Goal: Information Seeking & Learning: Learn about a topic

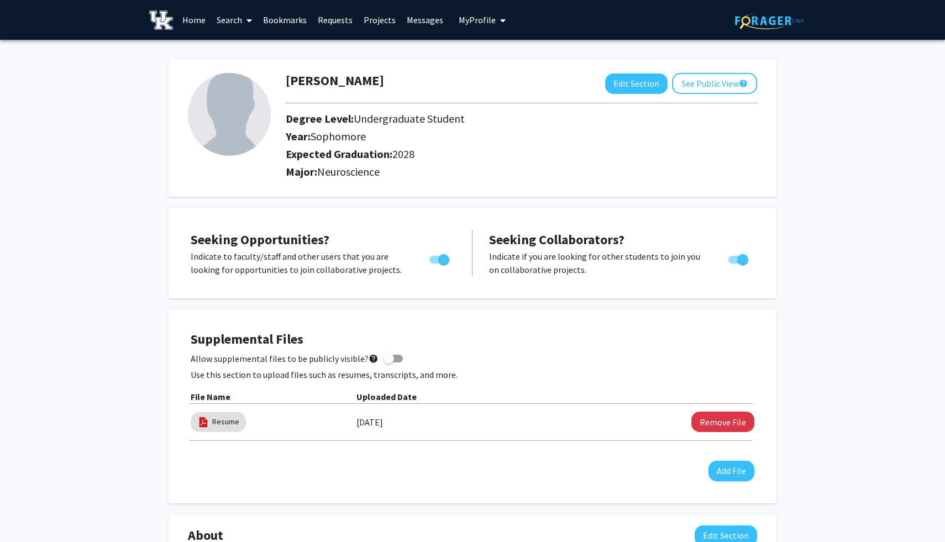
click at [291, 22] on link "Bookmarks" at bounding box center [284, 20] width 55 height 39
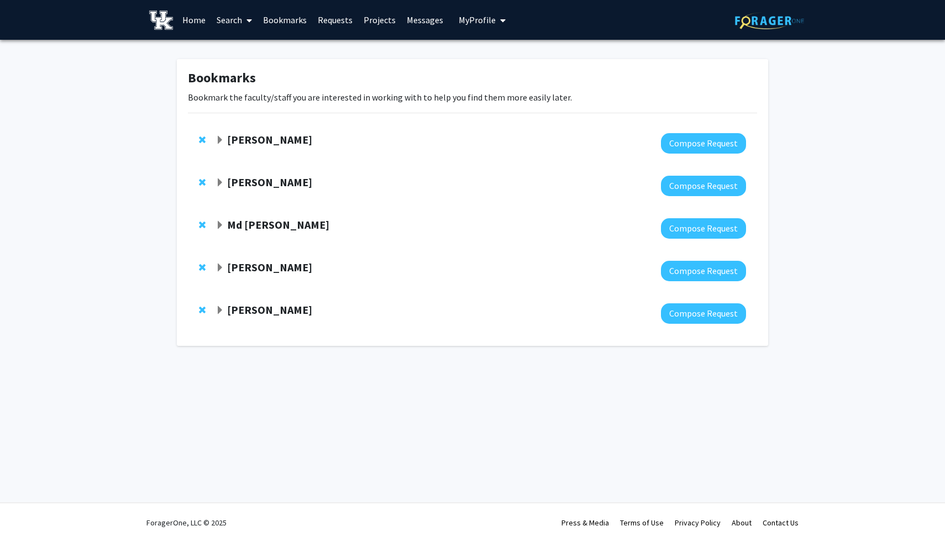
click at [220, 140] on span "Expand Thomas Kampourakis Bookmark" at bounding box center [219, 140] width 9 height 9
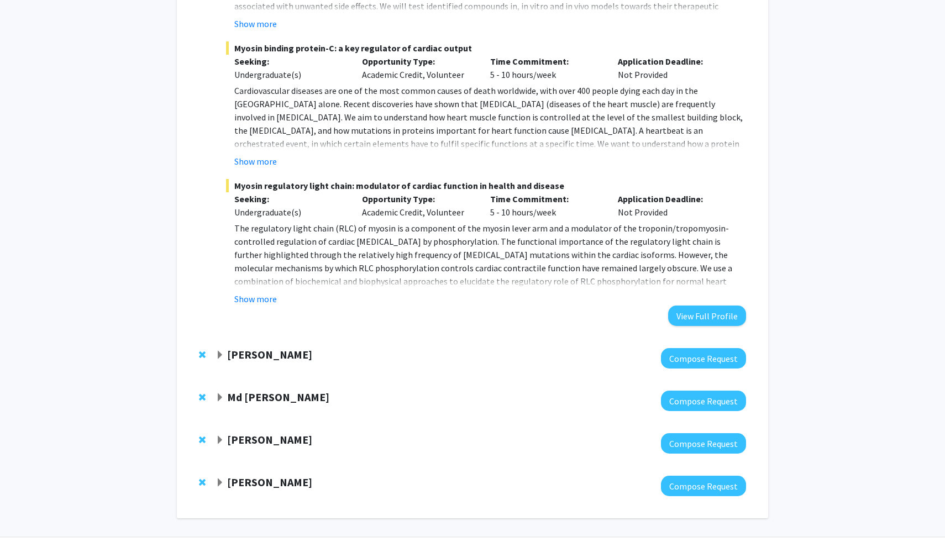
scroll to position [364, 0]
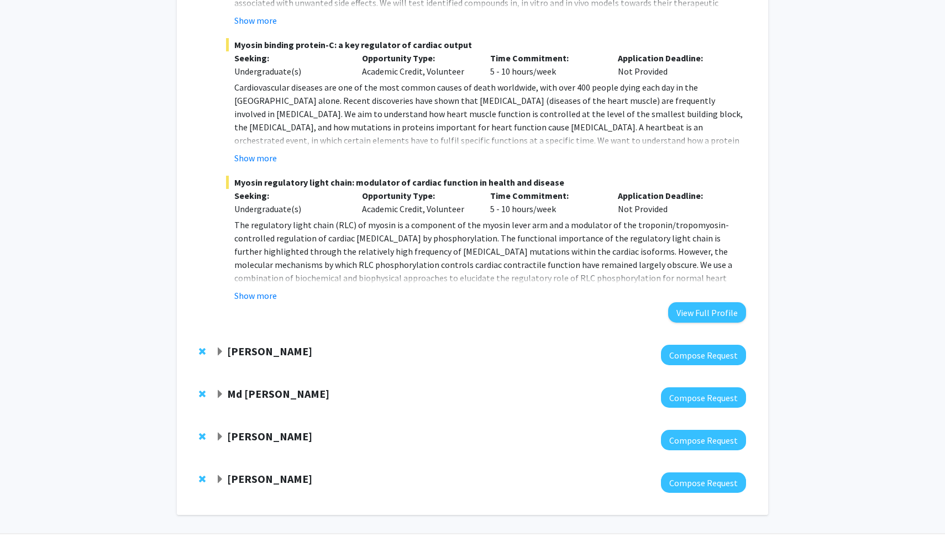
click at [220, 350] on span "Expand Leslie Woltenberg Bookmark" at bounding box center [219, 351] width 9 height 9
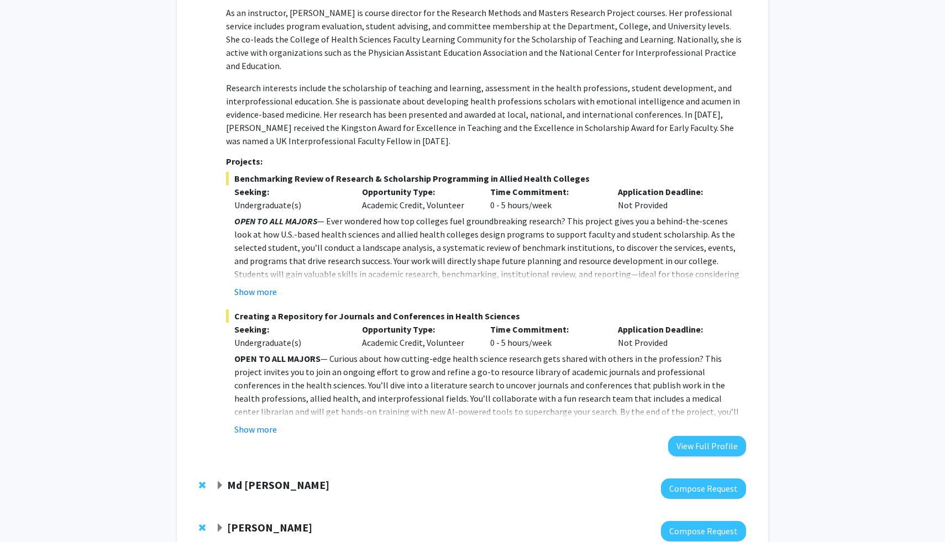
scroll to position [910, 0]
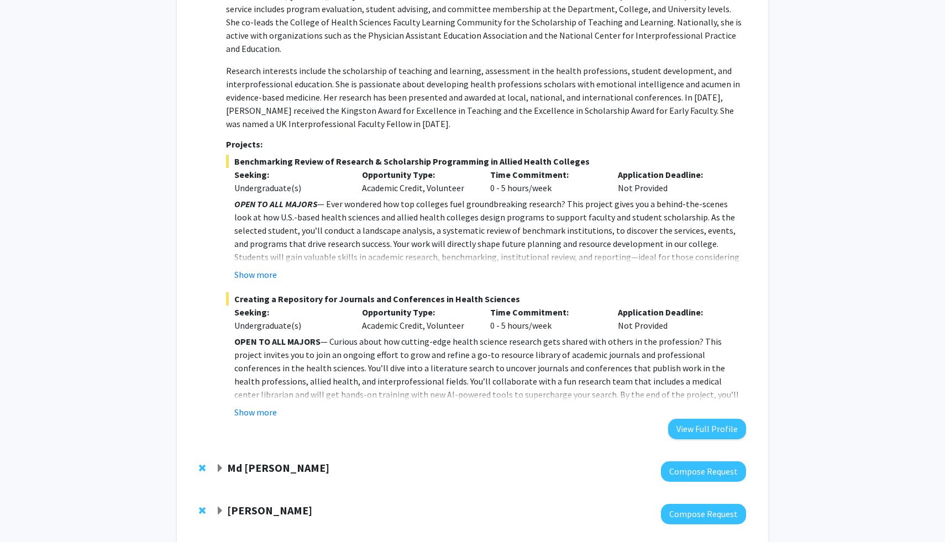
click at [217, 464] on span "Expand Md Eunus Ali Bookmark" at bounding box center [219, 468] width 9 height 9
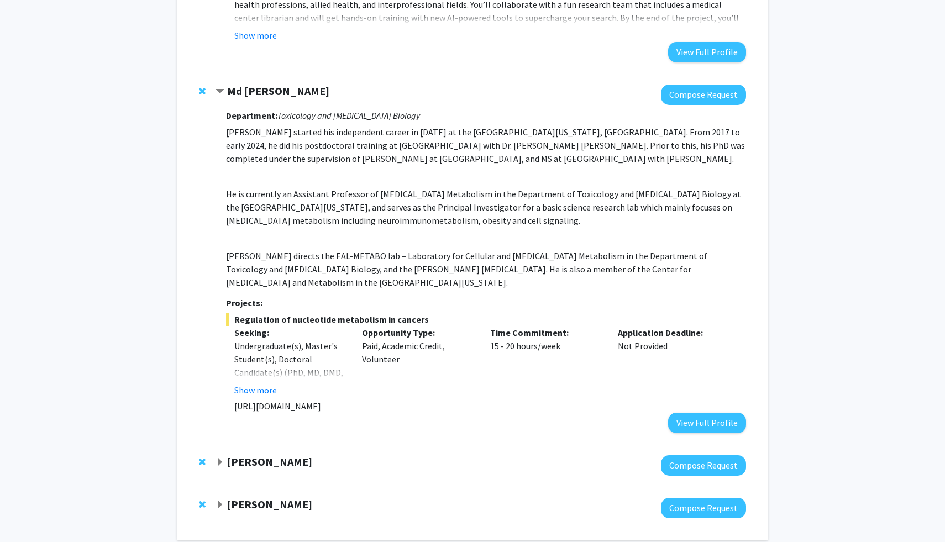
scroll to position [1304, 0]
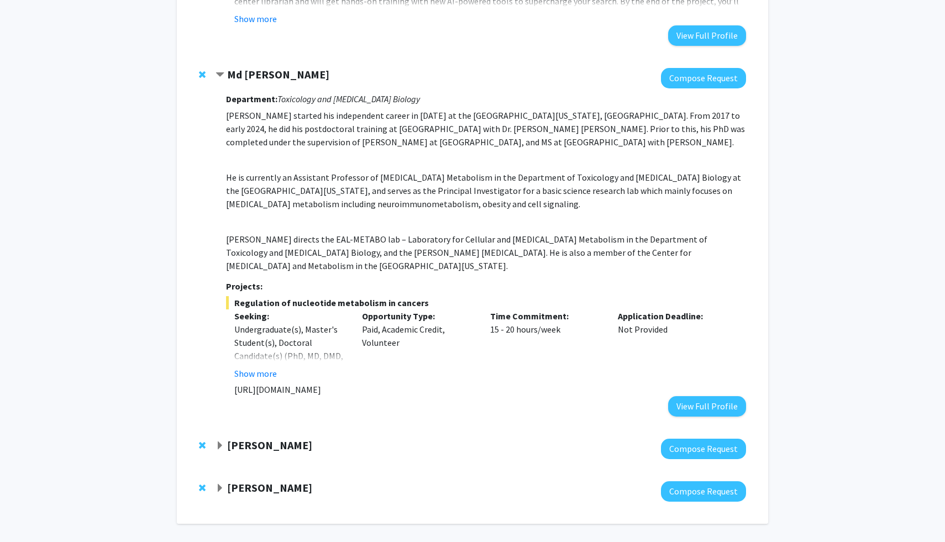
click at [221, 441] on span "Expand Hossam El-Sheikh Ali Bookmark" at bounding box center [219, 445] width 9 height 9
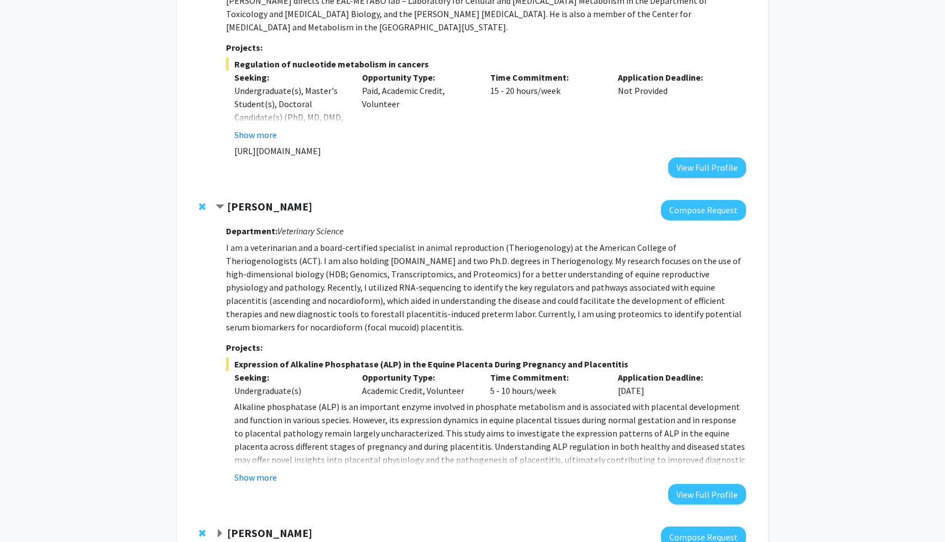
scroll to position [1575, 0]
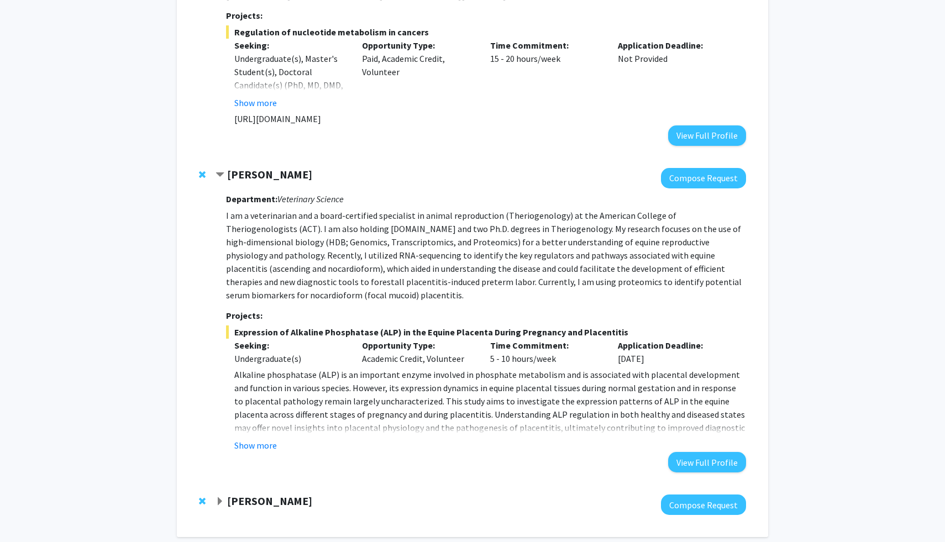
click at [220, 497] on span "Expand Corey Hawes Bookmark" at bounding box center [219, 501] width 9 height 9
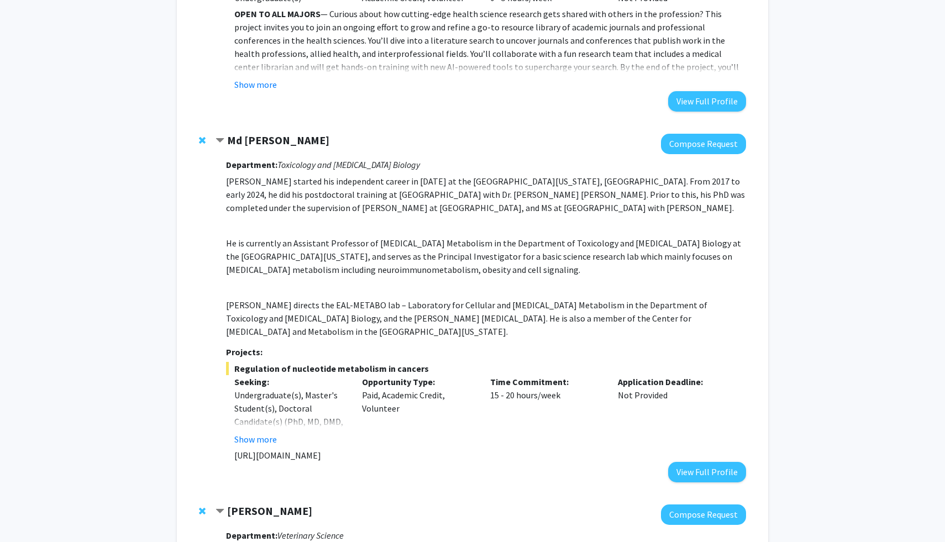
scroll to position [1234, 0]
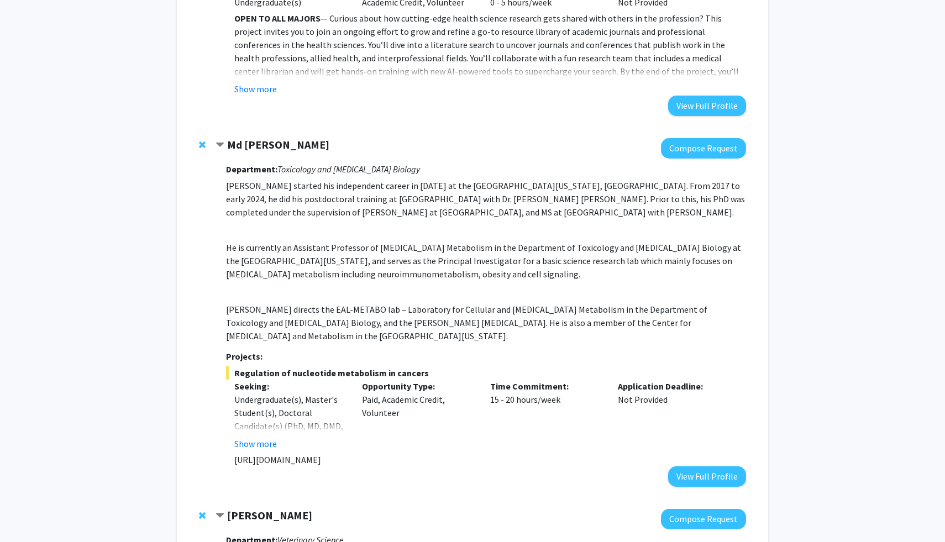
click at [202, 140] on span "Remove Md Eunus Ali from bookmarks" at bounding box center [202, 144] width 7 height 9
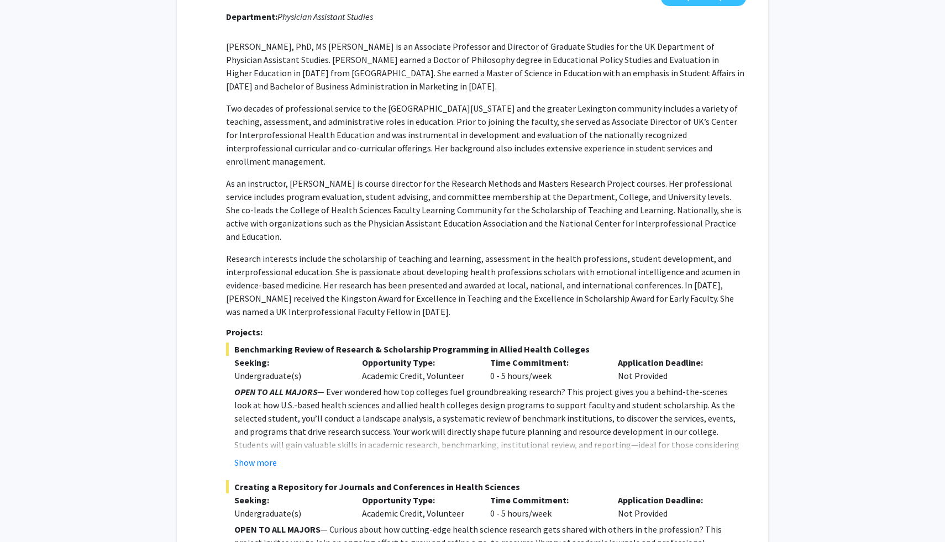
scroll to position [0, 0]
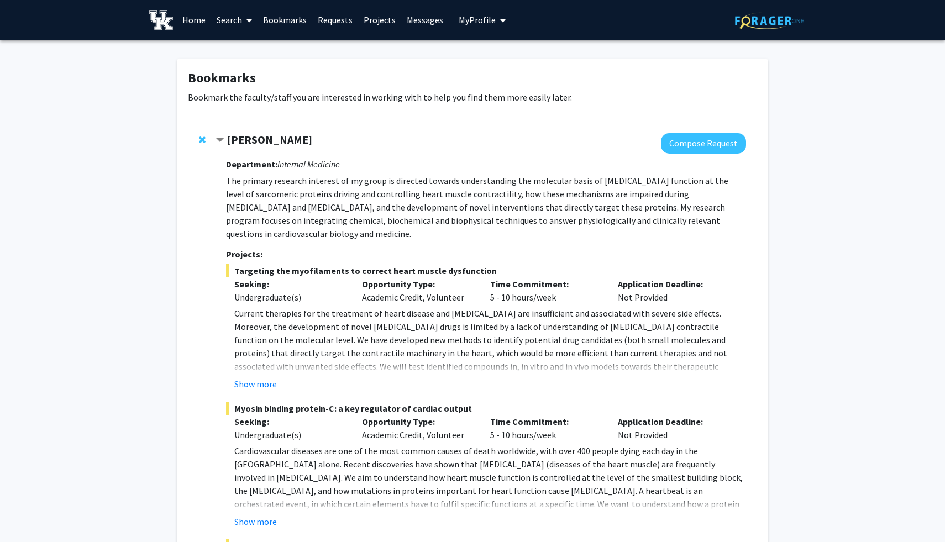
click at [189, 22] on link "Home" at bounding box center [194, 20] width 34 height 39
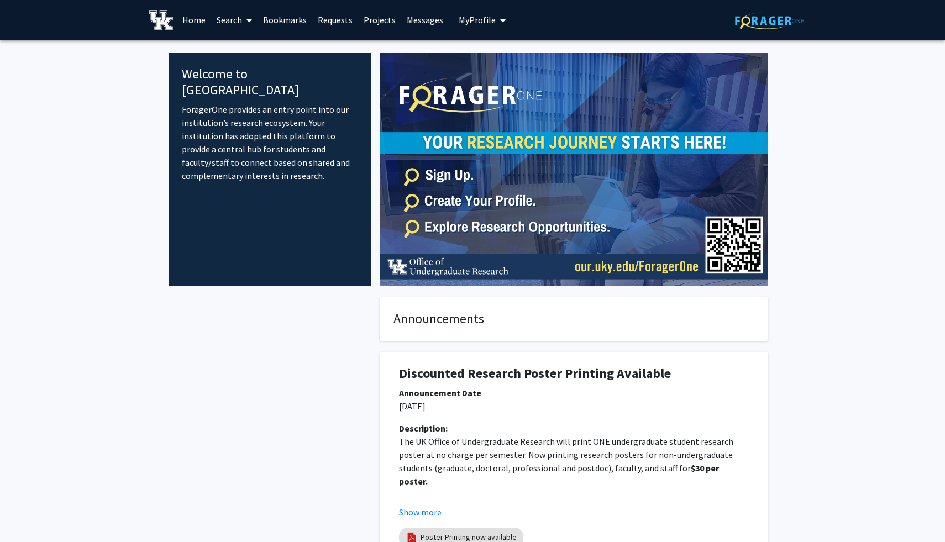
click at [202, 18] on link "Home" at bounding box center [194, 20] width 34 height 39
click at [276, 19] on link "Bookmarks" at bounding box center [284, 20] width 55 height 39
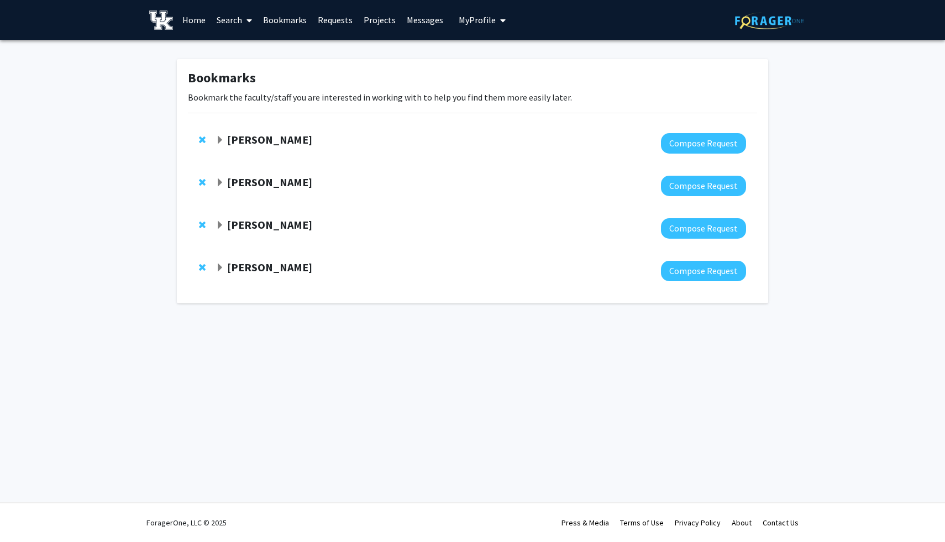
click at [237, 19] on link "Search" at bounding box center [234, 20] width 46 height 39
click at [241, 54] on span "Faculty/Staff" at bounding box center [251, 51] width 81 height 22
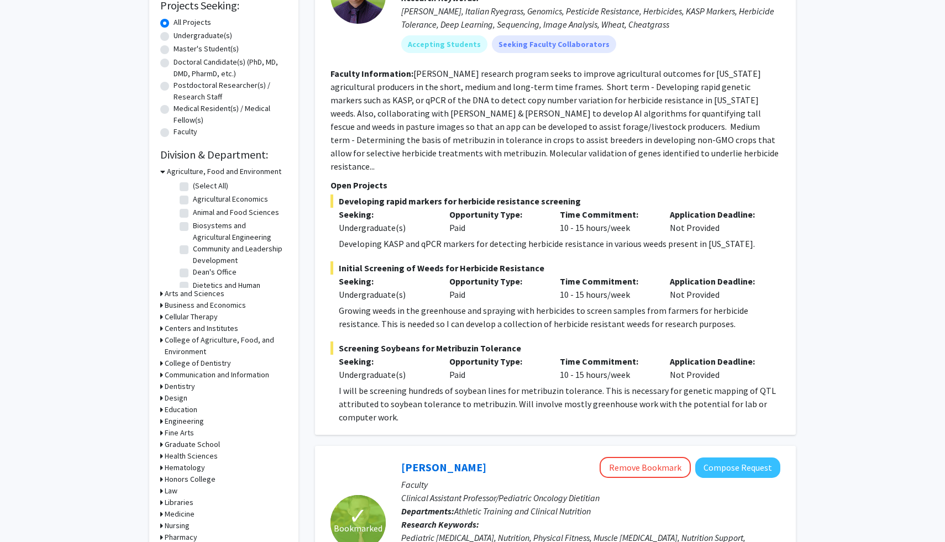
scroll to position [164, 0]
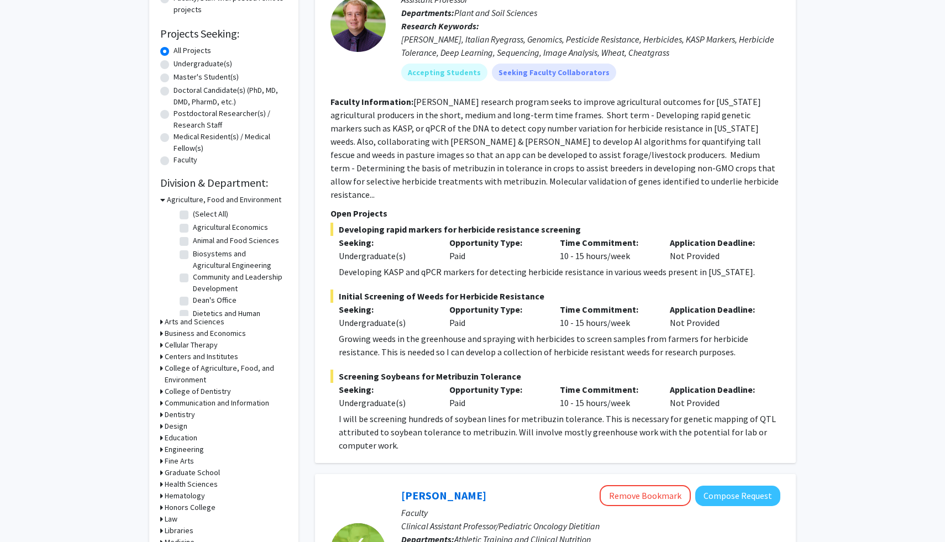
click at [185, 66] on label "Undergraduate(s)" at bounding box center [202, 64] width 59 height 12
click at [181, 65] on input "Undergraduate(s)" at bounding box center [176, 61] width 7 height 7
radio input "true"
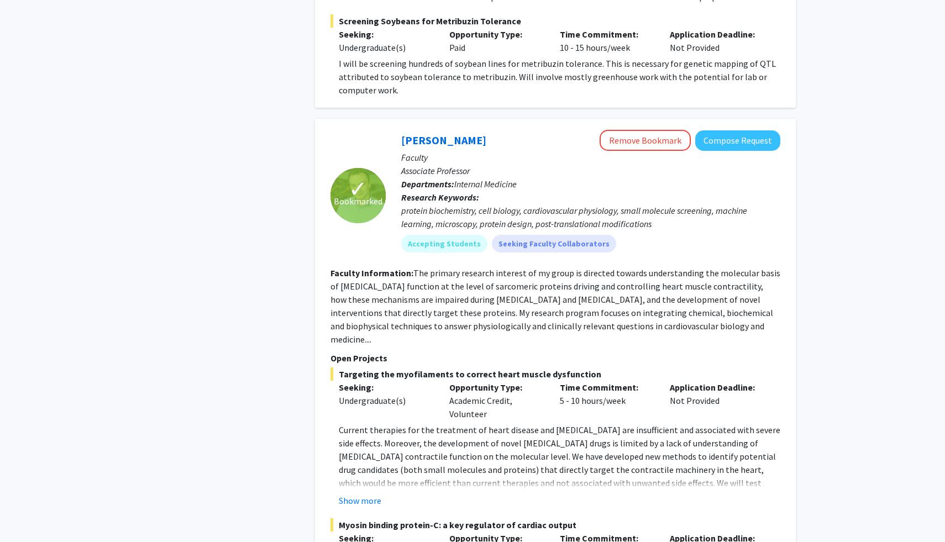
scroll to position [523, 0]
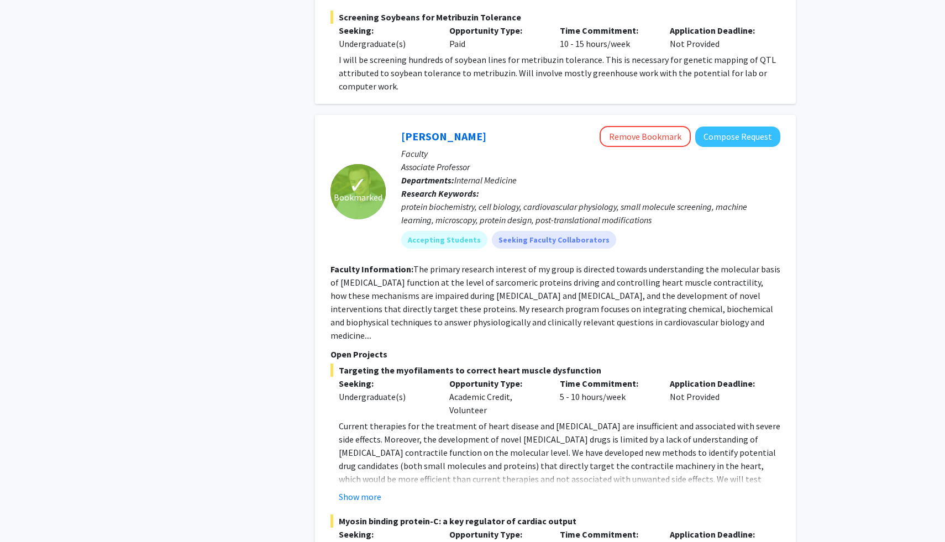
click at [415, 301] on fg-read-more "The primary research interest of my group is directed towards understanding the…" at bounding box center [555, 302] width 450 height 77
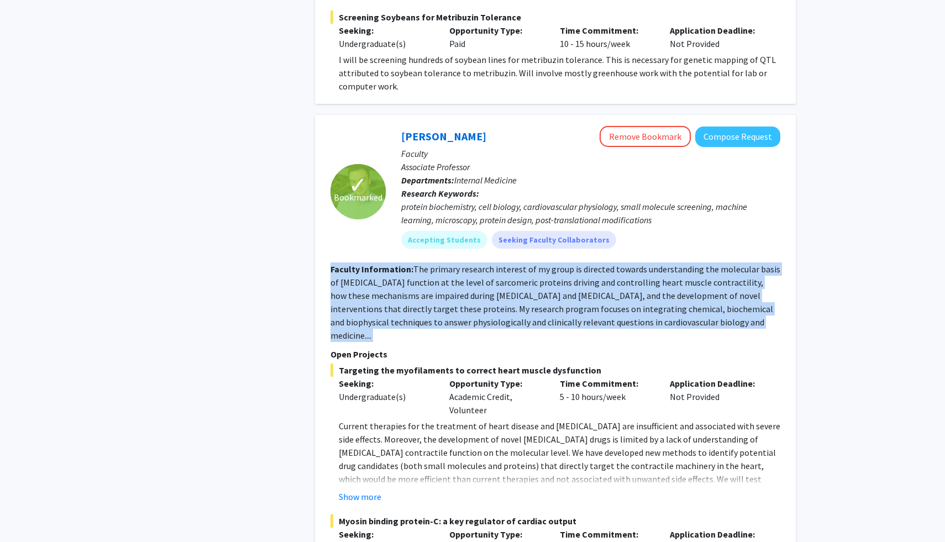
click at [383, 287] on fg-read-more "The primary research interest of my group is directed towards understanding the…" at bounding box center [555, 302] width 450 height 77
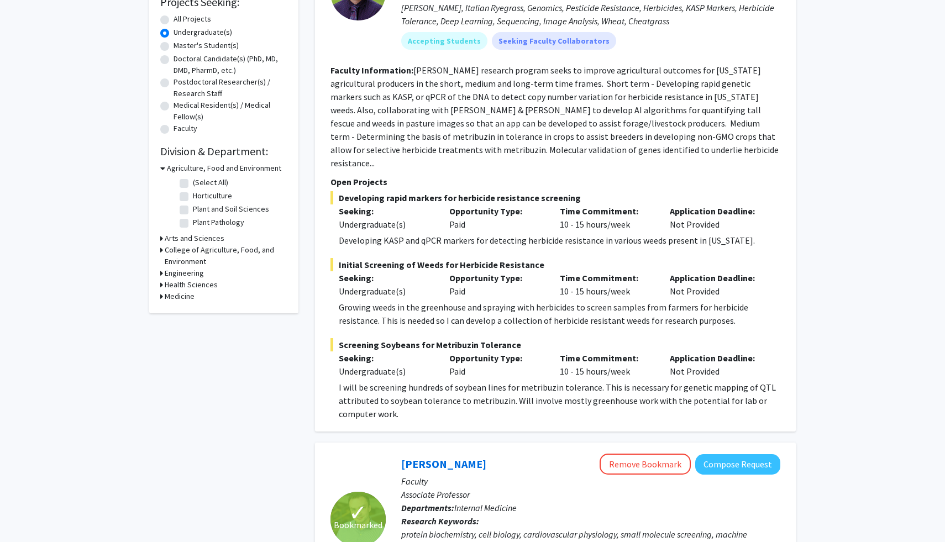
scroll to position [198, 0]
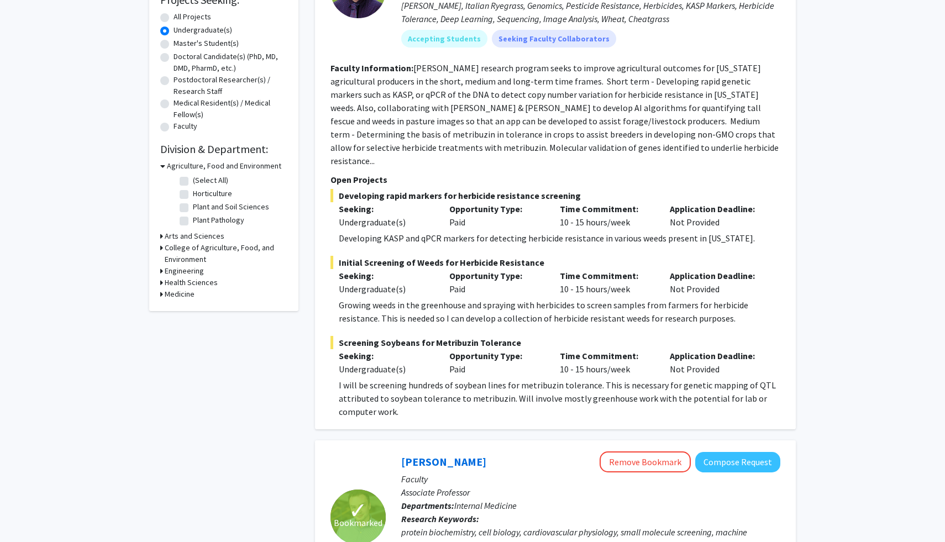
click at [765, 206] on div "Application Deadline: Not Provided" at bounding box center [716, 215] width 110 height 27
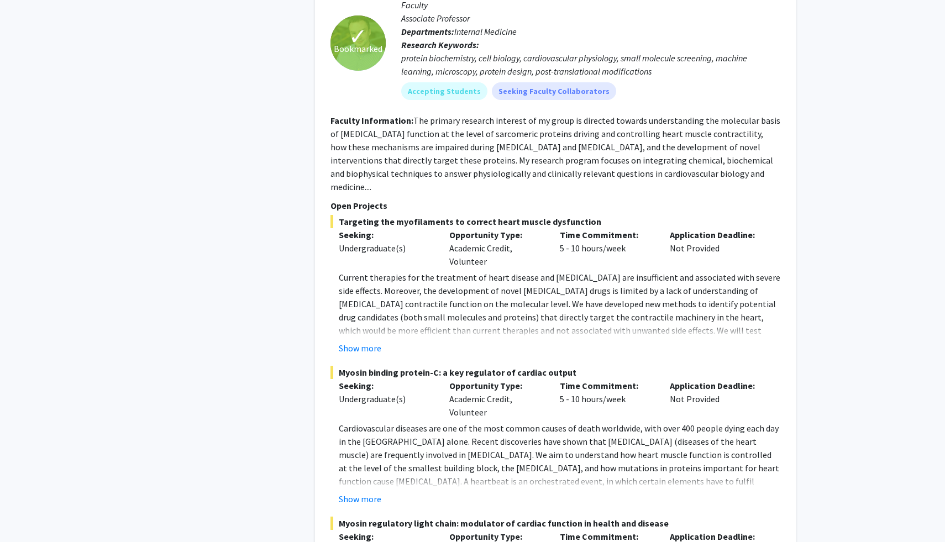
scroll to position [665, 0]
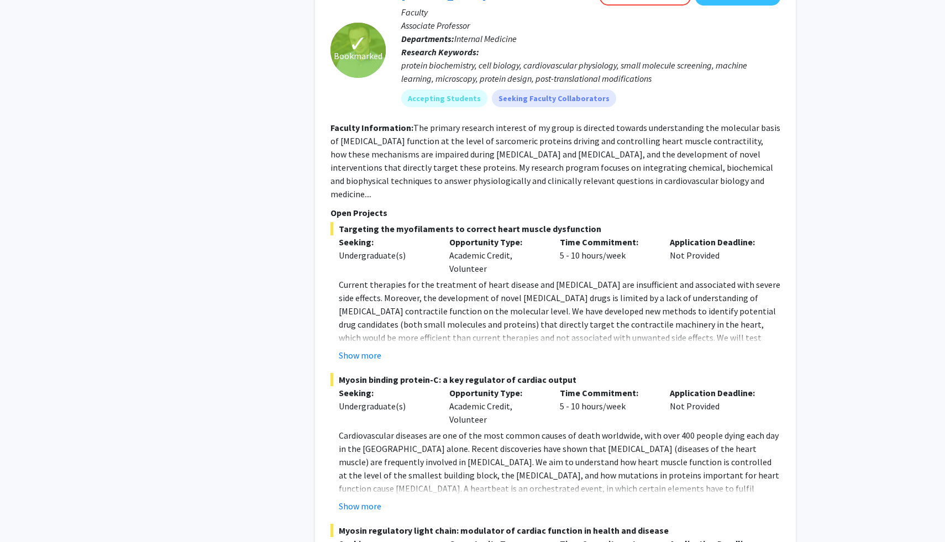
click at [396, 222] on span "Targeting the myofilaments to correct heart muscle dysfunction" at bounding box center [555, 228] width 450 height 13
click at [571, 235] on div "Time Commitment: 5 - 10 hours/week" at bounding box center [606, 255] width 110 height 40
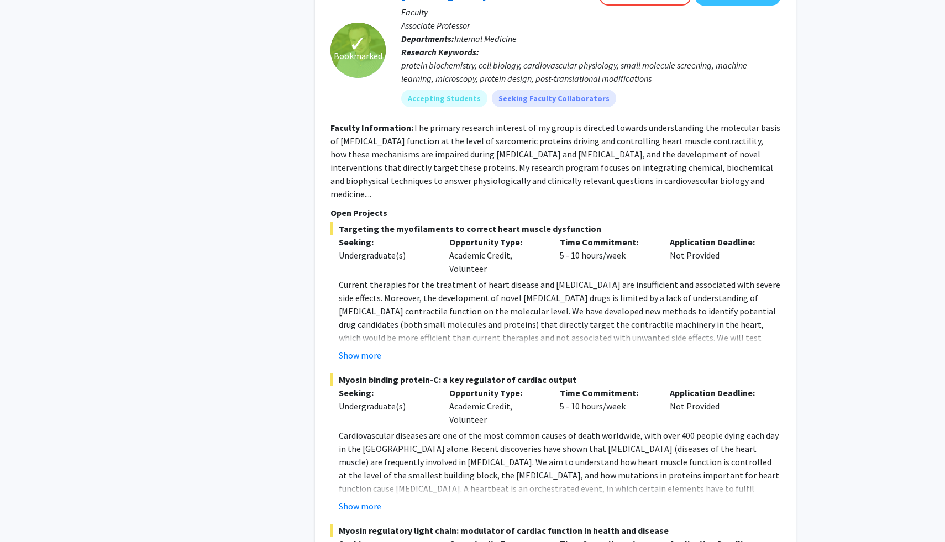
click at [571, 235] on div "Time Commitment: 5 - 10 hours/week" at bounding box center [606, 255] width 110 height 40
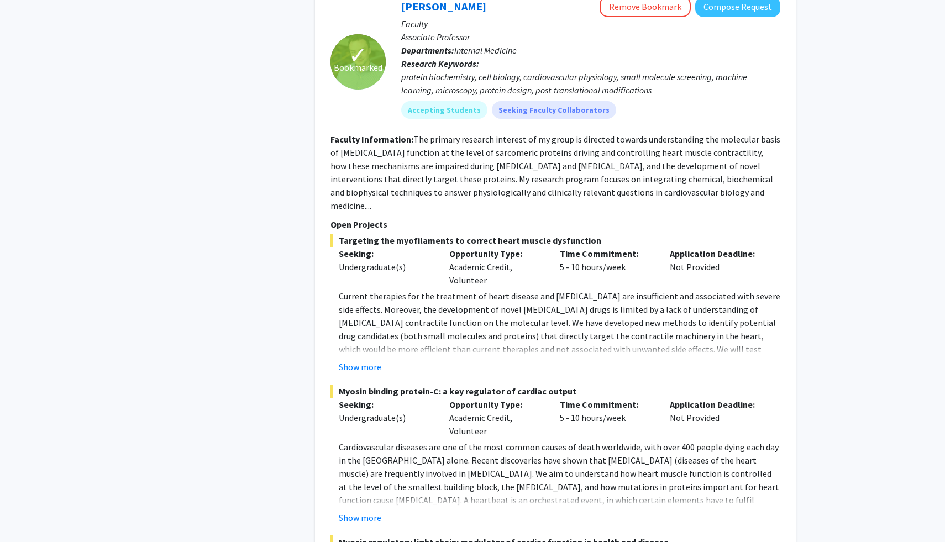
scroll to position [655, 0]
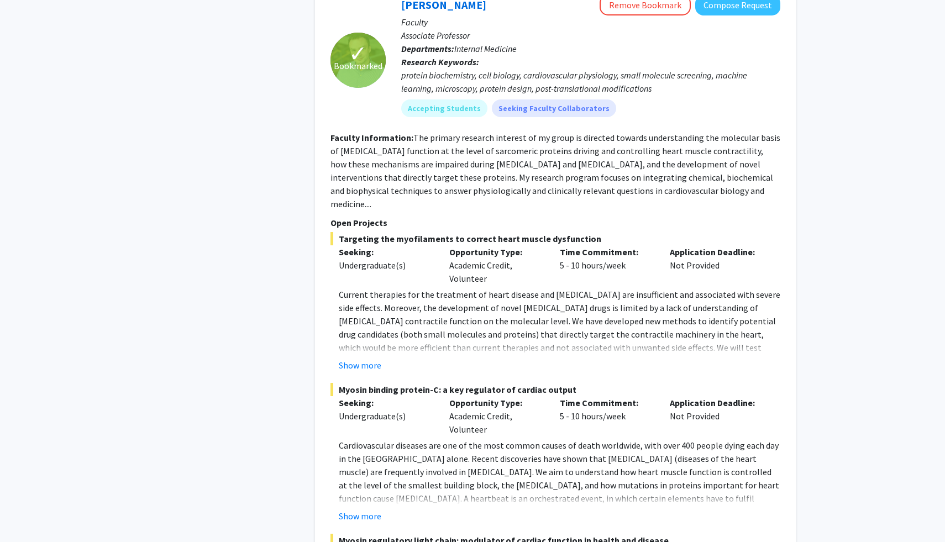
click at [399, 288] on p "Current therapies for the treatment of heart disease and [MEDICAL_DATA] are ins…" at bounding box center [559, 341] width 441 height 106
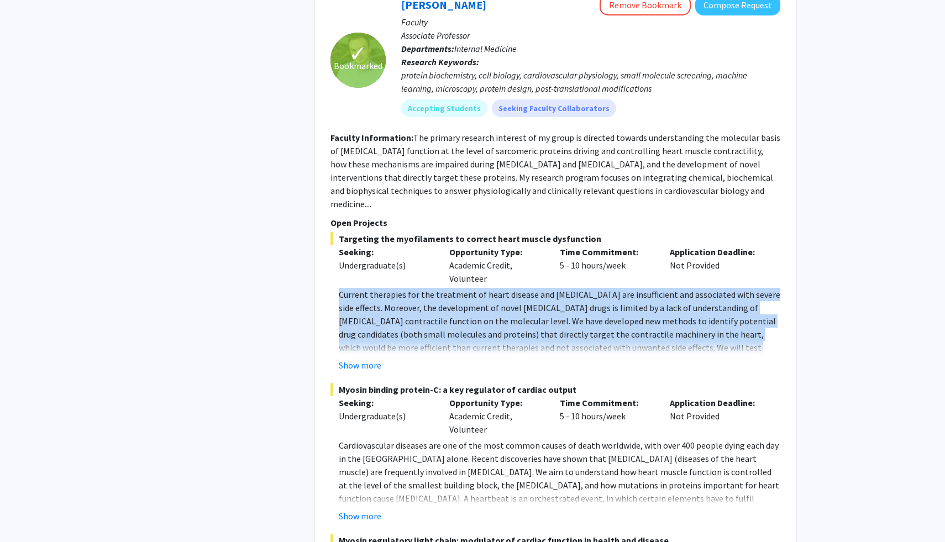
click at [399, 288] on p "Current therapies for the treatment of heart disease and [MEDICAL_DATA] are ins…" at bounding box center [559, 341] width 441 height 106
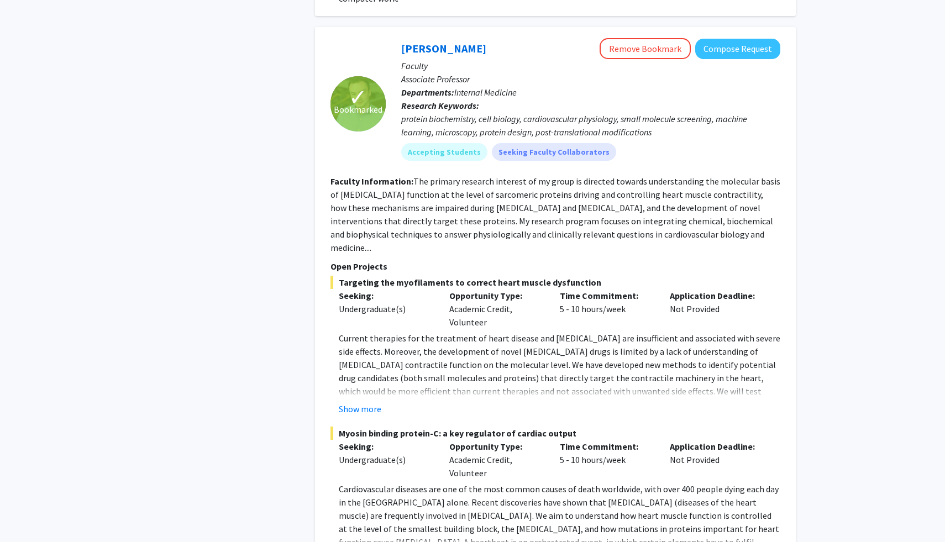
scroll to position [607, 0]
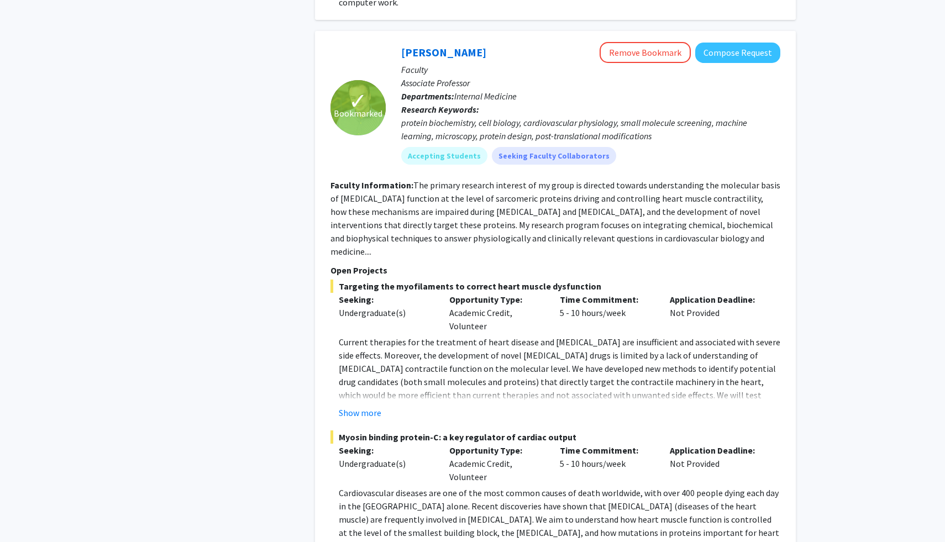
click at [381, 189] on fg-read-more "The primary research interest of my group is directed towards understanding the…" at bounding box center [555, 218] width 450 height 77
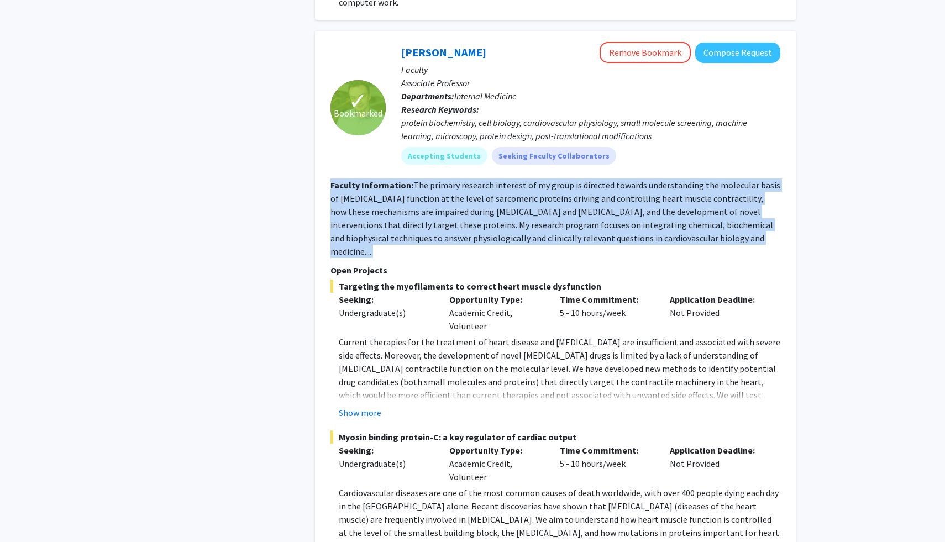
click at [382, 200] on fg-read-more "The primary research interest of my group is directed towards understanding the…" at bounding box center [555, 218] width 450 height 77
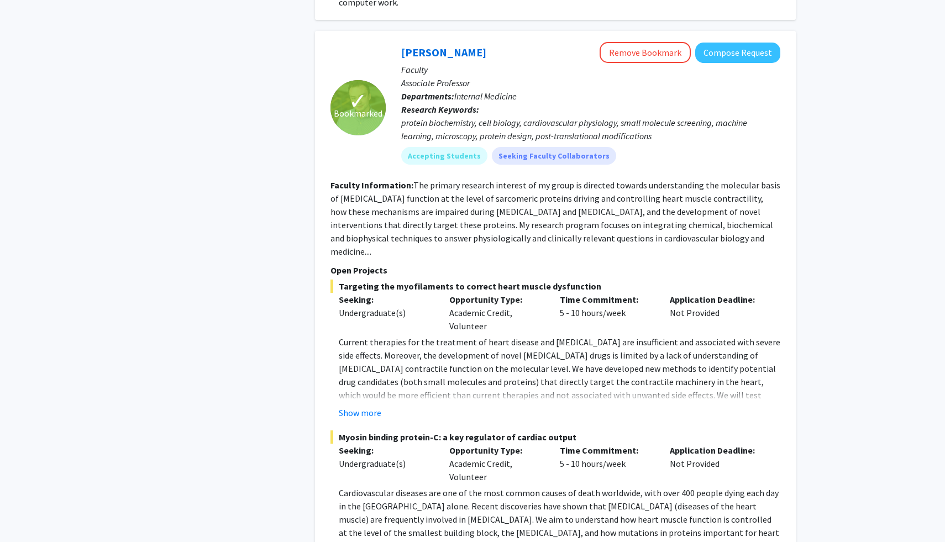
click at [382, 200] on fg-read-more "The primary research interest of my group is directed towards understanding the…" at bounding box center [555, 218] width 450 height 77
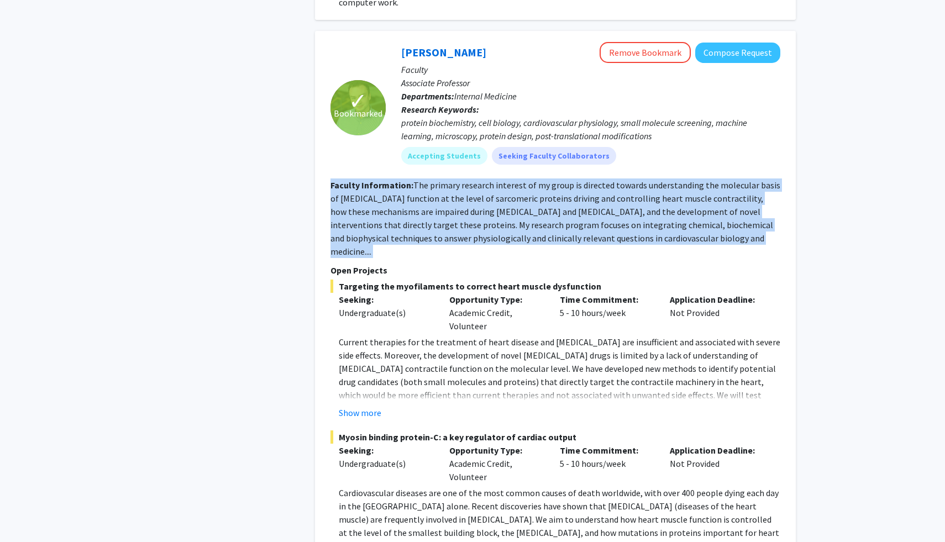
click at [382, 200] on fg-read-more "The primary research interest of my group is directed towards understanding the…" at bounding box center [555, 218] width 450 height 77
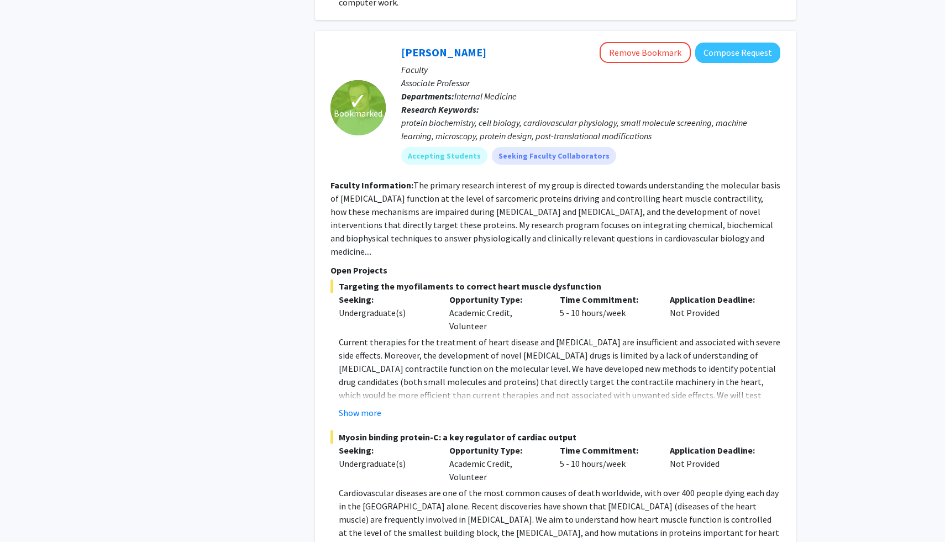
click at [382, 200] on fg-read-more "The primary research interest of my group is directed towards understanding the…" at bounding box center [555, 218] width 450 height 77
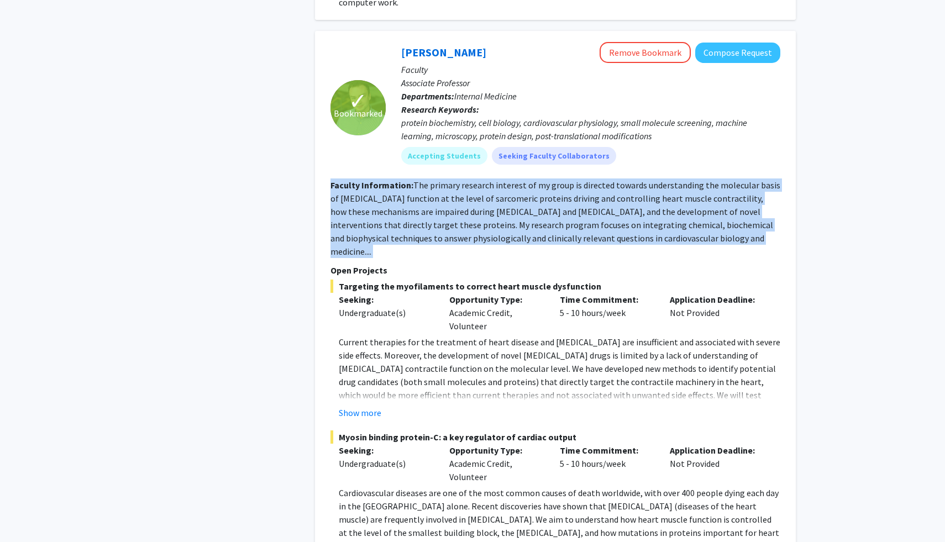
click at [382, 200] on fg-read-more "The primary research interest of my group is directed towards understanding the…" at bounding box center [555, 218] width 450 height 77
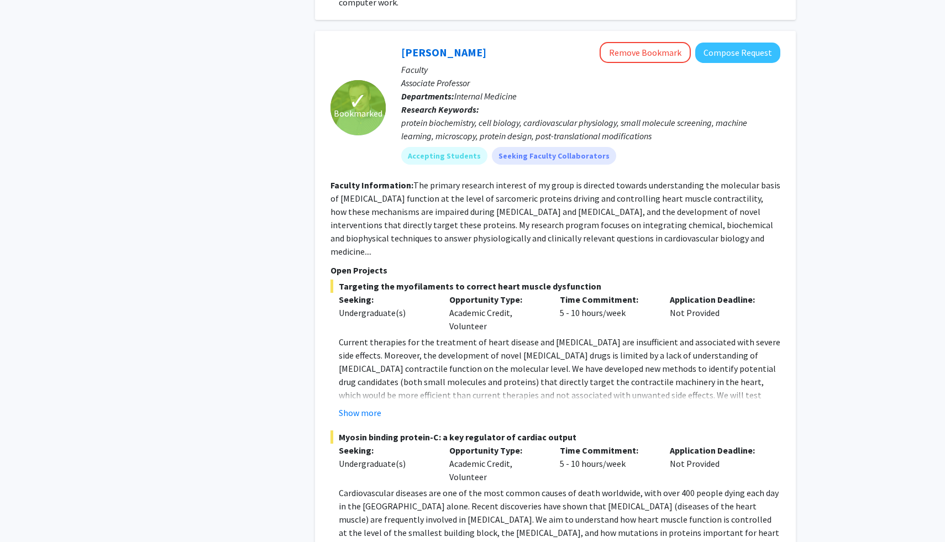
click at [382, 200] on fg-read-more "The primary research interest of my group is directed towards understanding the…" at bounding box center [555, 218] width 450 height 77
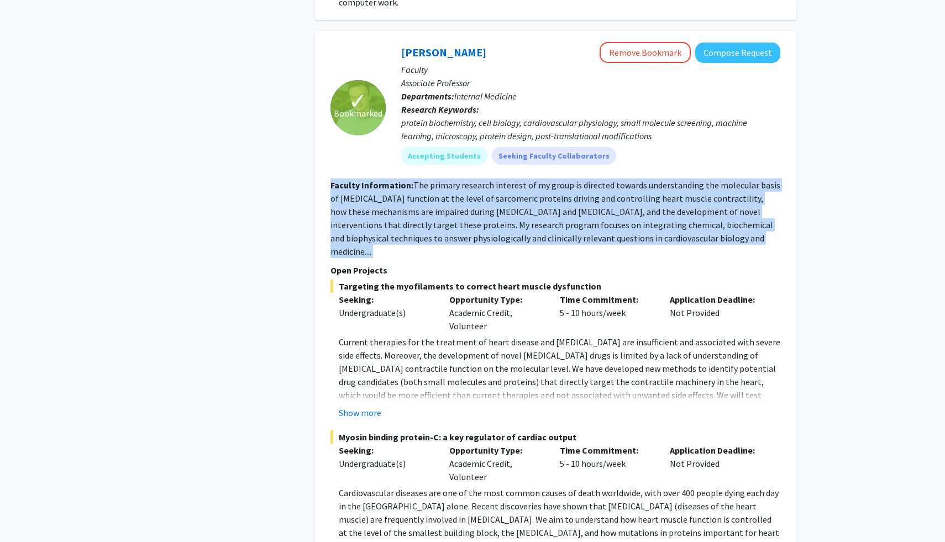
click at [382, 200] on fg-read-more "The primary research interest of my group is directed towards understanding the…" at bounding box center [555, 218] width 450 height 77
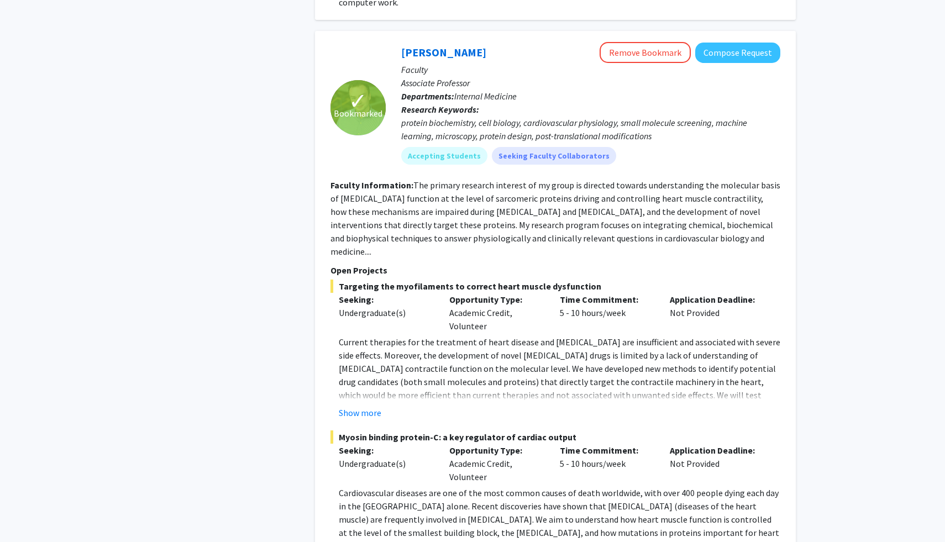
click at [382, 200] on fg-read-more "The primary research interest of my group is directed towards understanding the…" at bounding box center [555, 218] width 450 height 77
click at [411, 198] on fg-read-more "The primary research interest of my group is directed towards understanding the…" at bounding box center [555, 218] width 450 height 77
click at [409, 213] on fg-read-more "The primary research interest of my group is directed towards understanding the…" at bounding box center [555, 218] width 450 height 77
click at [424, 342] on span "Current therapies for the treatment of heart disease and [MEDICAL_DATA] are ins…" at bounding box center [559, 388] width 441 height 104
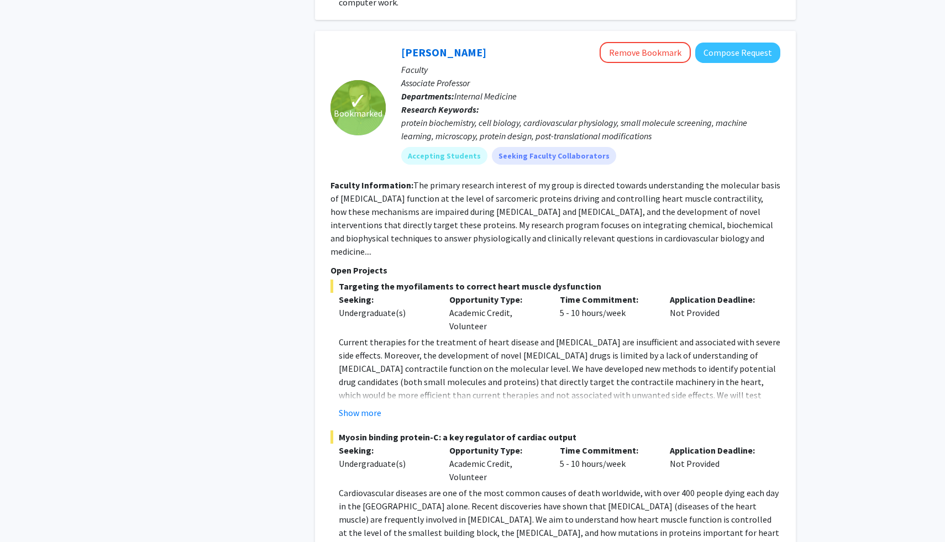
click at [424, 342] on span "Current therapies for the treatment of heart disease and [MEDICAL_DATA] are ins…" at bounding box center [559, 388] width 441 height 104
click at [403, 364] on span "Current therapies for the treatment of heart disease and [MEDICAL_DATA] are ins…" at bounding box center [559, 388] width 441 height 104
click at [396, 355] on span "Current therapies for the treatment of heart disease and [MEDICAL_DATA] are ins…" at bounding box center [559, 388] width 441 height 104
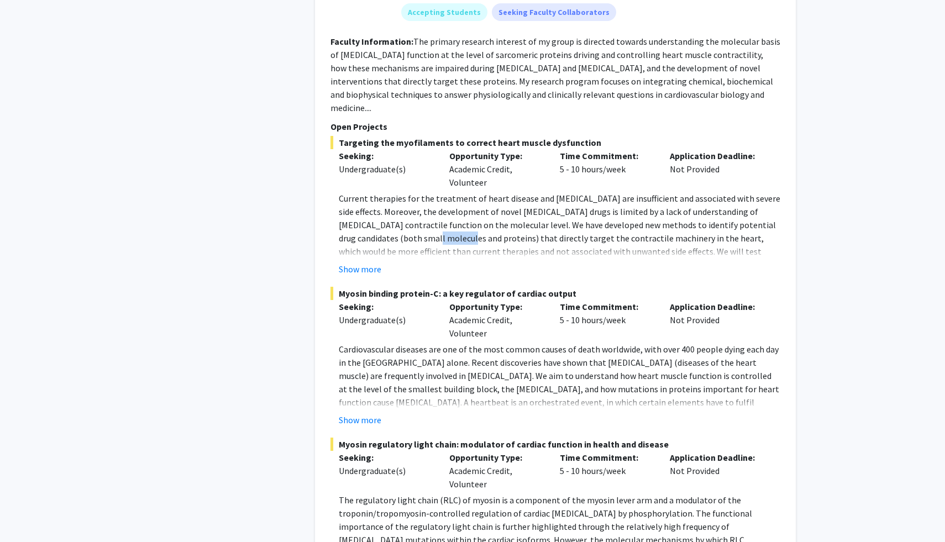
scroll to position [755, 0]
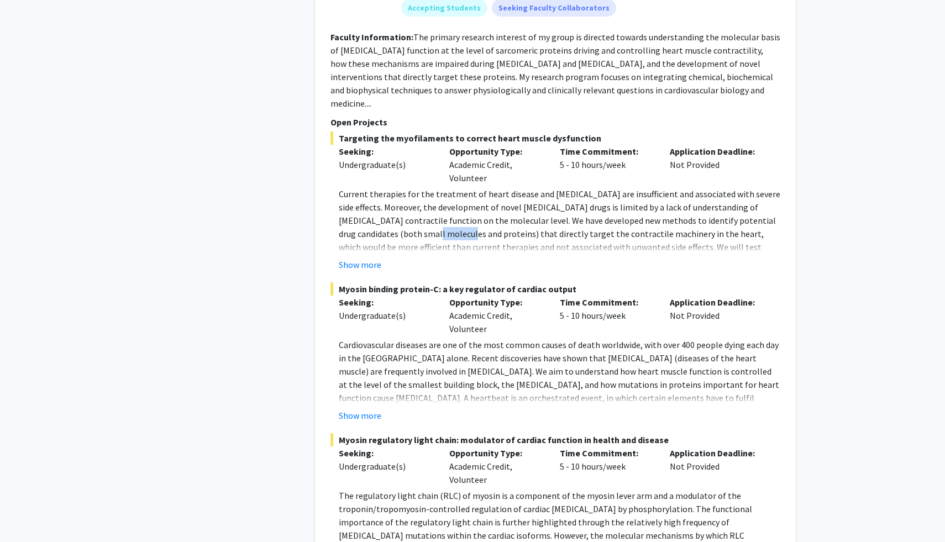
click at [387, 341] on span "Cardiovascular diseases are one of the most common causes of death worldwide, w…" at bounding box center [559, 384] width 440 height 91
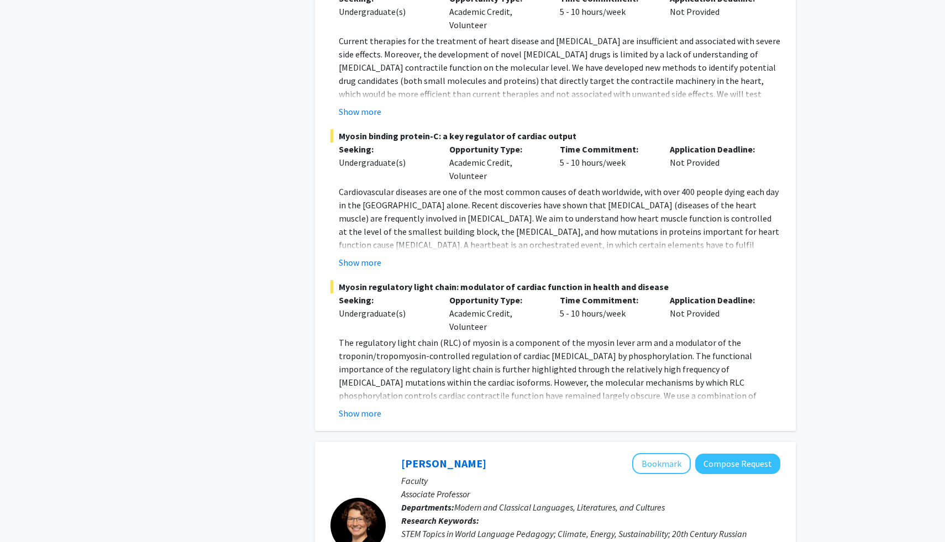
scroll to position [910, 0]
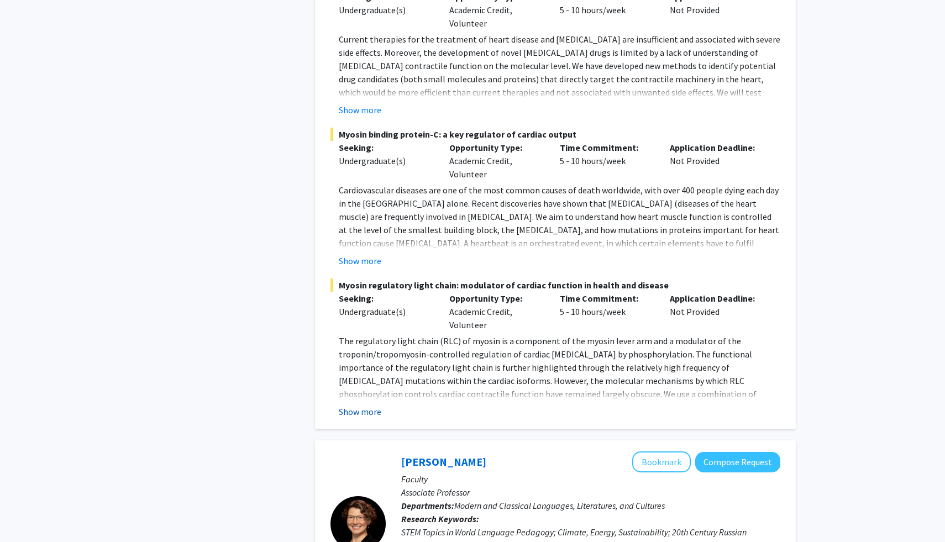
click at [364, 405] on button "Show more" at bounding box center [360, 411] width 43 height 13
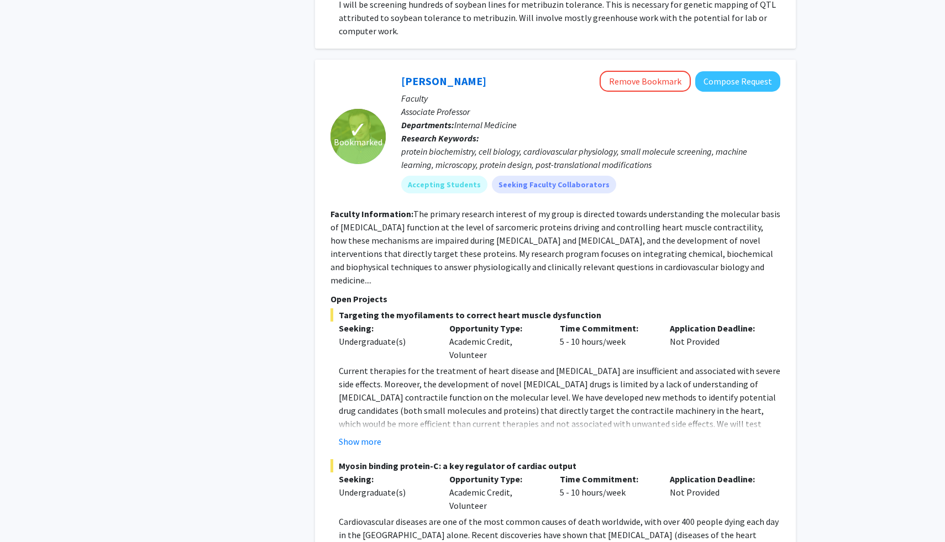
scroll to position [580, 0]
click at [746, 70] on button "Compose Request" at bounding box center [737, 80] width 85 height 20
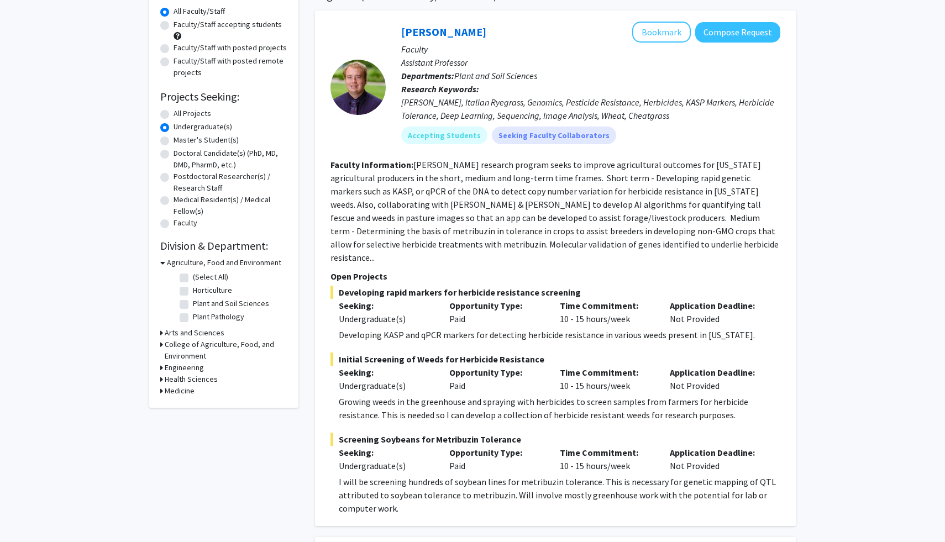
scroll to position [101, 0]
click at [572, 308] on div "Time Commitment: 10 - 15 hours/week" at bounding box center [606, 312] width 110 height 27
click at [556, 353] on span "Initial Screening of Weeds for Herbicide Resistance" at bounding box center [555, 359] width 450 height 13
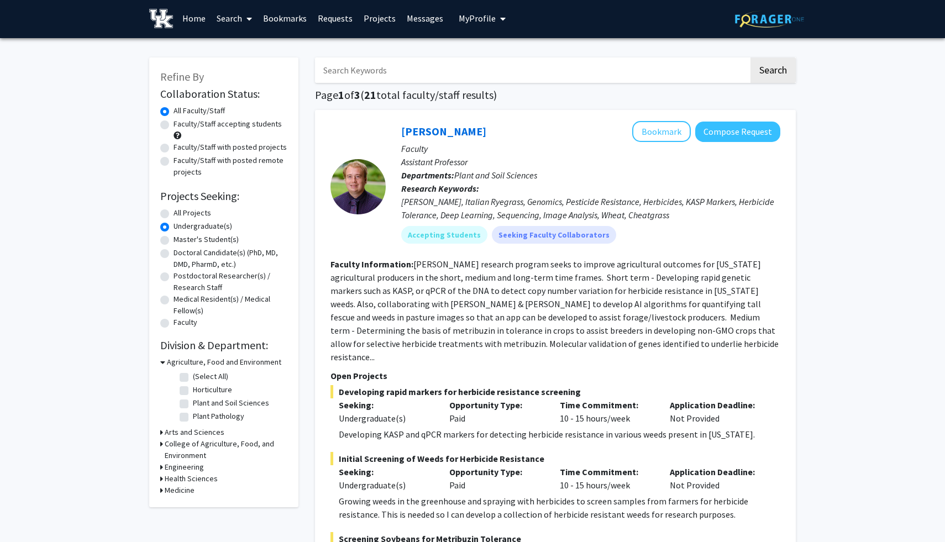
scroll to position [0, 0]
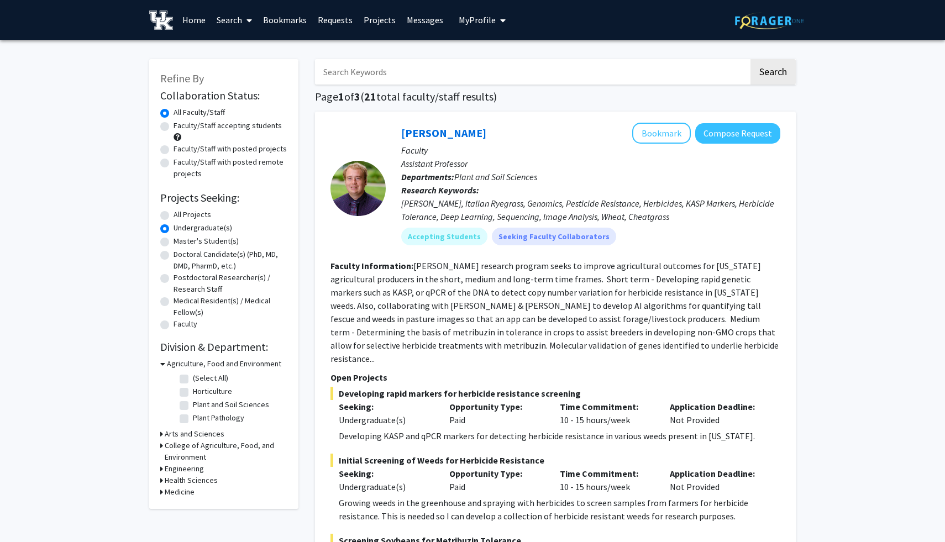
click at [290, 10] on link "Bookmarks" at bounding box center [284, 20] width 55 height 39
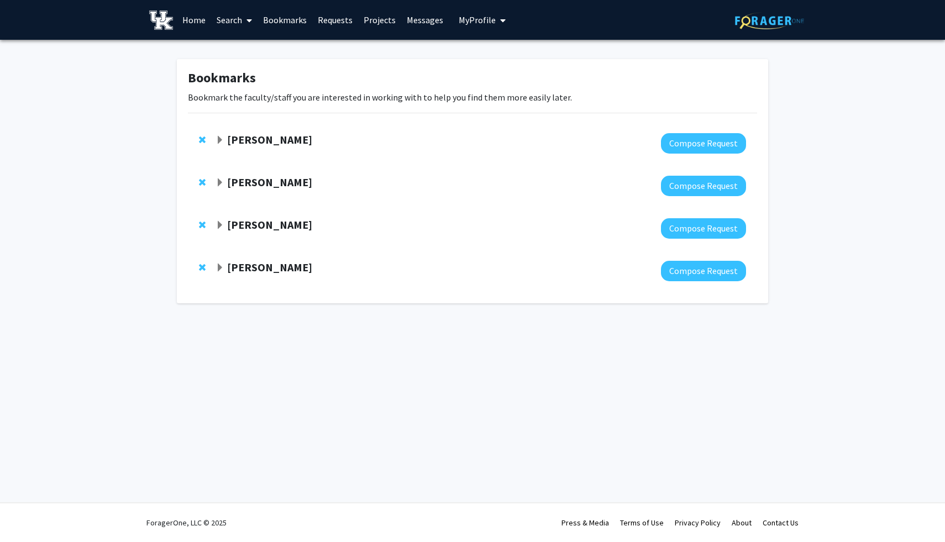
click at [224, 141] on div "[PERSON_NAME]" at bounding box center [334, 140] width 239 height 14
click at [222, 141] on span "Expand Thomas Kampourakis Bookmark" at bounding box center [219, 140] width 9 height 9
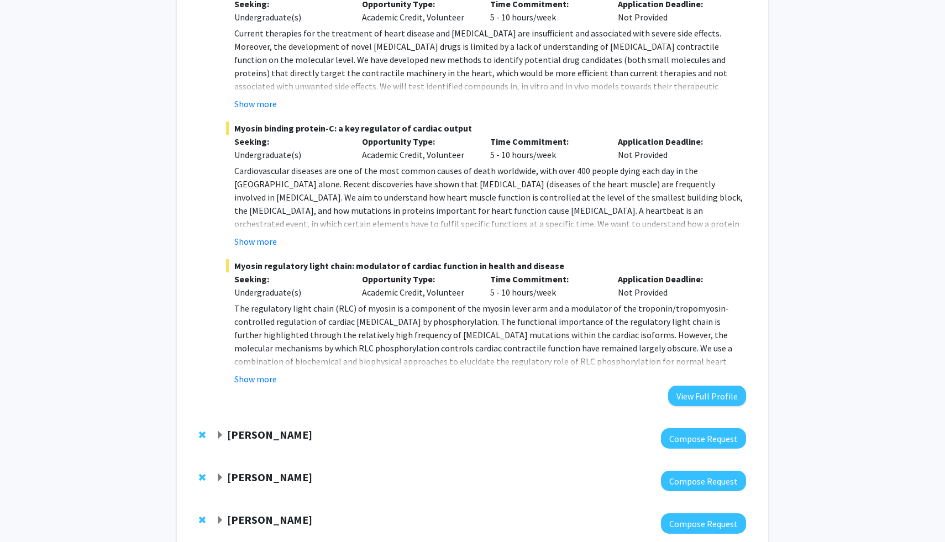
scroll to position [302, 0]
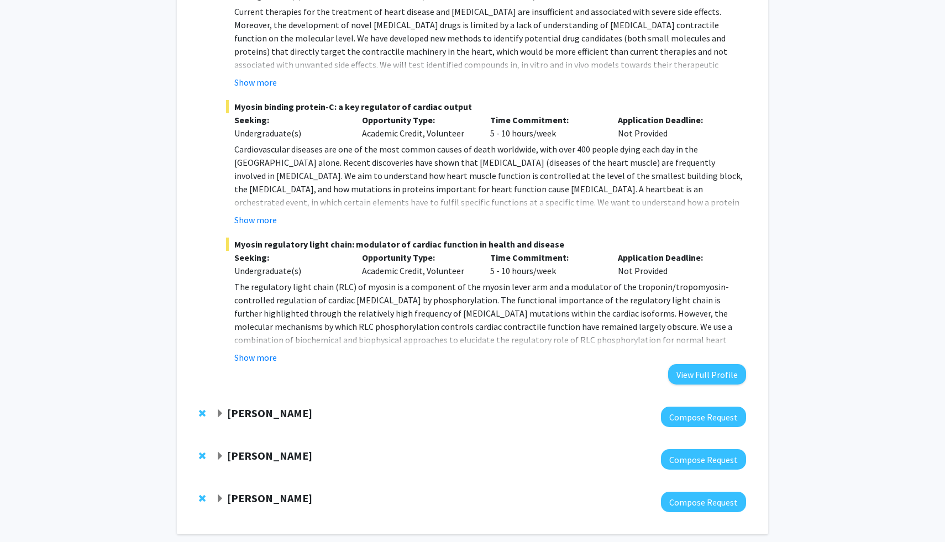
click at [225, 417] on div "[PERSON_NAME]" at bounding box center [334, 414] width 239 height 14
click at [222, 411] on span "Expand Leslie Woltenberg Bookmark" at bounding box center [219, 413] width 9 height 9
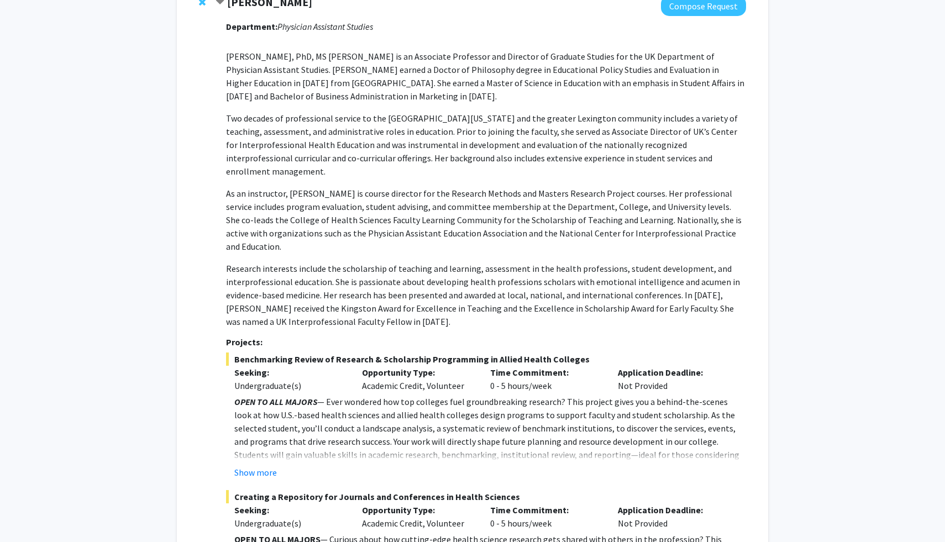
scroll to position [886, 0]
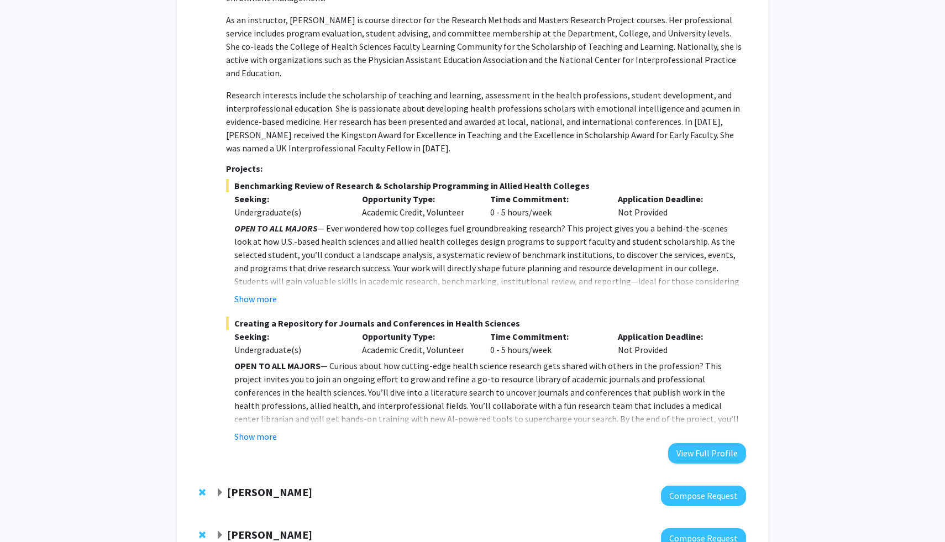
click at [249, 485] on strong "[PERSON_NAME]" at bounding box center [269, 492] width 85 height 14
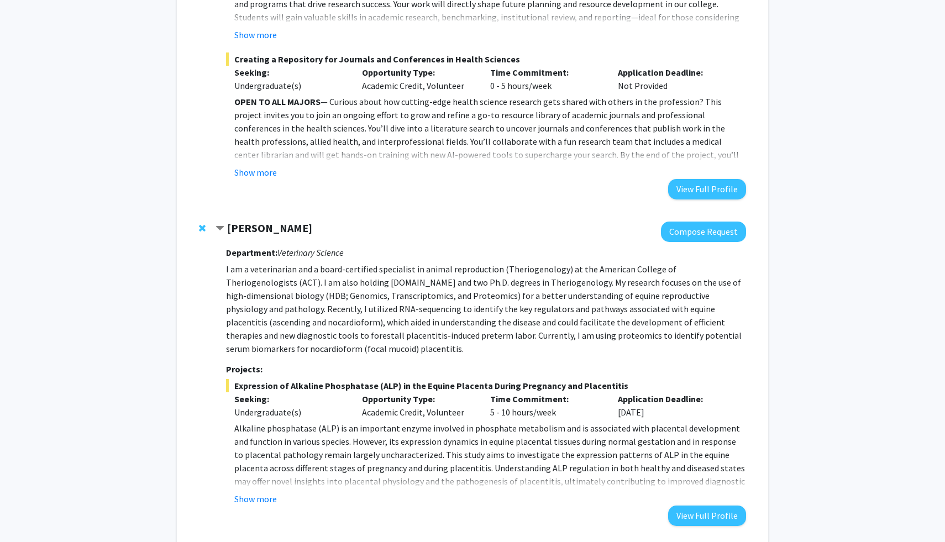
scroll to position [1217, 0]
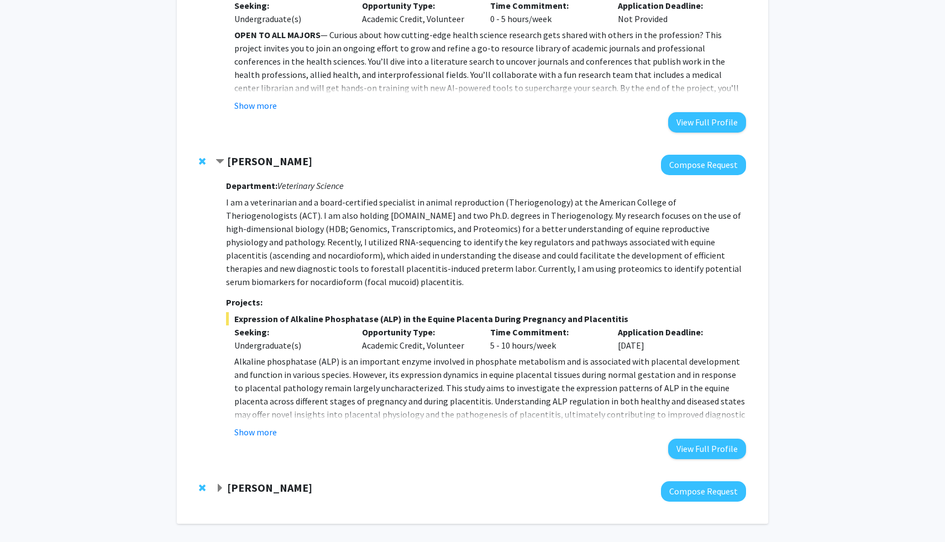
click at [252, 470] on div "[PERSON_NAME] Compose Request" at bounding box center [472, 491] width 569 height 43
click at [250, 481] on strong "[PERSON_NAME]" at bounding box center [269, 488] width 85 height 14
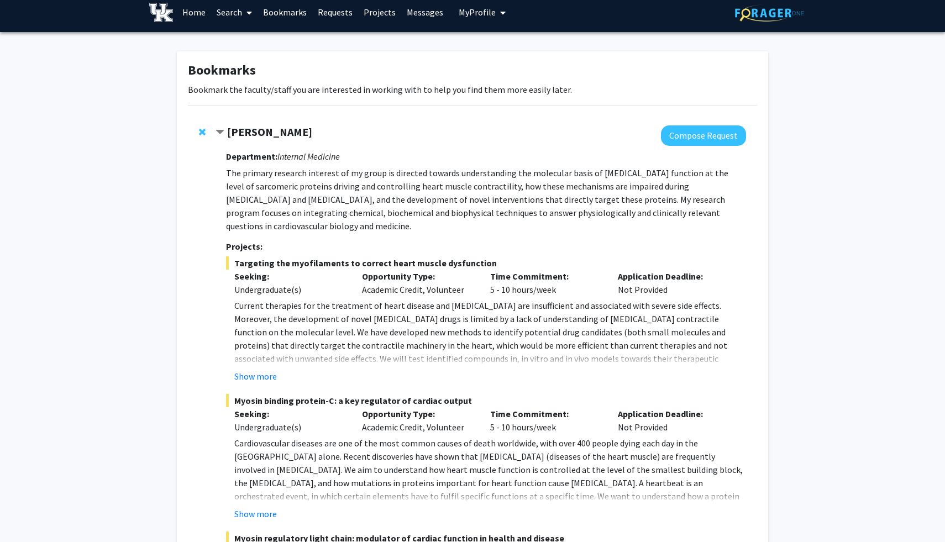
scroll to position [0, 0]
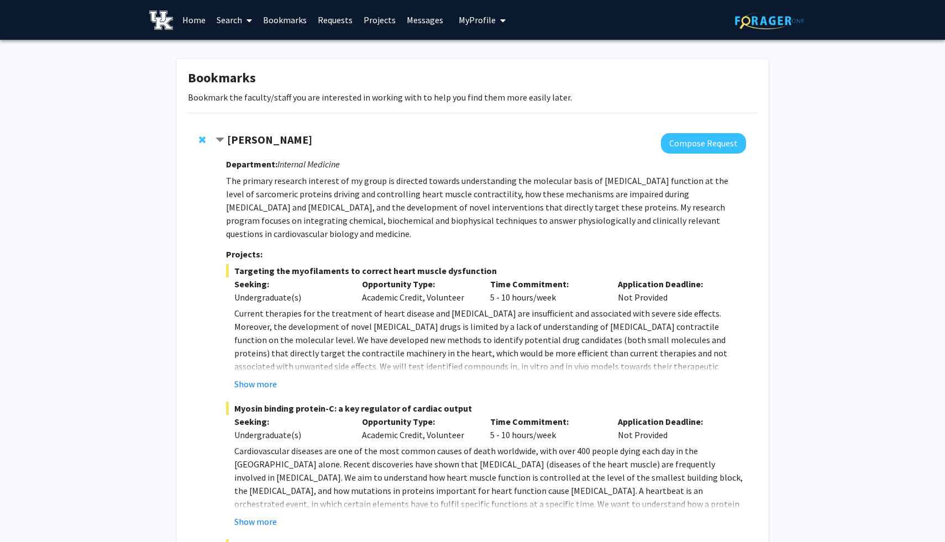
click at [238, 140] on strong "[PERSON_NAME]" at bounding box center [269, 140] width 85 height 14
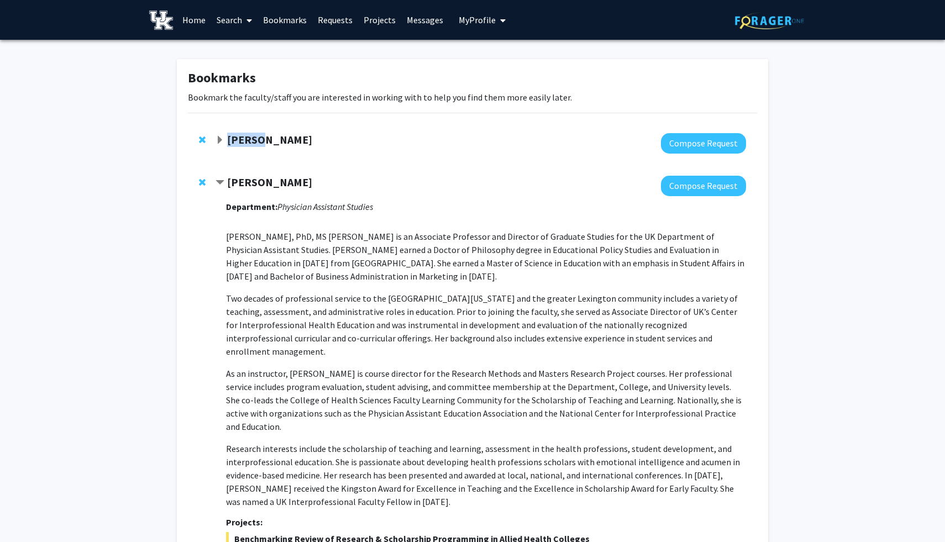
click at [238, 140] on strong "[PERSON_NAME]" at bounding box center [269, 140] width 85 height 14
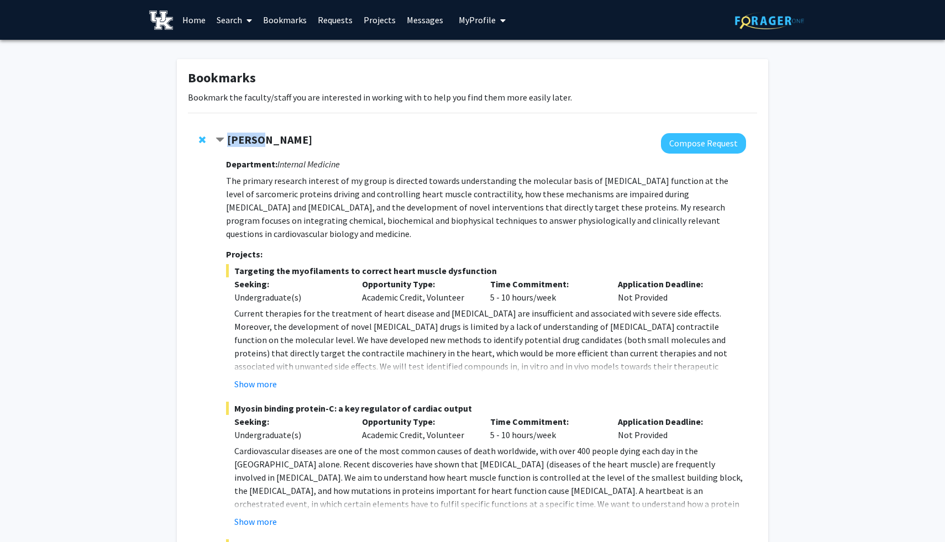
click at [238, 140] on strong "[PERSON_NAME]" at bounding box center [269, 140] width 85 height 14
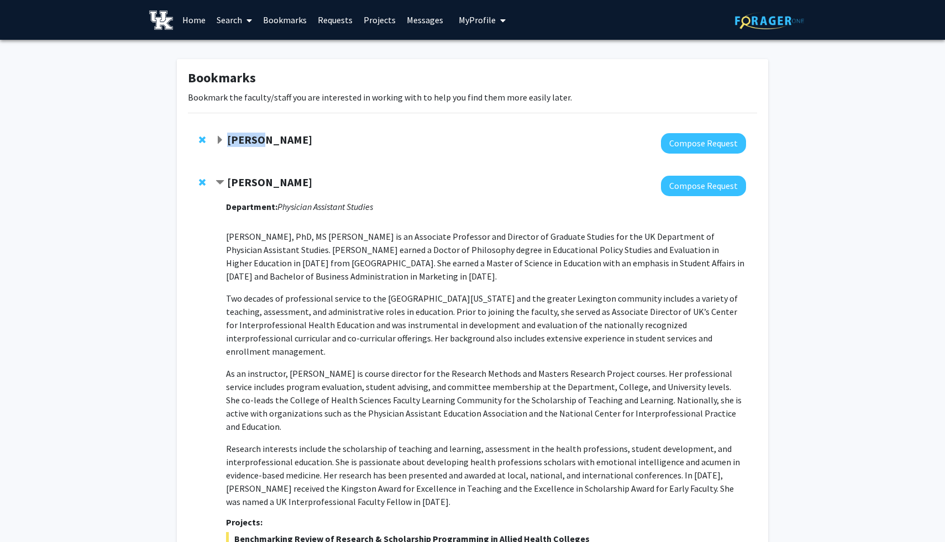
click at [238, 140] on strong "[PERSON_NAME]" at bounding box center [269, 140] width 85 height 14
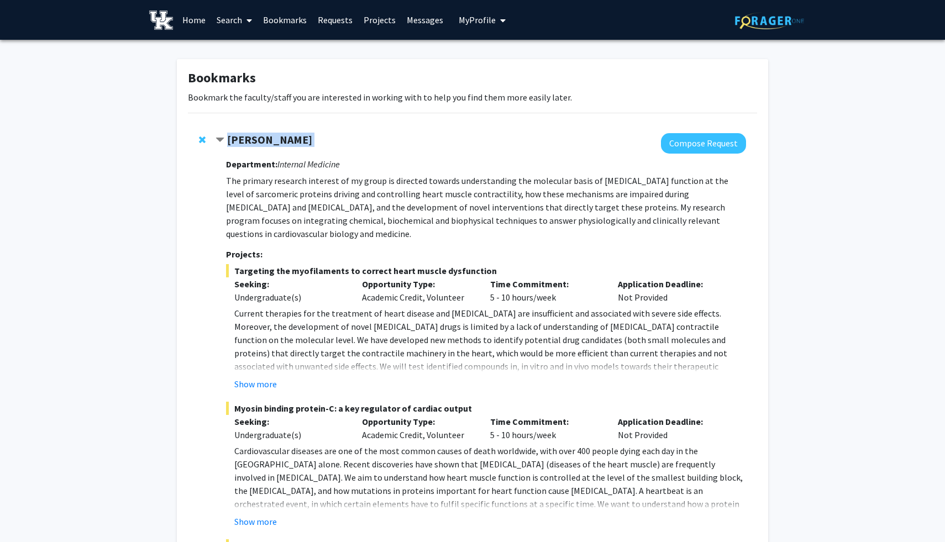
drag, startPoint x: 238, startPoint y: 140, endPoint x: 257, endPoint y: 140, distance: 19.3
click at [257, 140] on strong "[PERSON_NAME]" at bounding box center [269, 140] width 85 height 14
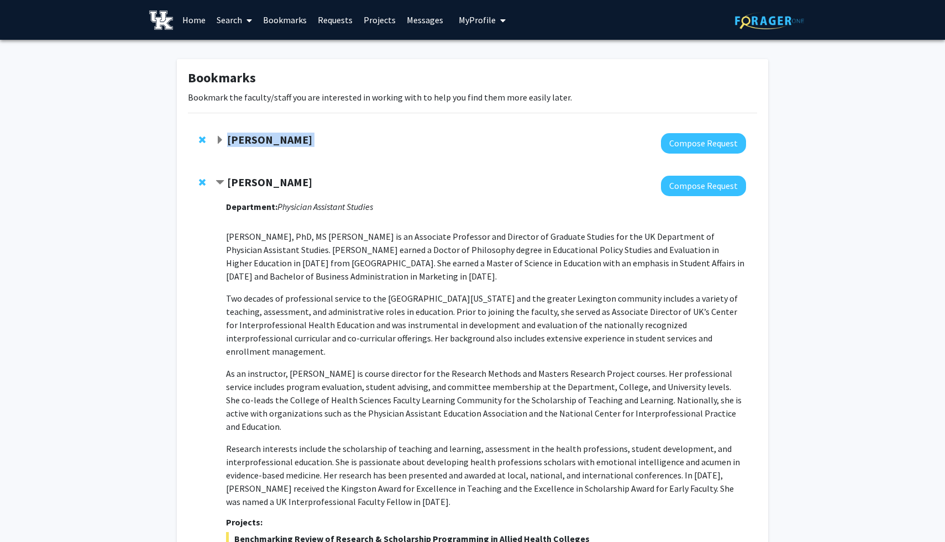
click at [217, 140] on span "Expand Thomas Kampourakis Bookmark" at bounding box center [219, 140] width 9 height 9
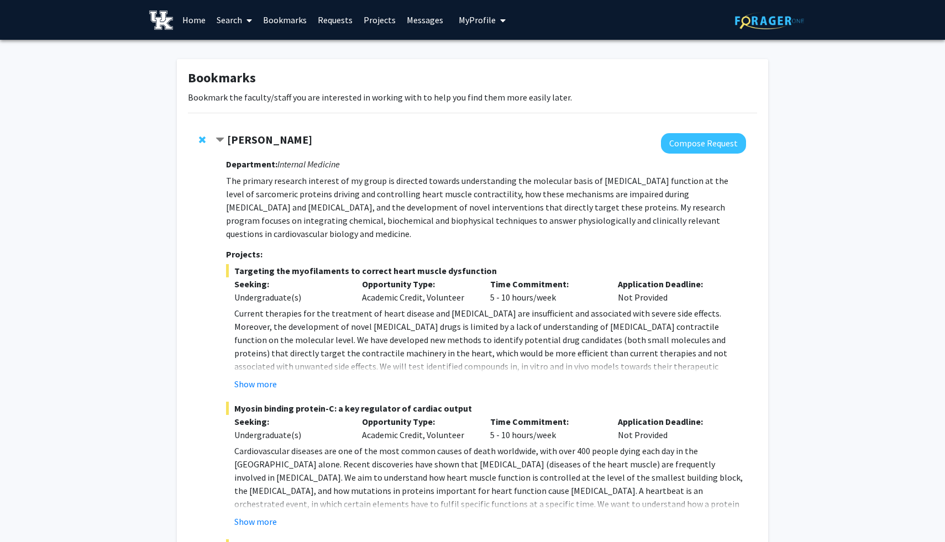
click at [260, 211] on p "The primary research interest of my group is directed towards understanding the…" at bounding box center [486, 207] width 520 height 66
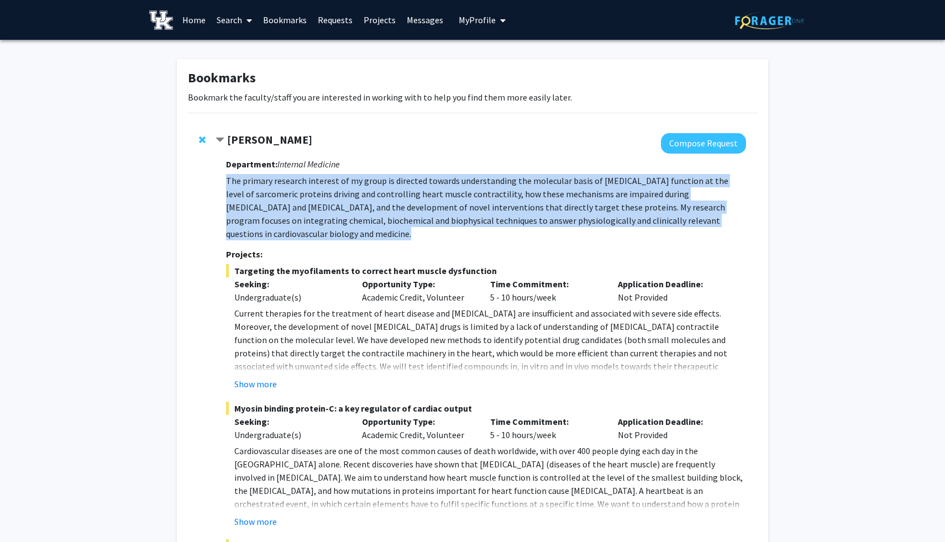
click at [260, 211] on p "The primary research interest of my group is directed towards understanding the…" at bounding box center [486, 207] width 520 height 66
click at [277, 317] on span "Current therapies for the treatment of heart disease and [MEDICAL_DATA] are ins…" at bounding box center [481, 353] width 494 height 91
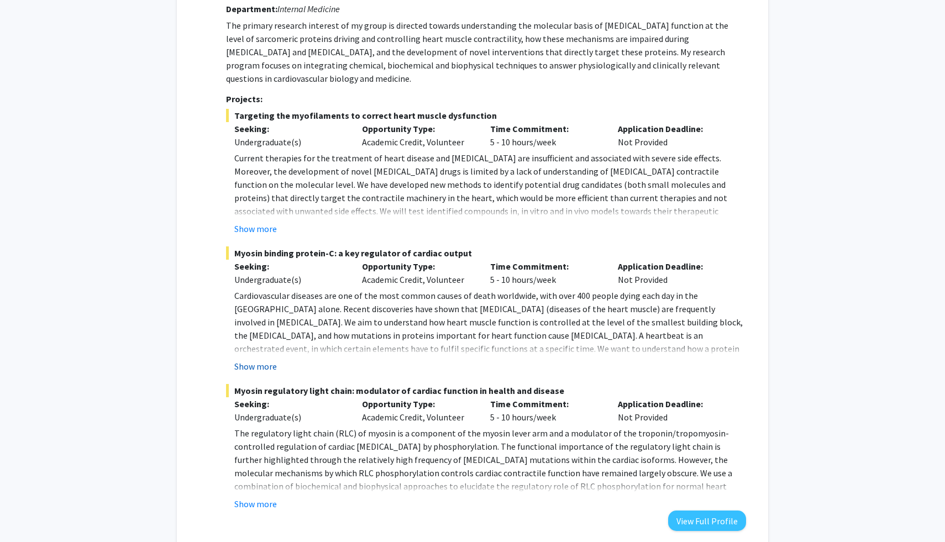
scroll to position [145, 0]
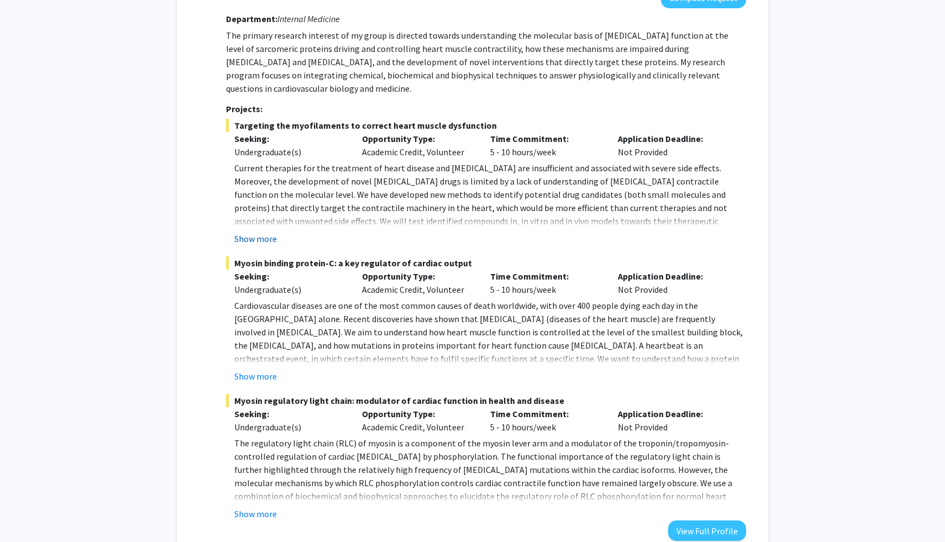
click at [262, 236] on button "Show more" at bounding box center [255, 238] width 43 height 13
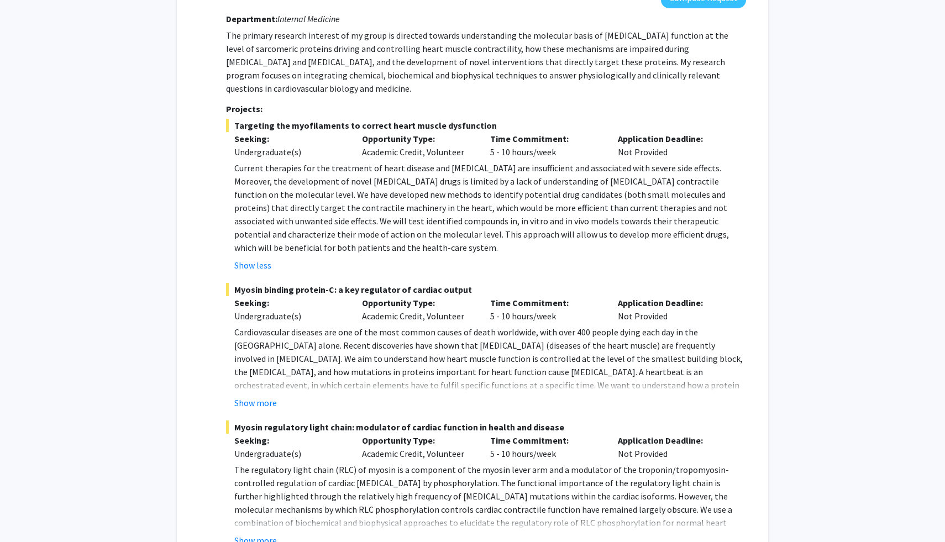
click at [254, 381] on span "Cardiovascular diseases are one of the most common causes of death worldwide, w…" at bounding box center [488, 365] width 508 height 77
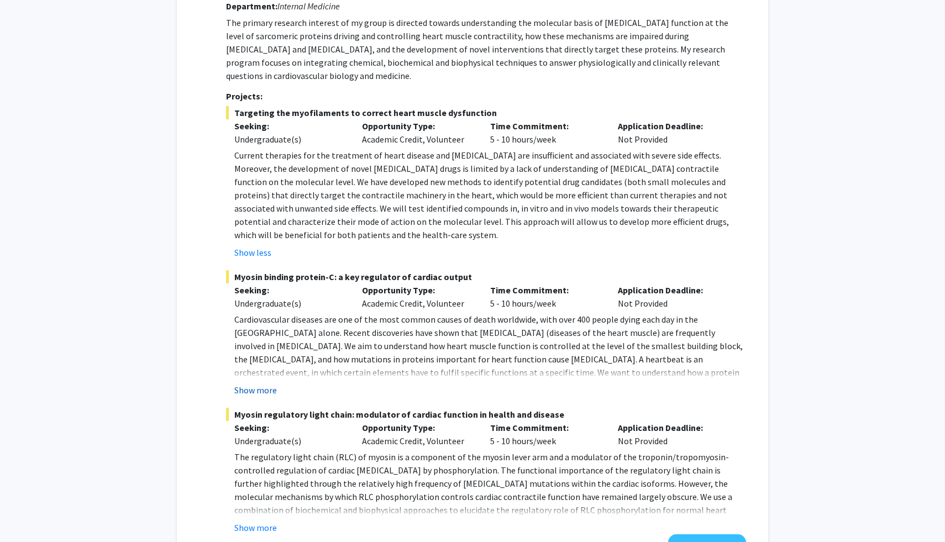
click at [251, 385] on button "Show more" at bounding box center [255, 389] width 43 height 13
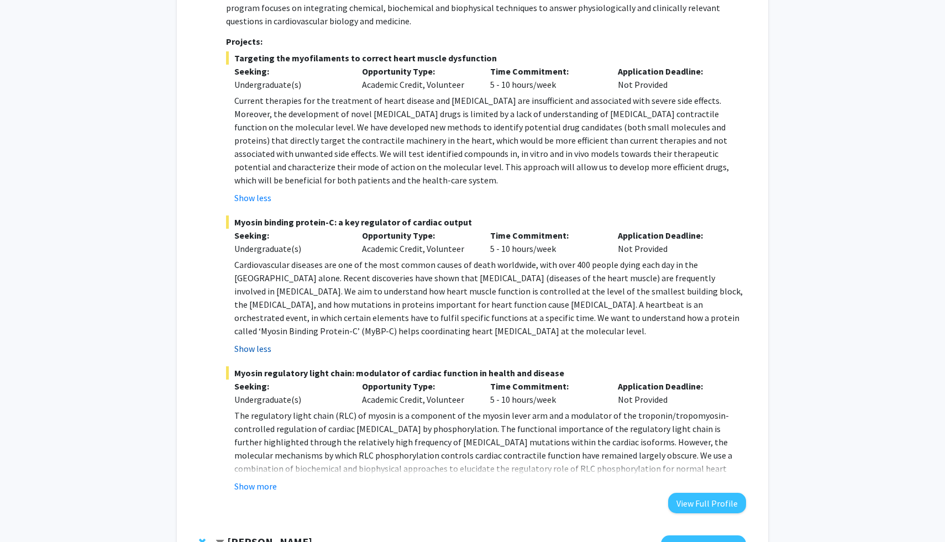
scroll to position [217, 0]
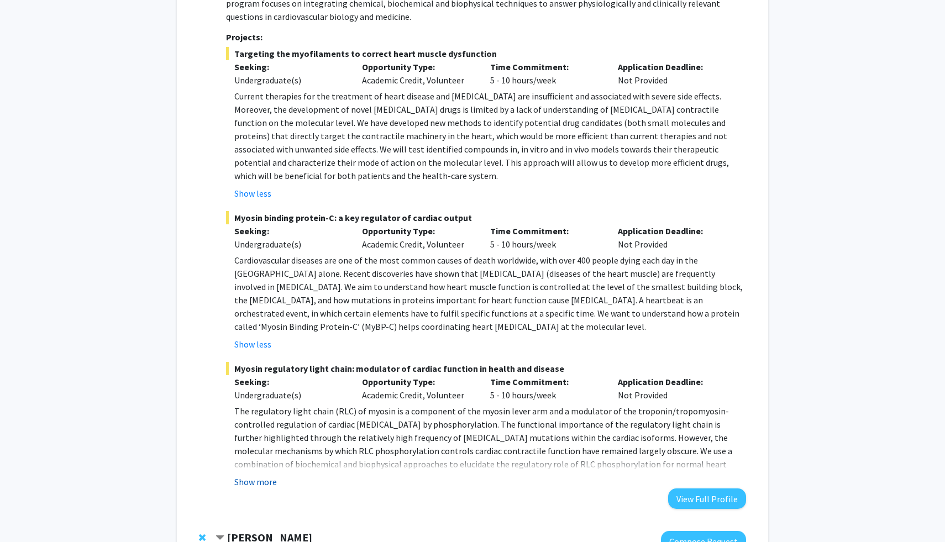
click at [247, 480] on button "Show more" at bounding box center [255, 481] width 43 height 13
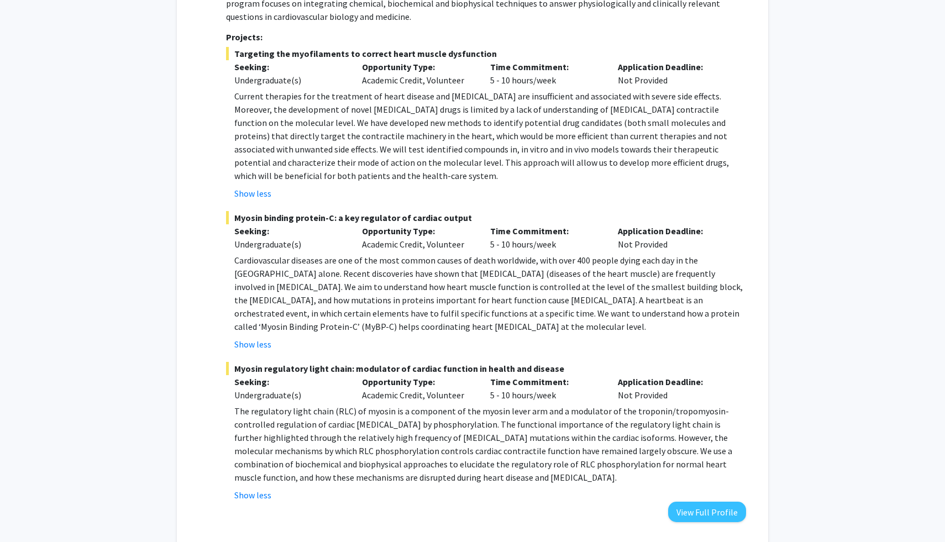
click at [282, 456] on p "The regulatory light chain (RLC) of myosin is a component of the myosin lever a…" at bounding box center [490, 444] width 512 height 80
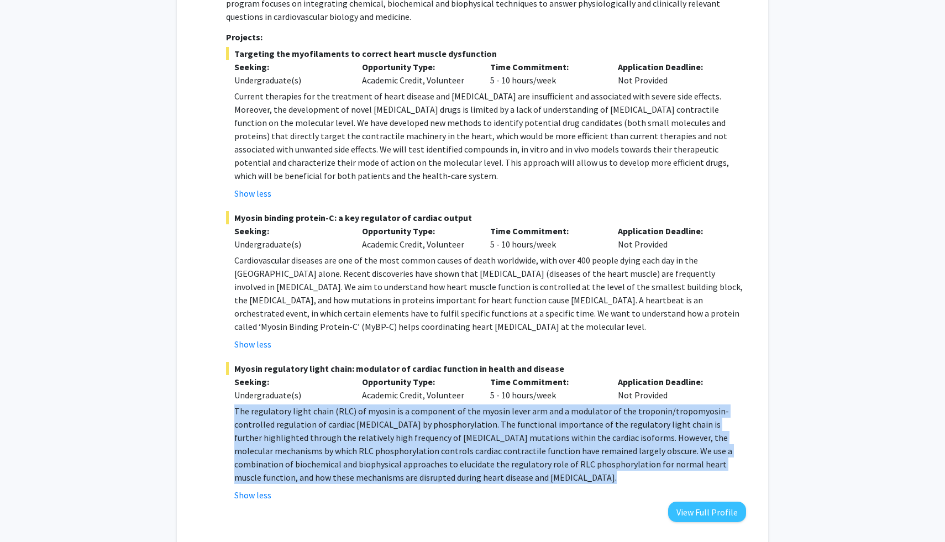
click at [282, 456] on p "The regulatory light chain (RLC) of myosin is a component of the myosin lever a…" at bounding box center [490, 444] width 512 height 80
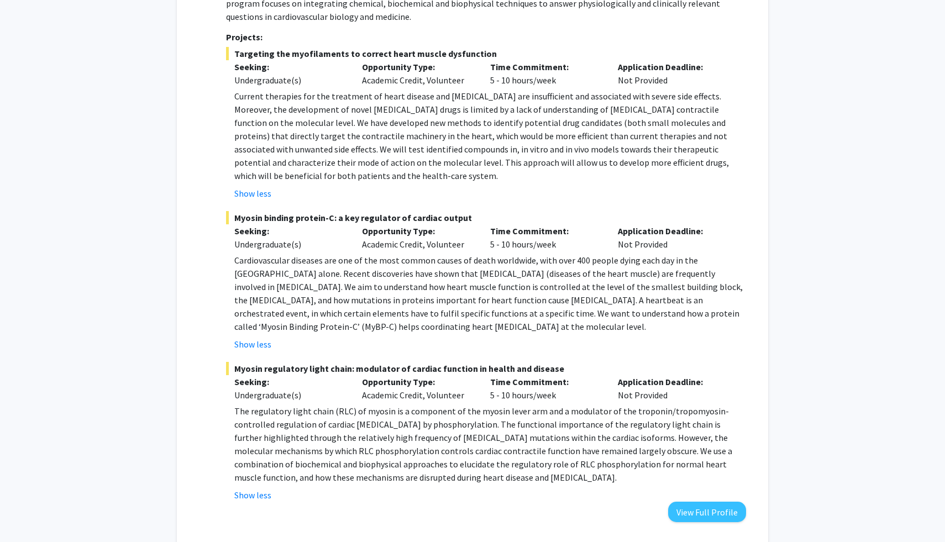
click at [282, 456] on p "The regulatory light chain (RLC) of myosin is a component of the myosin lever a…" at bounding box center [490, 444] width 512 height 80
click at [315, 334] on fg-read-more "Cardiovascular diseases are one of the most common causes of death worldwide, w…" at bounding box center [486, 302] width 520 height 97
click at [317, 308] on span "Cardiovascular diseases are one of the most common causes of death worldwide, w…" at bounding box center [488, 293] width 508 height 77
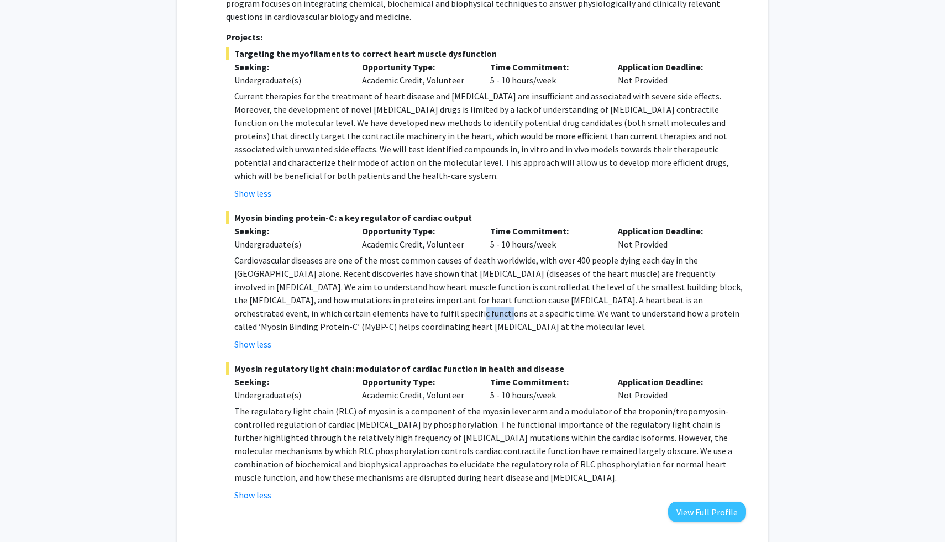
click at [447, 145] on span "Current therapies for the treatment of heart disease and [MEDICAL_DATA] are ins…" at bounding box center [481, 136] width 494 height 91
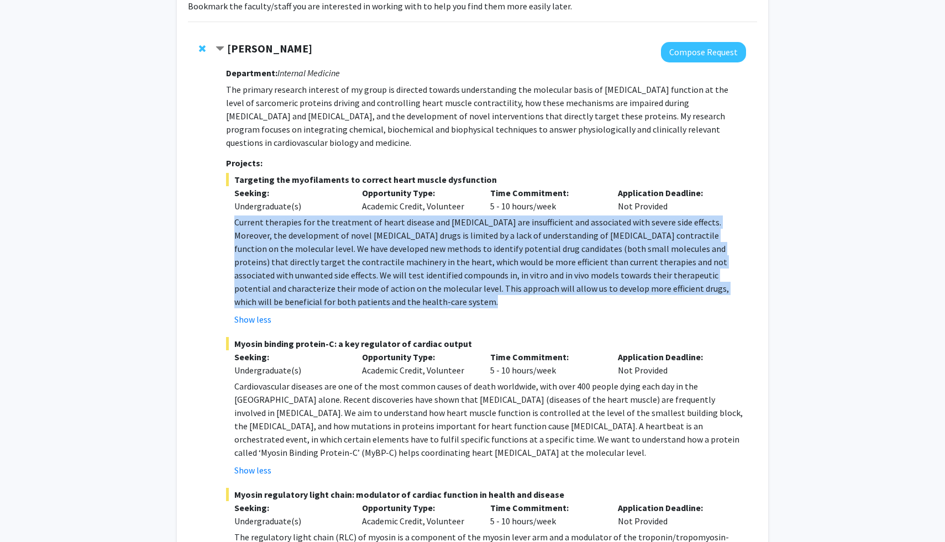
scroll to position [90, 0]
click at [455, 97] on p "The primary research interest of my group is directed towards understanding the…" at bounding box center [486, 117] width 520 height 66
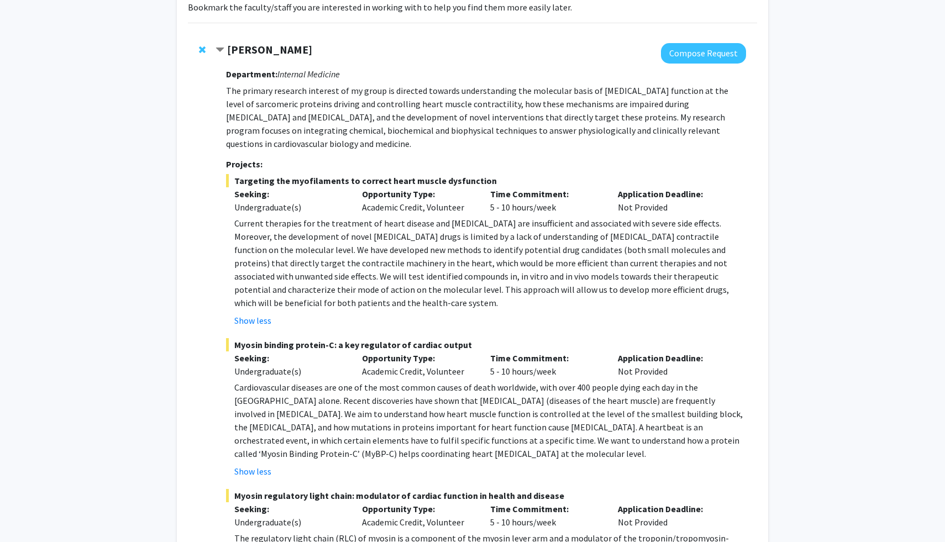
click at [455, 97] on p "The primary research interest of my group is directed towards understanding the…" at bounding box center [486, 117] width 520 height 66
click at [335, 137] on p "The primary research interest of my group is directed towards understanding the…" at bounding box center [486, 117] width 520 height 66
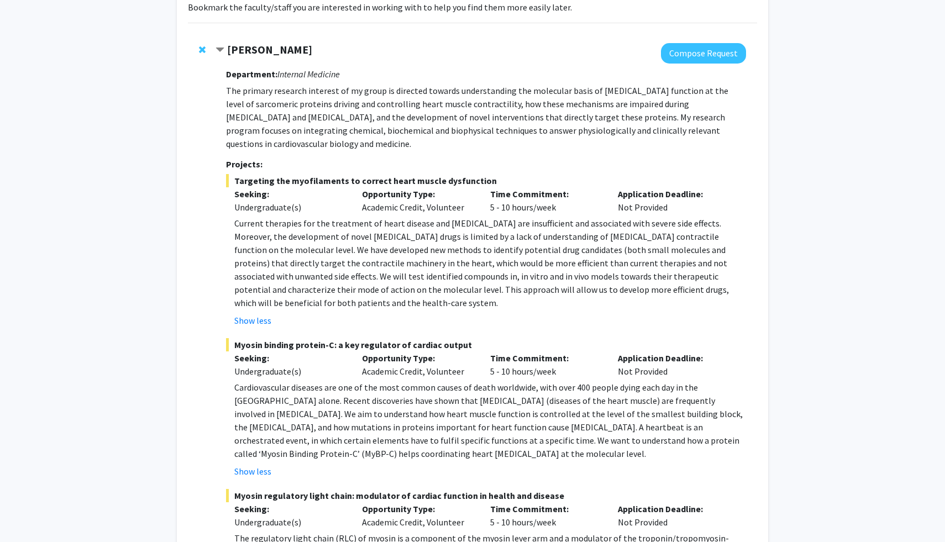
click at [335, 137] on p "The primary research interest of my group is directed towards understanding the…" at bounding box center [486, 117] width 520 height 66
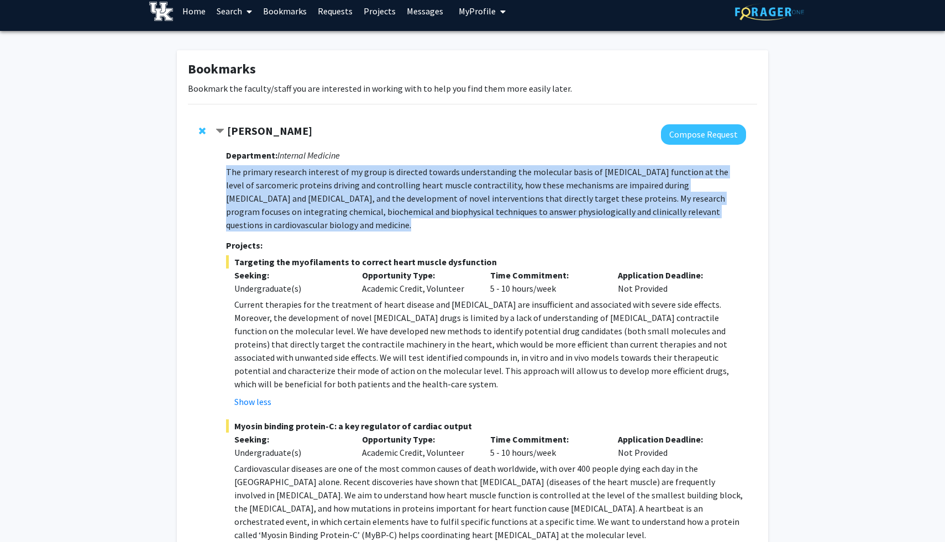
scroll to position [0, 0]
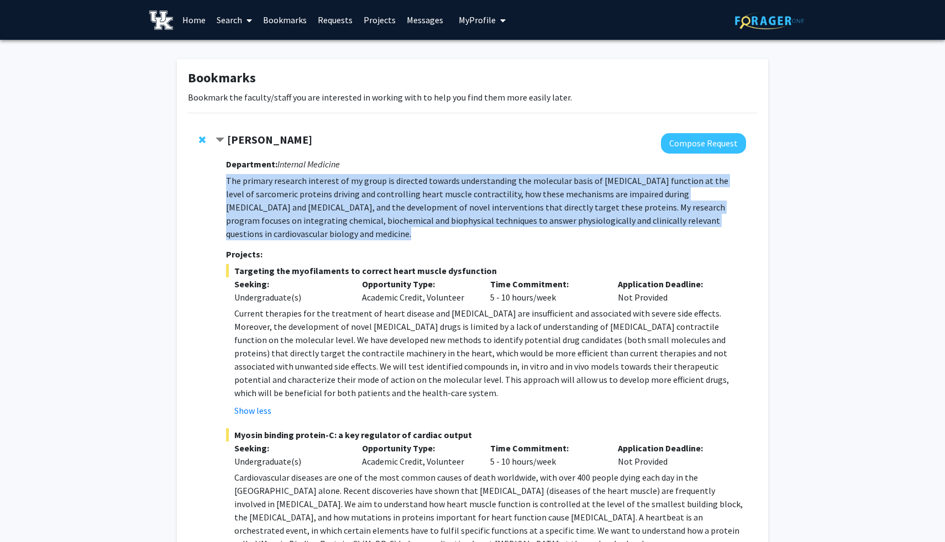
click at [366, 202] on p "The primary research interest of my group is directed towards understanding the…" at bounding box center [486, 207] width 520 height 66
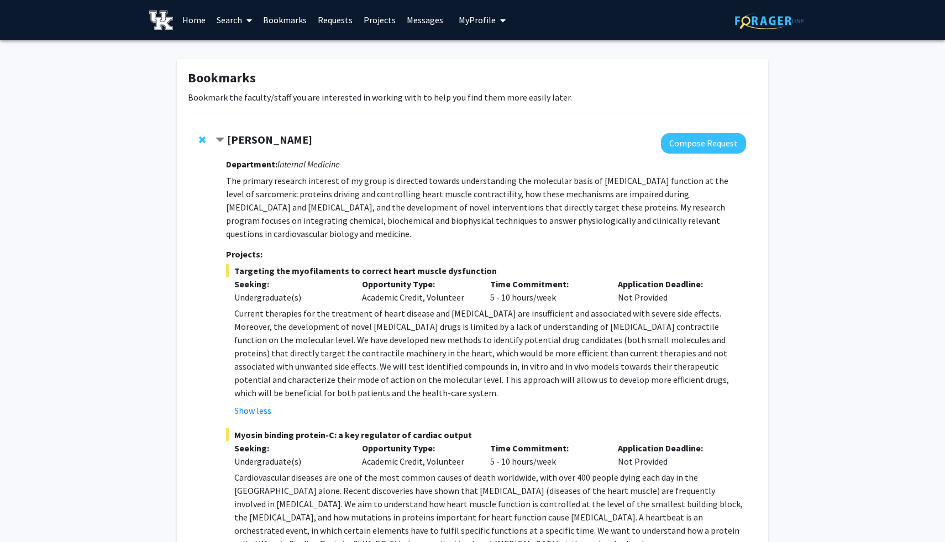
click at [366, 202] on p "The primary research interest of my group is directed towards understanding the…" at bounding box center [486, 207] width 520 height 66
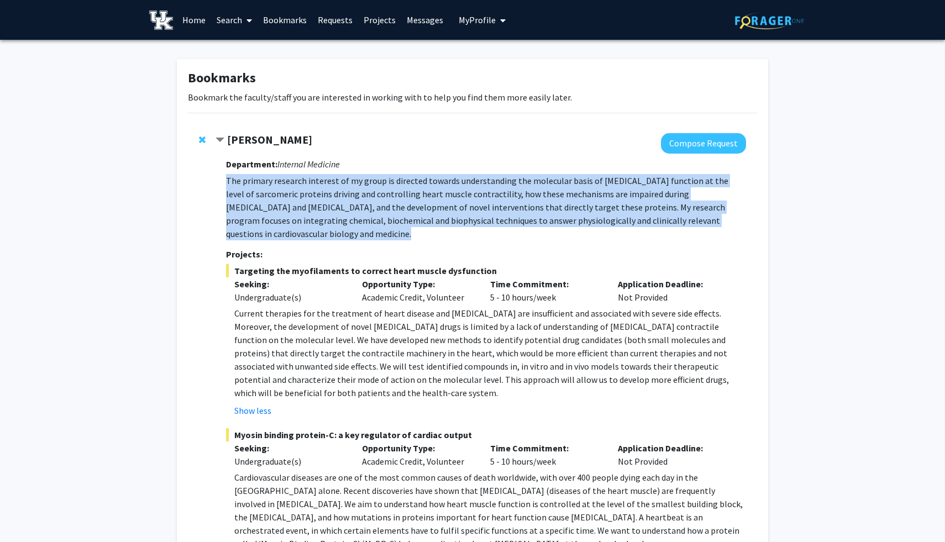
click at [335, 322] on span "Current therapies for the treatment of heart disease and [MEDICAL_DATA] are ins…" at bounding box center [481, 353] width 494 height 91
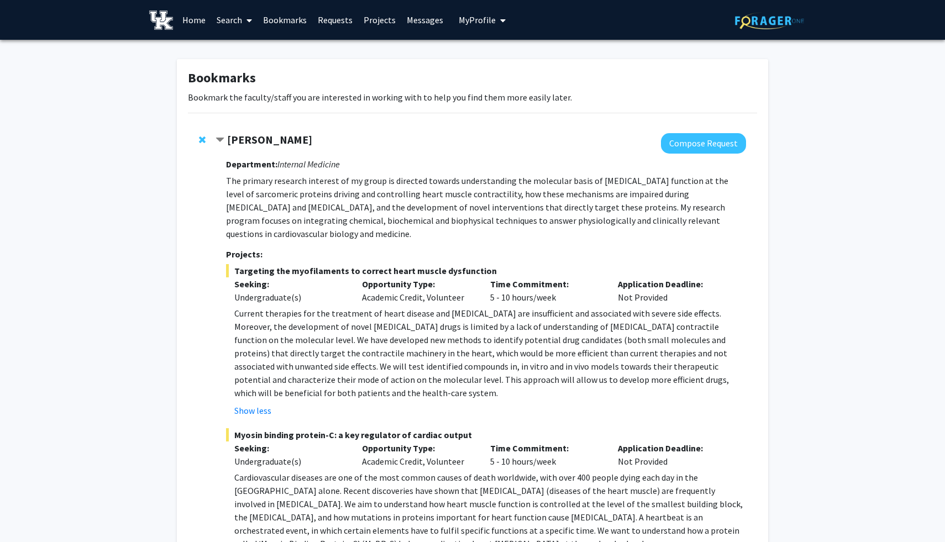
click at [335, 322] on span "Current therapies for the treatment of heart disease and [MEDICAL_DATA] are ins…" at bounding box center [481, 353] width 494 height 91
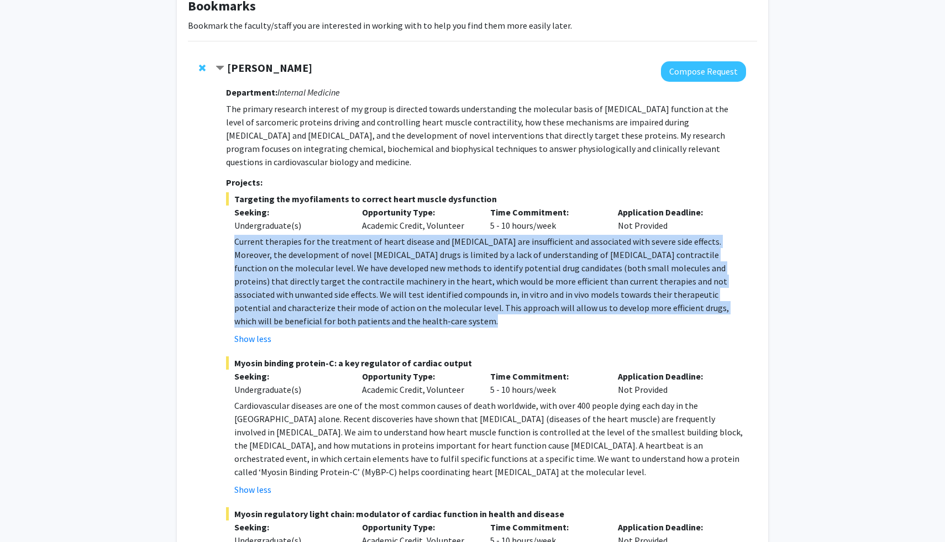
scroll to position [76, 0]
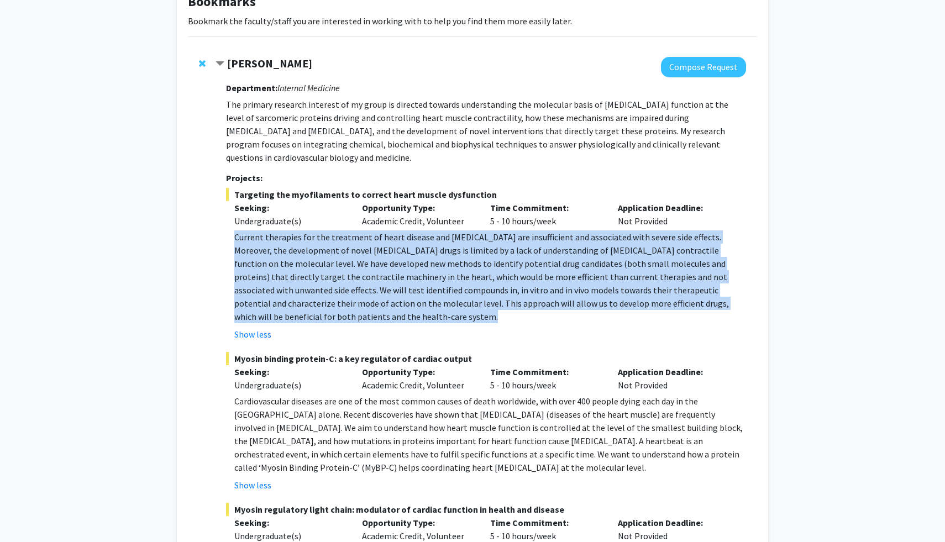
click at [315, 423] on span "Cardiovascular diseases are one of the most common causes of death worldwide, w…" at bounding box center [488, 434] width 508 height 77
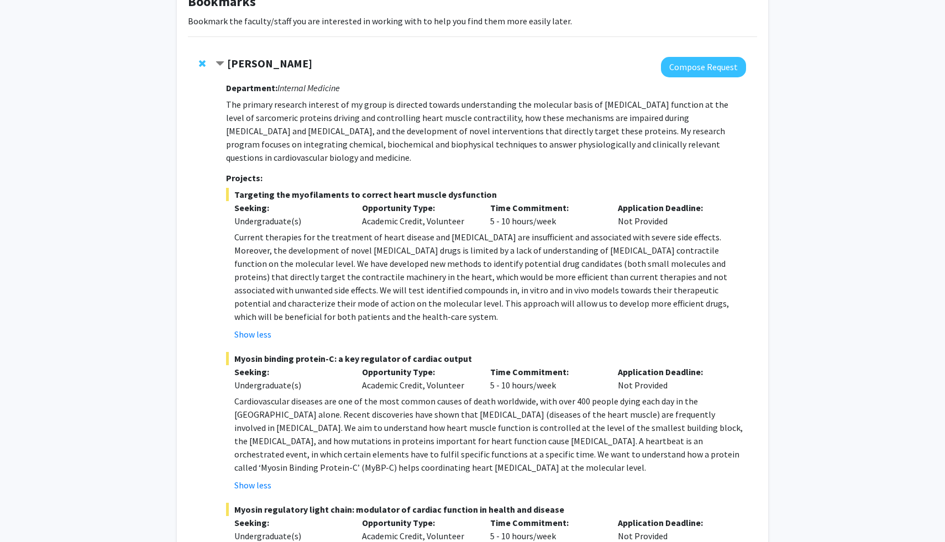
click at [315, 423] on span "Cardiovascular diseases are one of the most common causes of death worldwide, w…" at bounding box center [488, 434] width 508 height 77
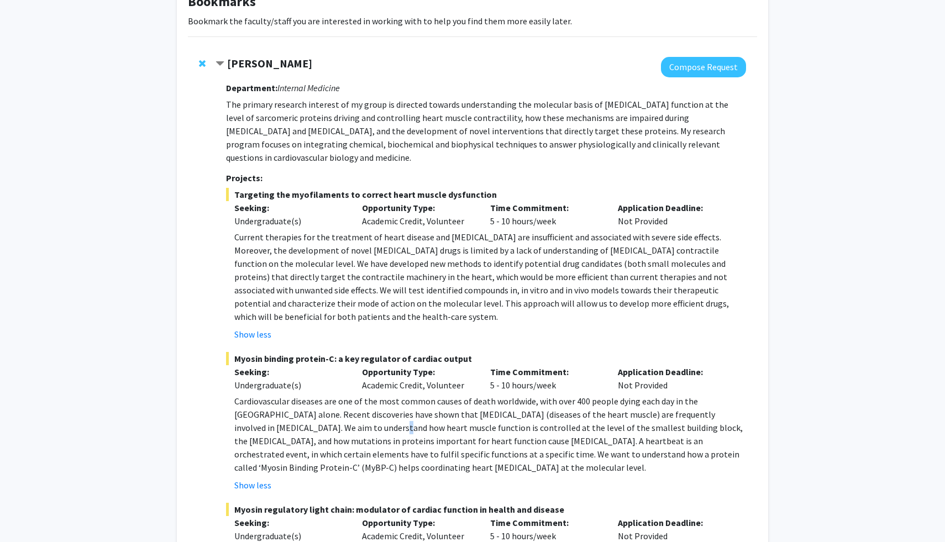
click at [315, 423] on span "Cardiovascular diseases are one of the most common causes of death worldwide, w…" at bounding box center [488, 434] width 508 height 77
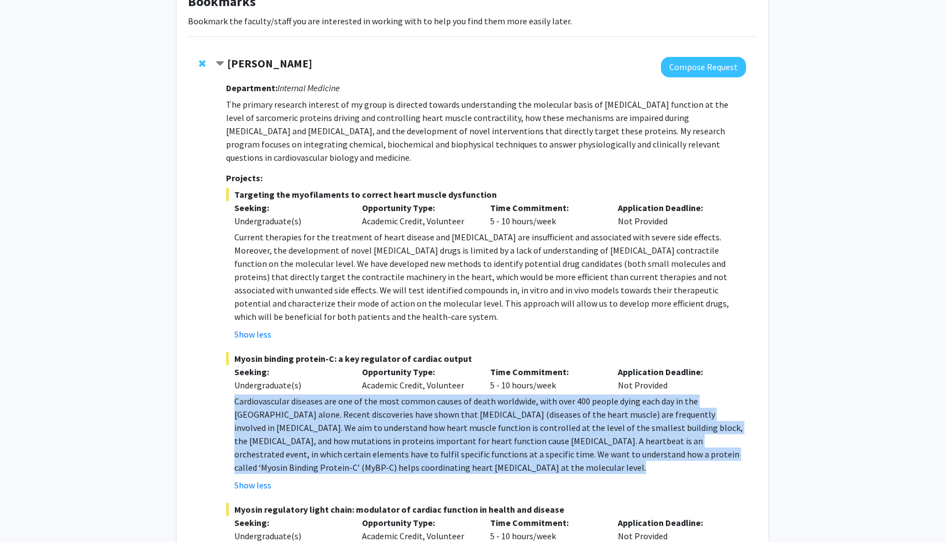
click at [315, 423] on span "Cardiovascular diseases are one of the most common causes of death worldwide, w…" at bounding box center [488, 434] width 508 height 77
click at [308, 433] on span "Cardiovascular diseases are one of the most common causes of death worldwide, w…" at bounding box center [488, 434] width 508 height 77
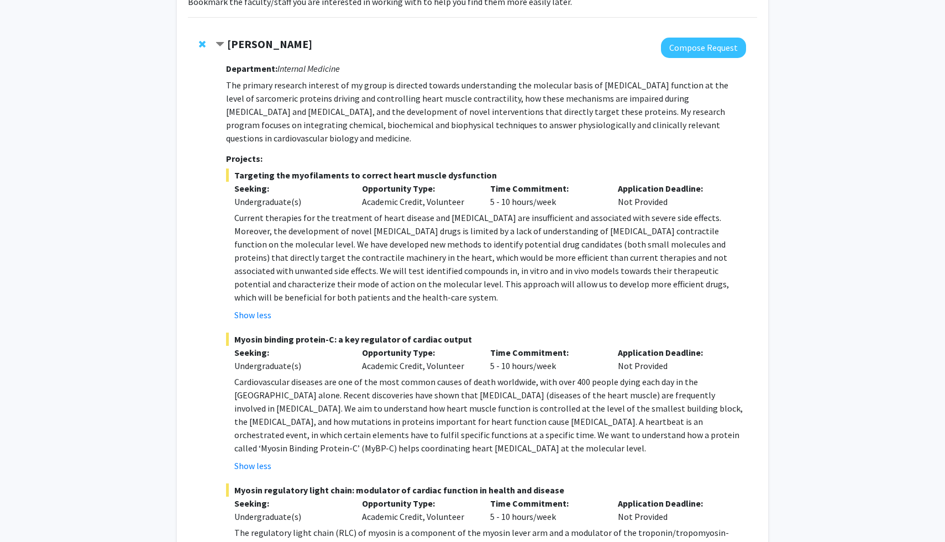
scroll to position [89, 0]
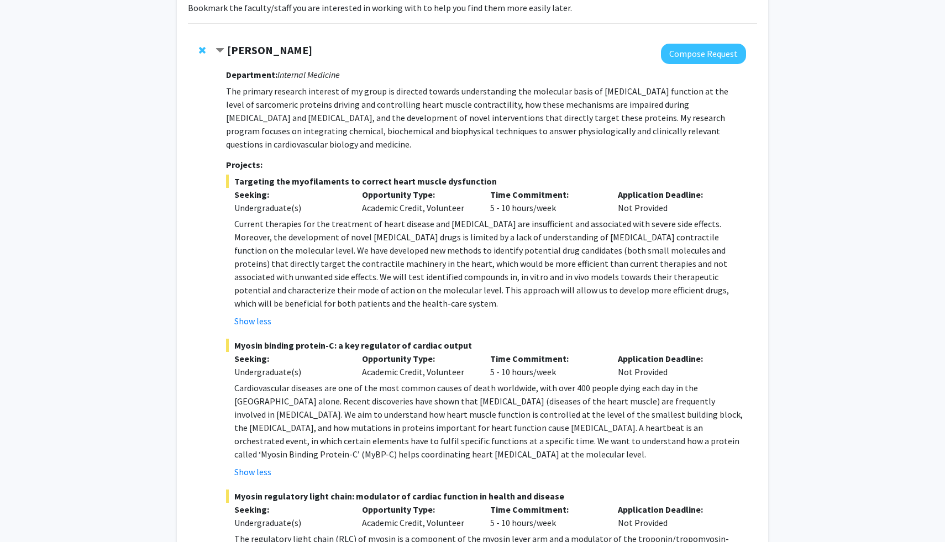
click at [304, 419] on span "Cardiovascular diseases are one of the most common causes of death worldwide, w…" at bounding box center [488, 420] width 508 height 77
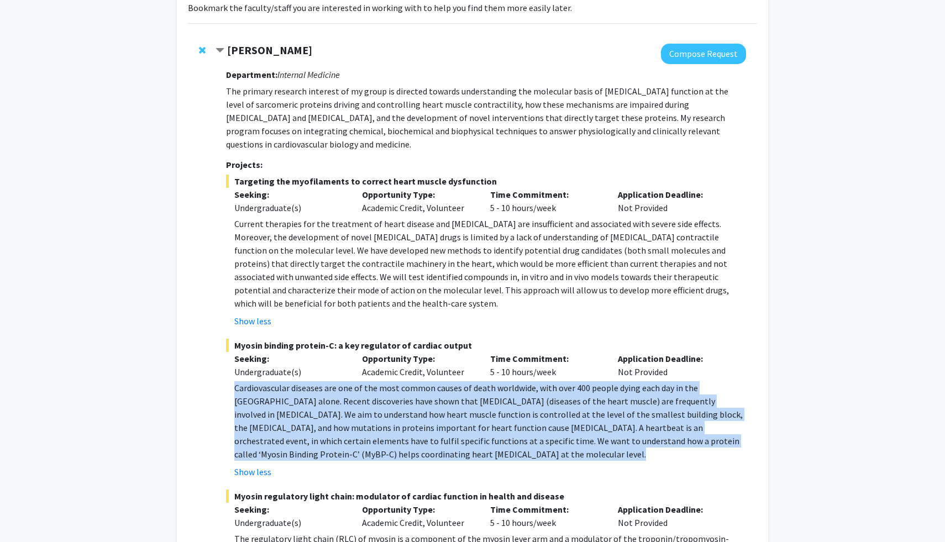
click at [304, 419] on span "Cardiovascular diseases are one of the most common causes of death worldwide, w…" at bounding box center [488, 420] width 508 height 77
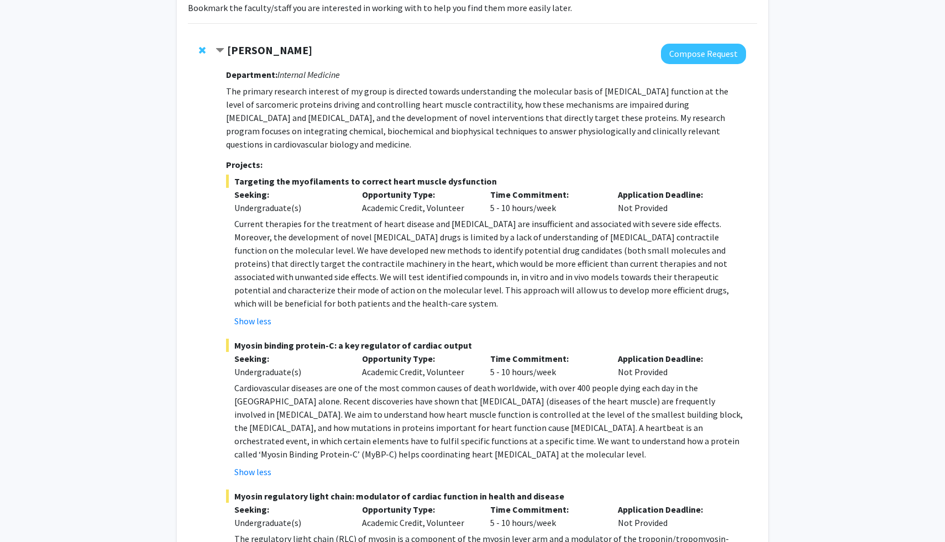
click at [304, 419] on span "Cardiovascular diseases are one of the most common causes of death worldwide, w…" at bounding box center [488, 420] width 508 height 77
click at [304, 233] on span "Current therapies for the treatment of heart disease and [MEDICAL_DATA] are ins…" at bounding box center [481, 263] width 494 height 91
click at [322, 101] on p "The primary research interest of my group is directed towards understanding the…" at bounding box center [486, 118] width 520 height 66
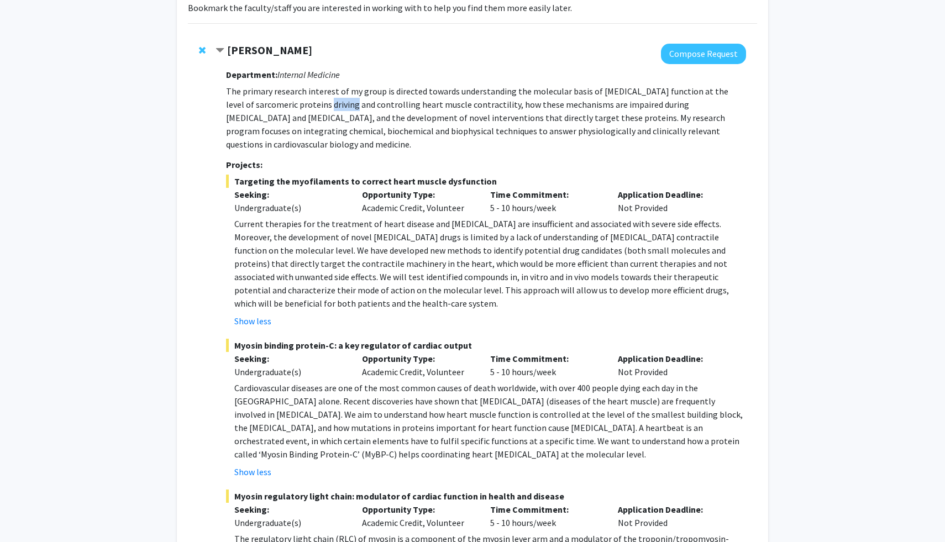
click at [322, 101] on p "The primary research interest of my group is directed towards understanding the…" at bounding box center [486, 118] width 520 height 66
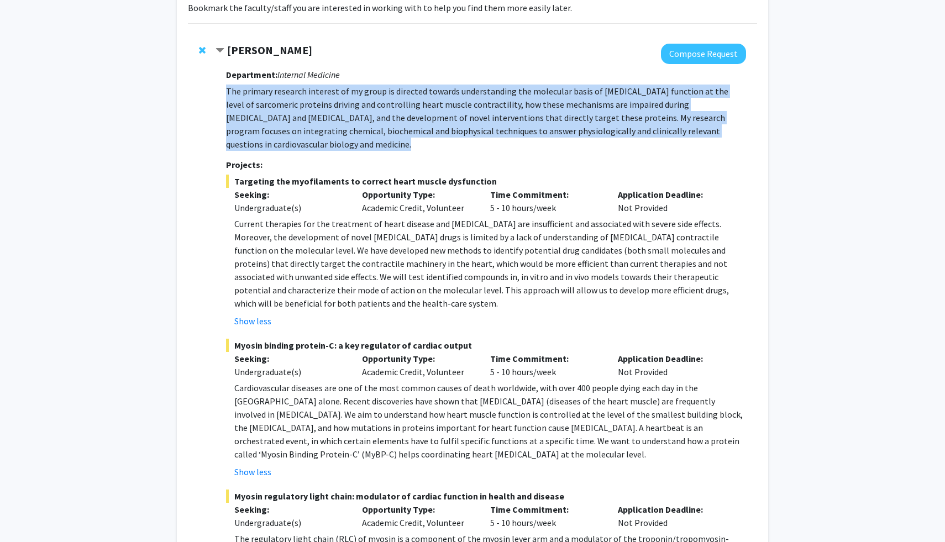
click at [313, 254] on span "Current therapies for the treatment of heart disease and [MEDICAL_DATA] are ins…" at bounding box center [481, 263] width 494 height 91
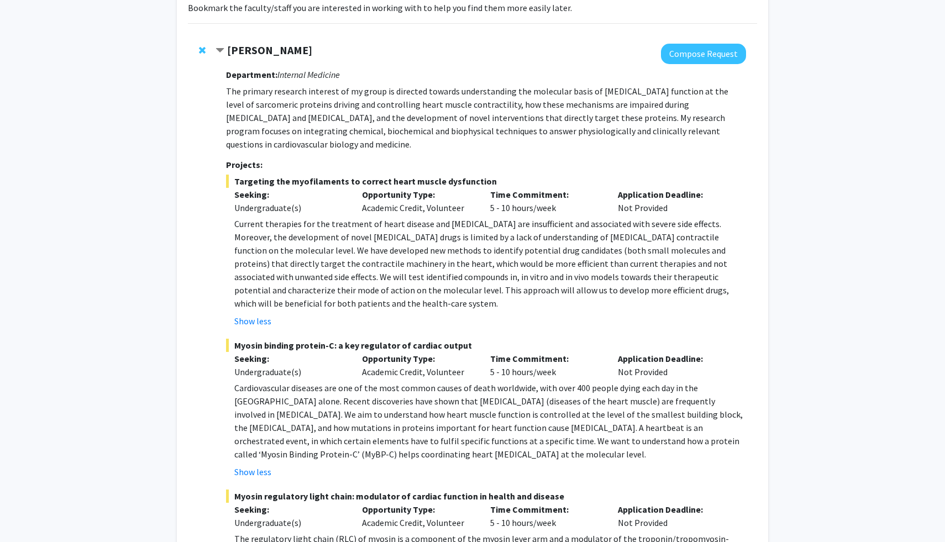
click at [313, 254] on span "Current therapies for the treatment of heart disease and [MEDICAL_DATA] are ins…" at bounding box center [481, 263] width 494 height 91
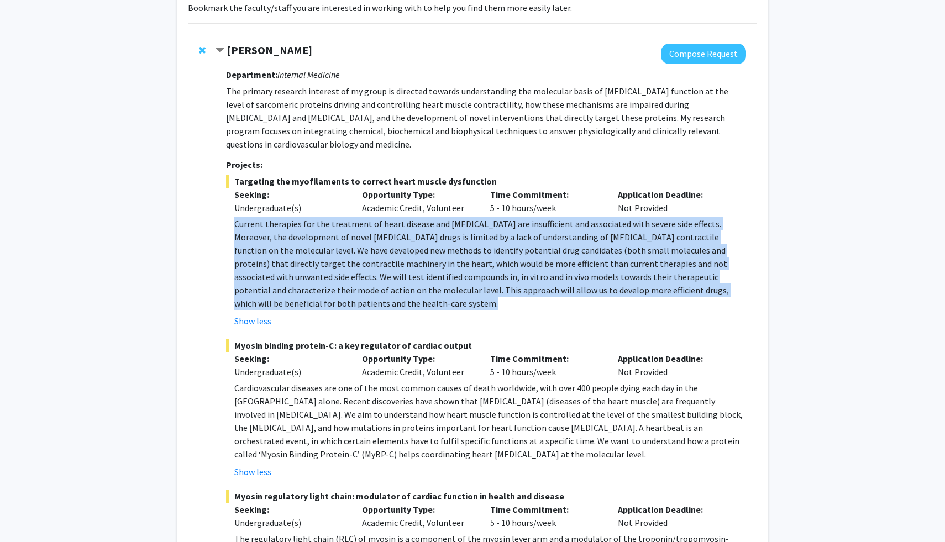
click at [313, 254] on span "Current therapies for the treatment of heart disease and [MEDICAL_DATA] are ins…" at bounding box center [481, 263] width 494 height 91
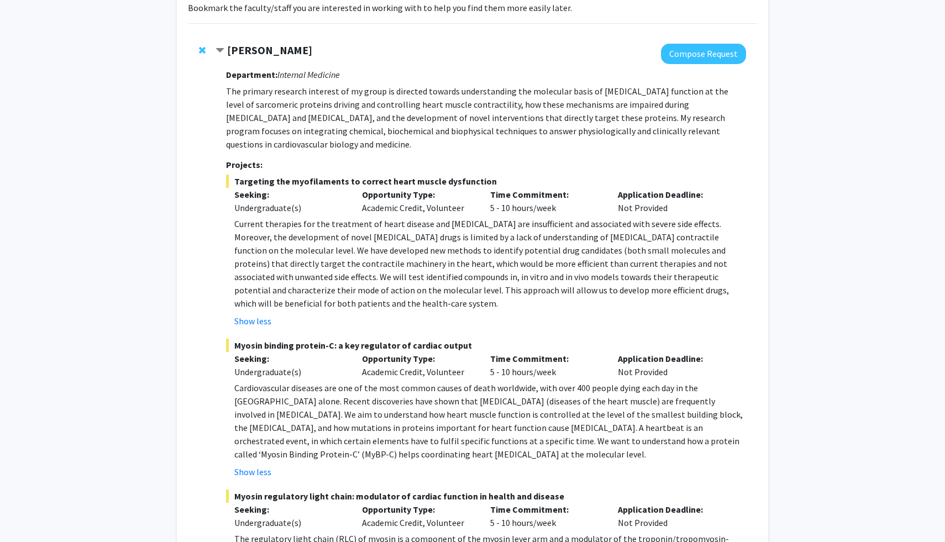
click at [313, 254] on span "Current therapies for the treatment of heart disease and [MEDICAL_DATA] are ins…" at bounding box center [481, 263] width 494 height 91
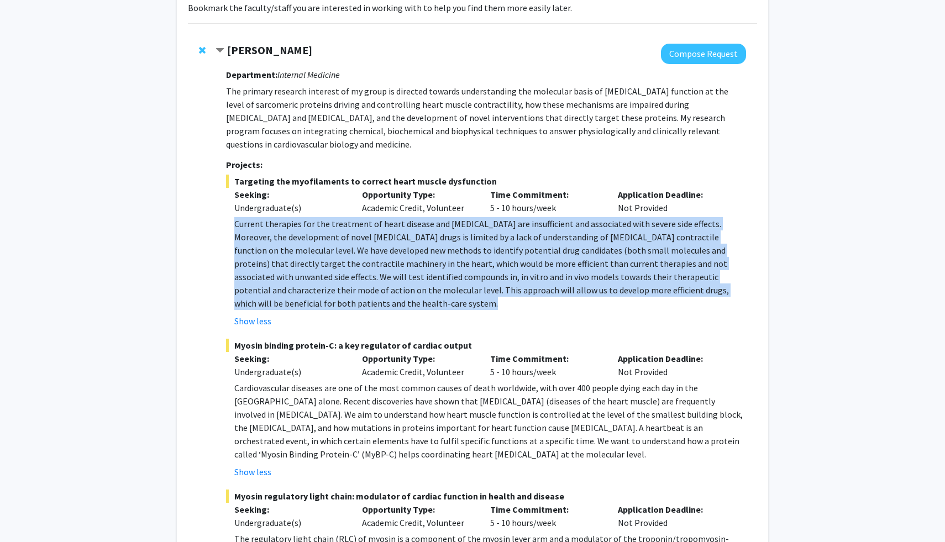
click at [343, 131] on p "The primary research interest of my group is directed towards understanding the…" at bounding box center [486, 118] width 520 height 66
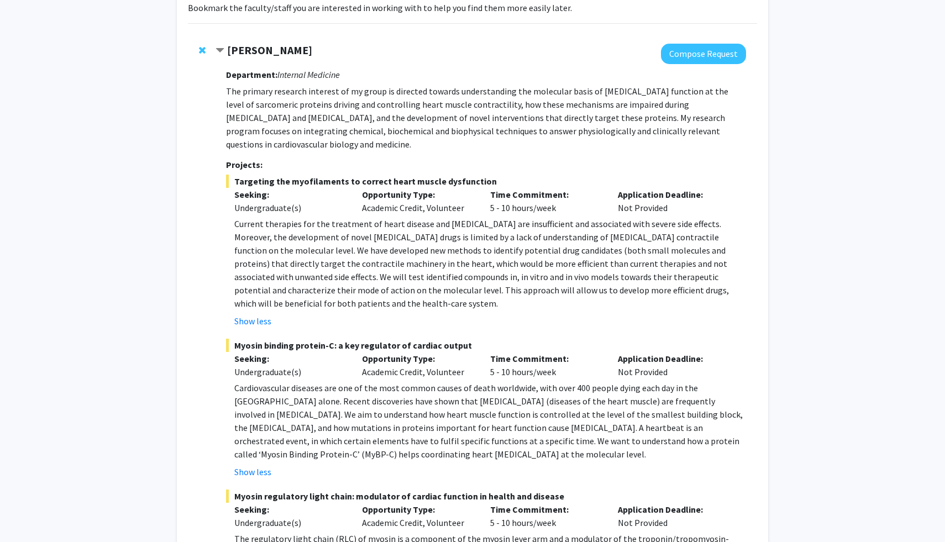
click at [343, 131] on p "The primary research interest of my group is directed towards understanding the…" at bounding box center [486, 118] width 520 height 66
click at [328, 123] on p "The primary research interest of my group is directed towards understanding the…" at bounding box center [486, 118] width 520 height 66
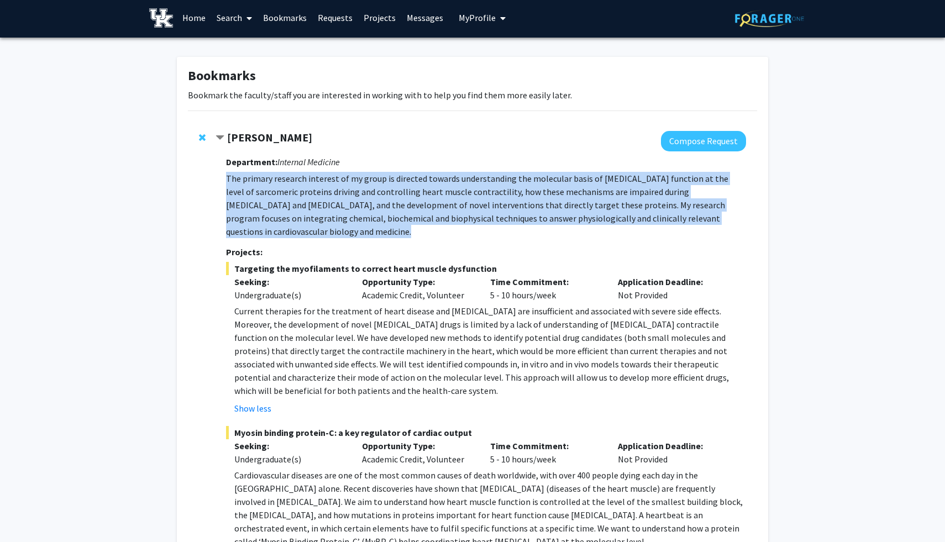
scroll to position [0, 0]
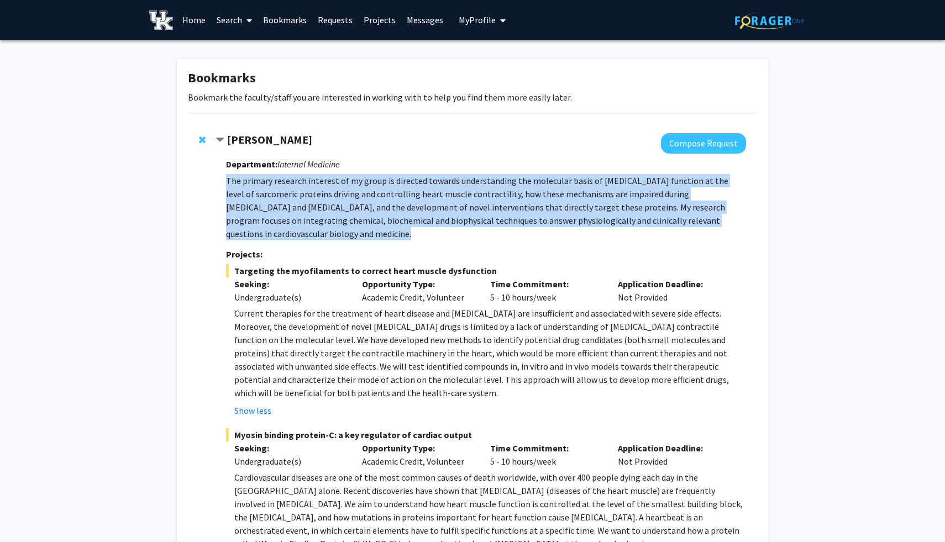
click at [355, 365] on span "Current therapies for the treatment of heart disease and [MEDICAL_DATA] are ins…" at bounding box center [481, 353] width 494 height 91
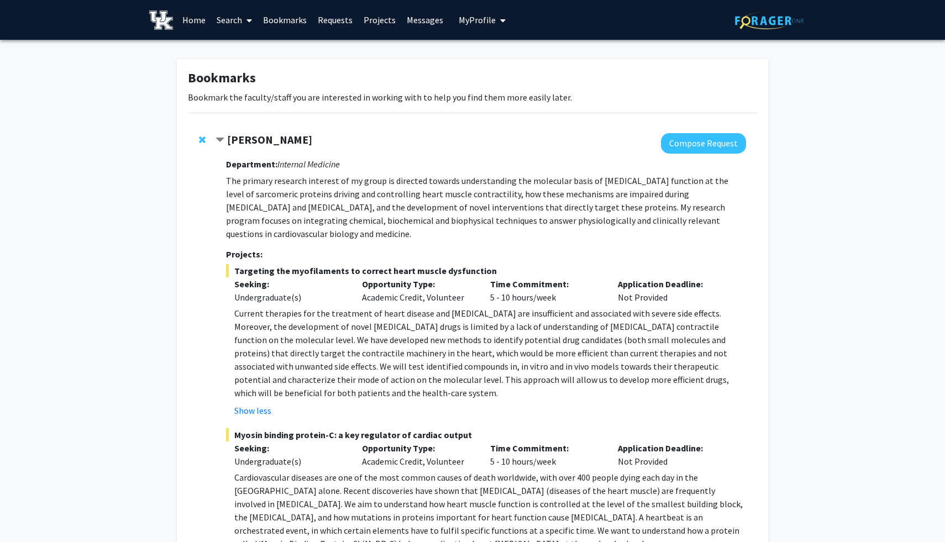
click at [355, 365] on span "Current therapies for the treatment of heart disease and [MEDICAL_DATA] are ins…" at bounding box center [481, 353] width 494 height 91
click at [381, 354] on span "Current therapies for the treatment of heart disease and [MEDICAL_DATA] are ins…" at bounding box center [481, 353] width 494 height 91
click at [194, 27] on link "Home" at bounding box center [194, 20] width 34 height 39
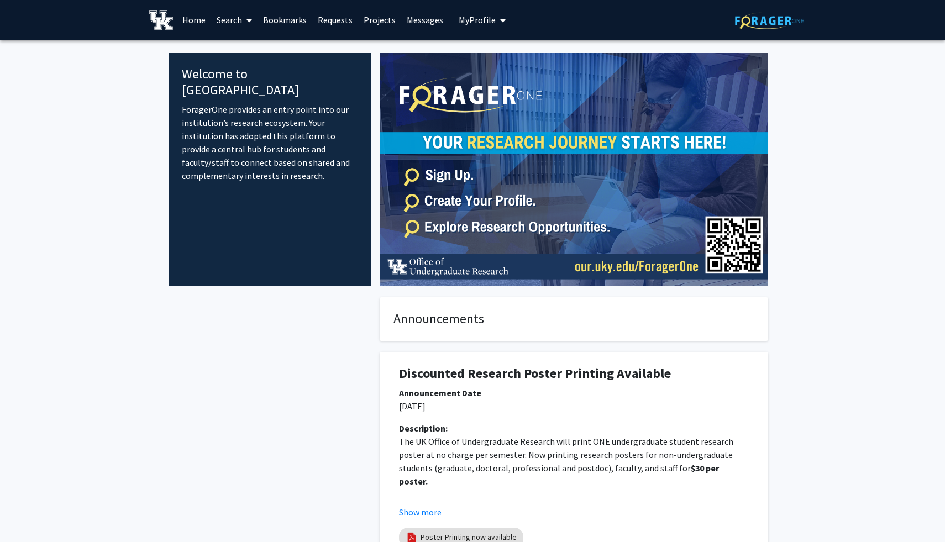
click at [245, 22] on span at bounding box center [247, 20] width 10 height 39
click at [250, 48] on span "Faculty/Staff" at bounding box center [251, 51] width 81 height 22
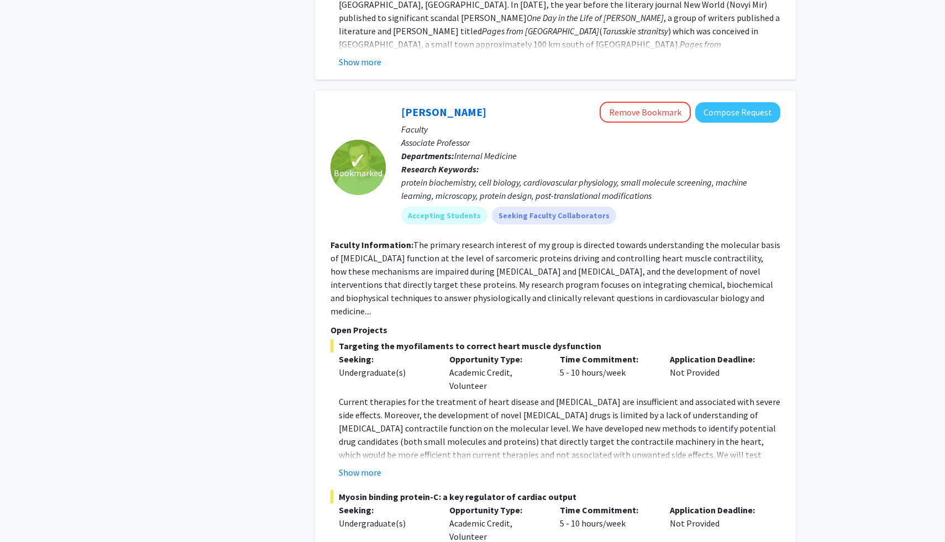
scroll to position [2066, 0]
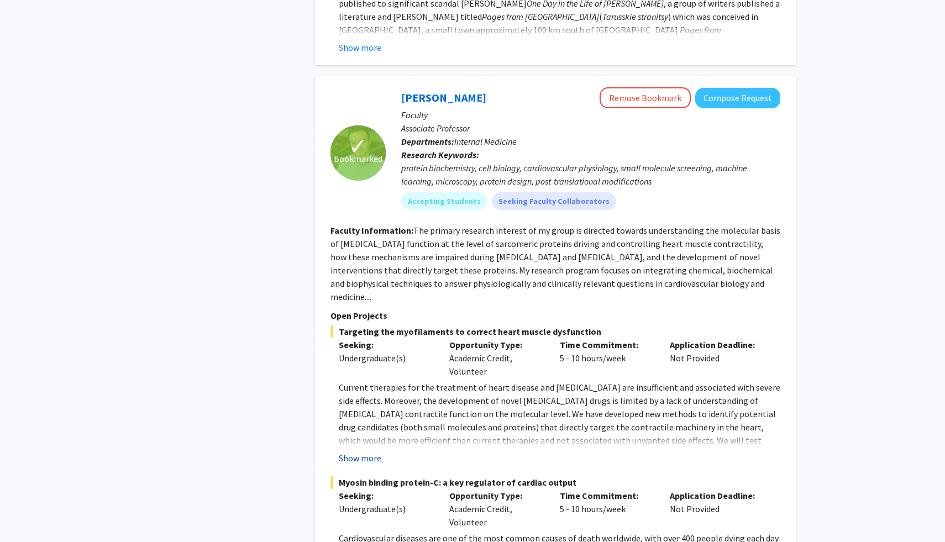
click at [361, 451] on button "Show more" at bounding box center [360, 457] width 43 height 13
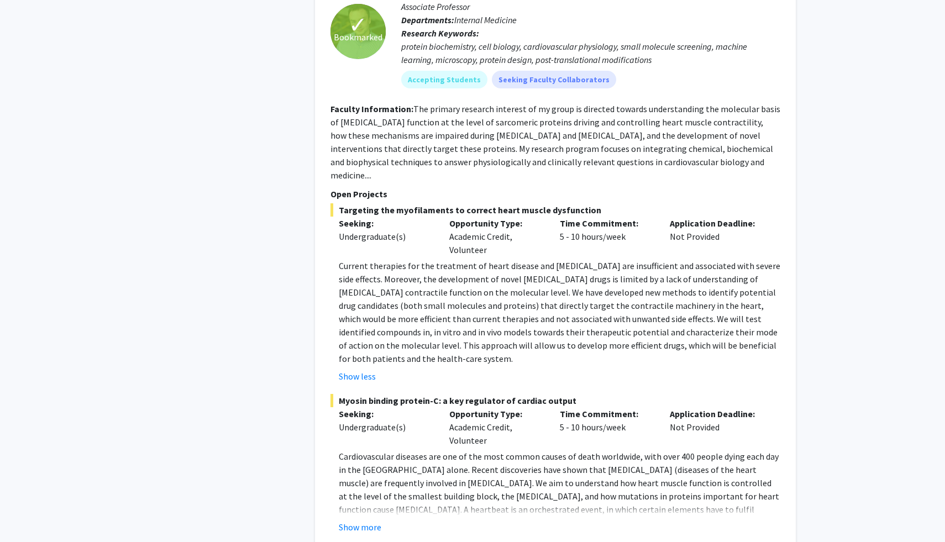
scroll to position [2189, 0]
click at [368, 519] on button "Show more" at bounding box center [360, 525] width 43 height 13
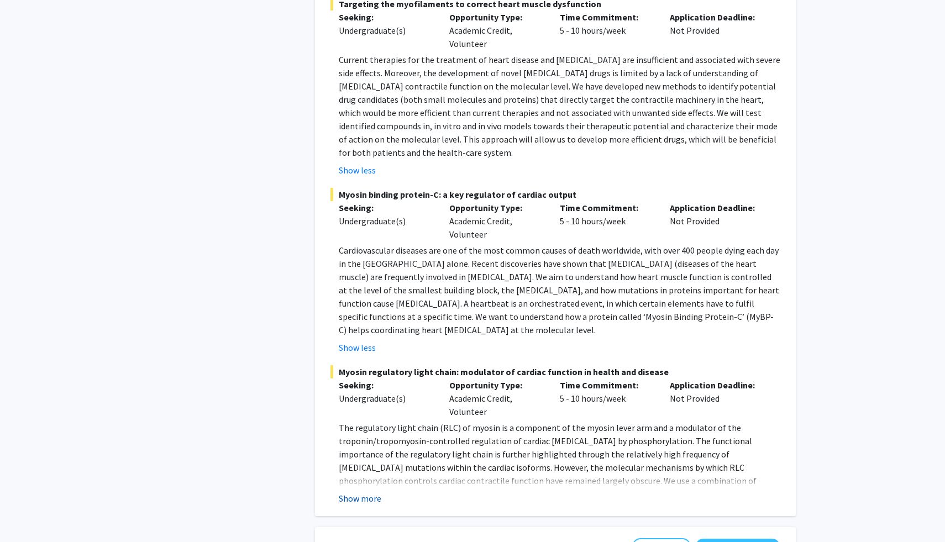
click at [365, 492] on button "Show more" at bounding box center [360, 498] width 43 height 13
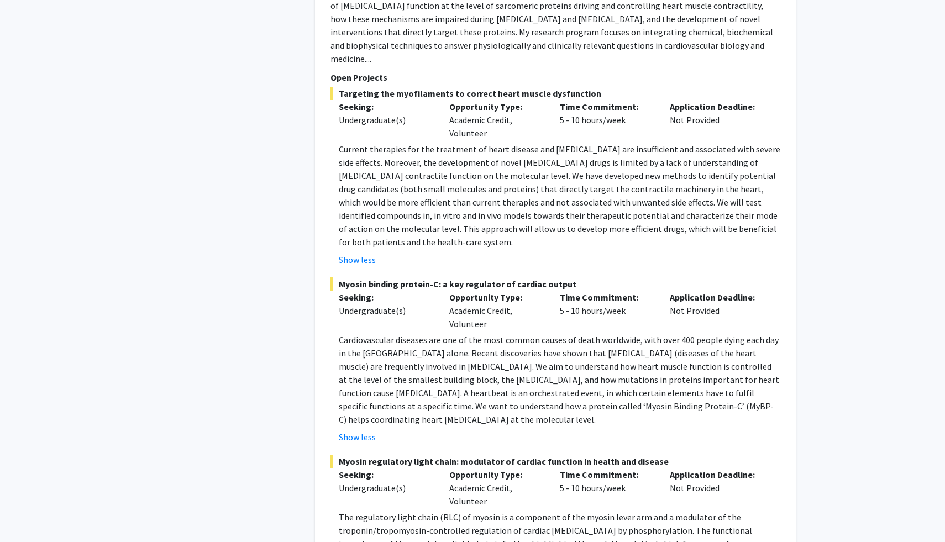
scroll to position [2303, 0]
click at [373, 375] on fg-project-list "Targeting the myofilaments to correct heart muscle dysfunction Seeking: Undergr…" at bounding box center [555, 355] width 450 height 534
click at [373, 456] on span "Myosin regulatory light chain: modulator of cardiac function in health and dise…" at bounding box center [555, 462] width 450 height 13
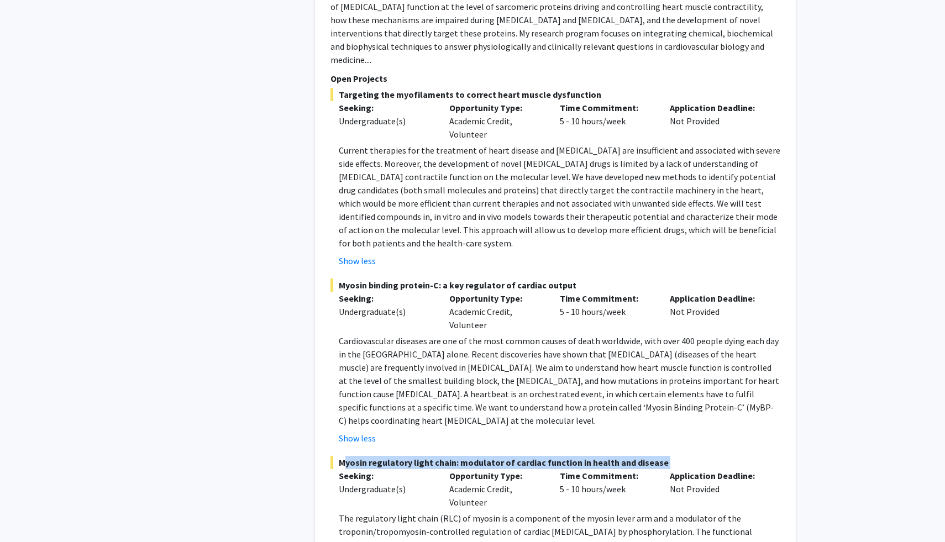
click at [373, 456] on span "Myosin regulatory light chain: modulator of cardiac function in health and dise…" at bounding box center [555, 462] width 450 height 13
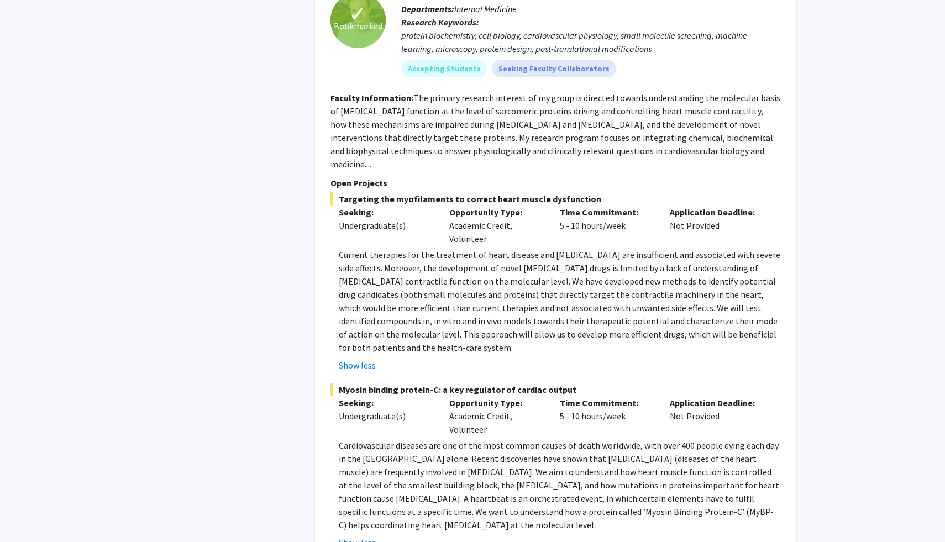
scroll to position [2200, 0]
click at [556, 247] on p "Current therapies for the treatment of heart disease and [MEDICAL_DATA] are ins…" at bounding box center [559, 300] width 441 height 106
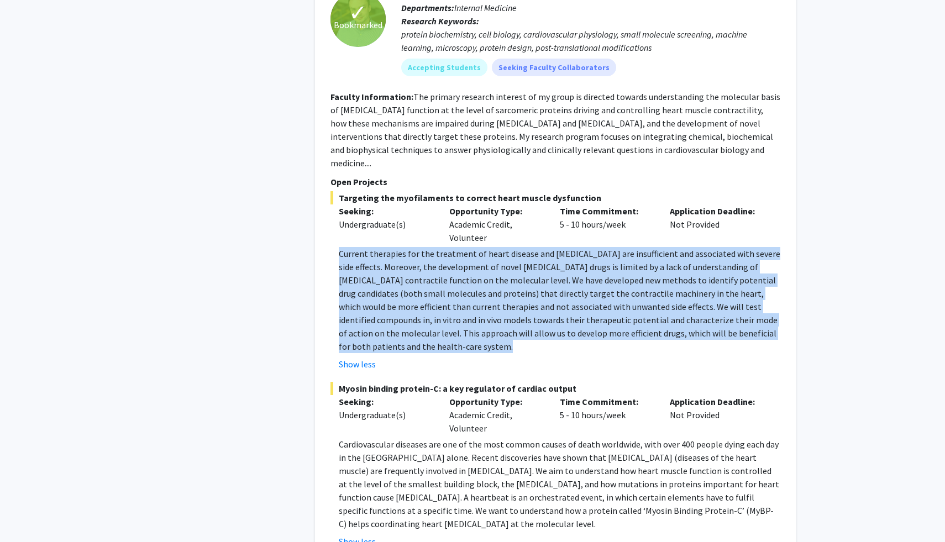
click at [556, 247] on p "Current therapies for the treatment of heart disease and [MEDICAL_DATA] are ins…" at bounding box center [559, 300] width 441 height 106
click at [497, 247] on p "Current therapies for the treatment of heart disease and [MEDICAL_DATA] are ins…" at bounding box center [559, 300] width 441 height 106
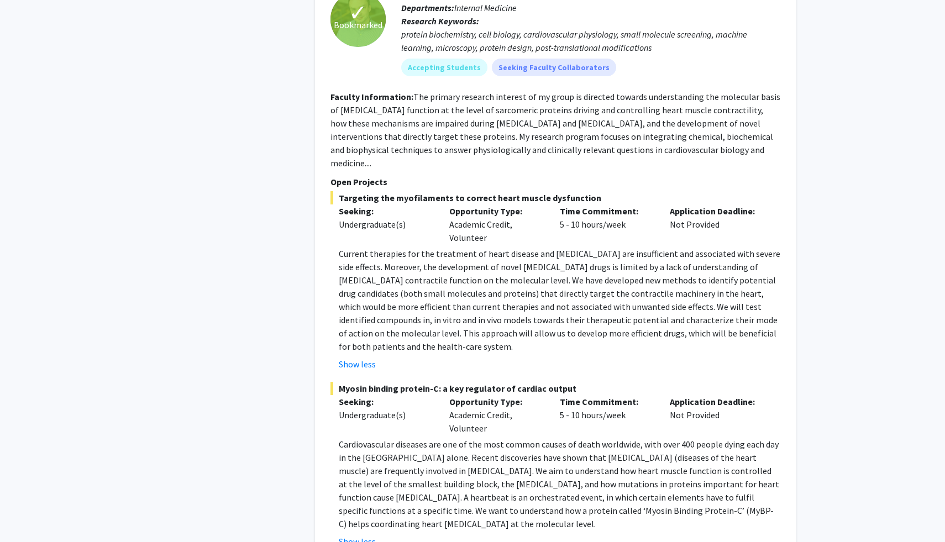
click at [497, 247] on p "Current therapies for the treatment of heart disease and [MEDICAL_DATA] are ins…" at bounding box center [559, 300] width 441 height 106
click at [495, 248] on span "Current therapies for the treatment of heart disease and [MEDICAL_DATA] are ins…" at bounding box center [559, 300] width 441 height 104
click at [483, 248] on span "Current therapies for the treatment of heart disease and [MEDICAL_DATA] are ins…" at bounding box center [559, 300] width 441 height 104
click at [519, 248] on span "Current therapies for the treatment of heart disease and [MEDICAL_DATA] are ins…" at bounding box center [559, 300] width 441 height 104
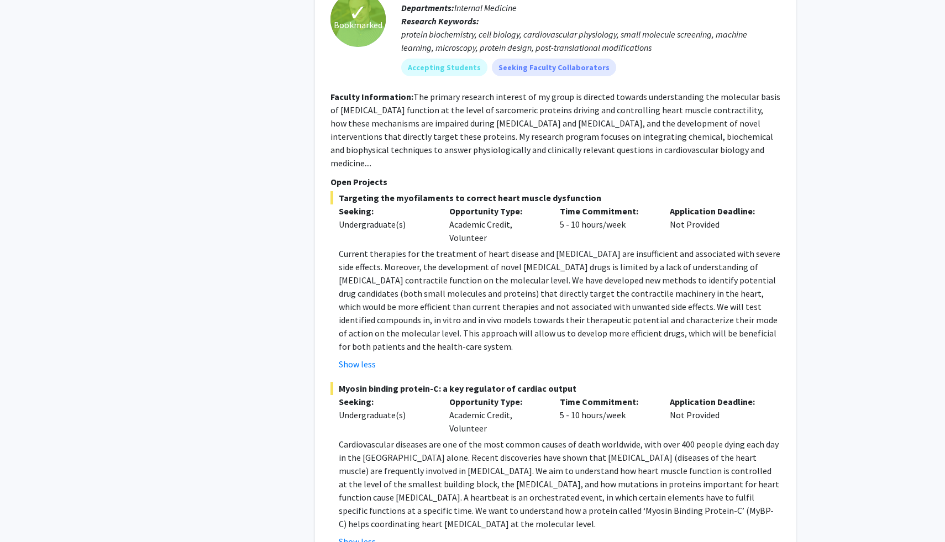
click at [519, 248] on span "Current therapies for the treatment of heart disease and [MEDICAL_DATA] are ins…" at bounding box center [559, 300] width 441 height 104
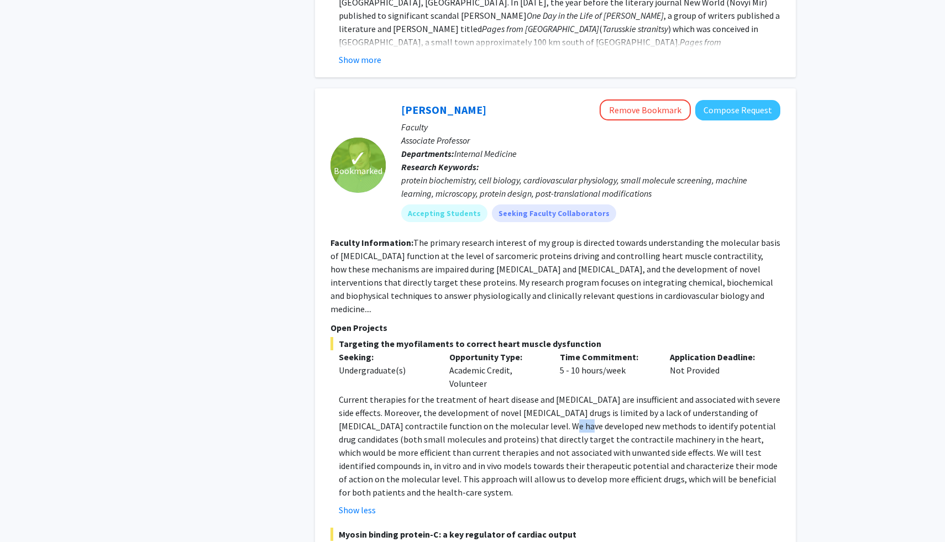
scroll to position [2053, 0]
click at [451, 135] on p "Associate Professor" at bounding box center [590, 141] width 379 height 13
click at [465, 175] on div "protein biochemistry, cell biology, cardiovascular physiology, small molecule s…" at bounding box center [590, 188] width 379 height 27
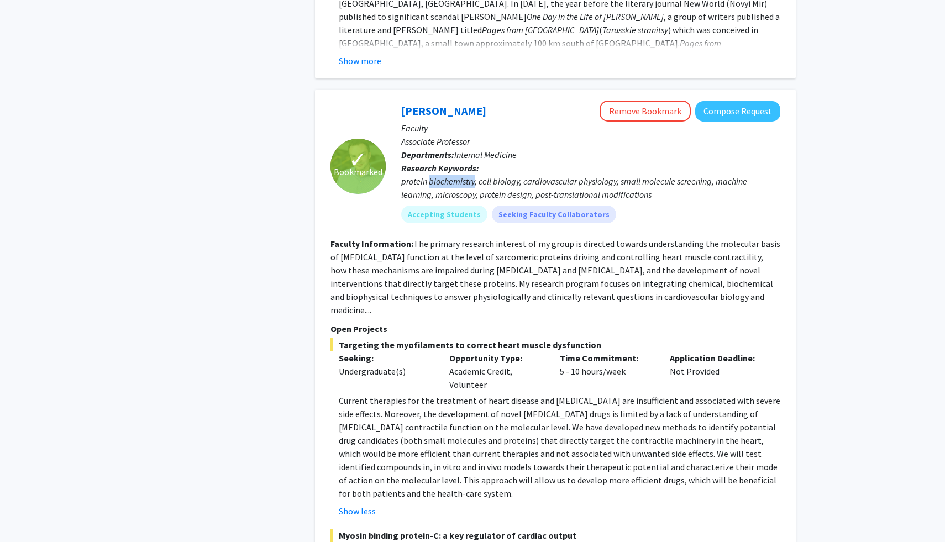
click at [465, 175] on div "protein biochemistry, cell biology, cardiovascular physiology, small molecule s…" at bounding box center [590, 188] width 379 height 27
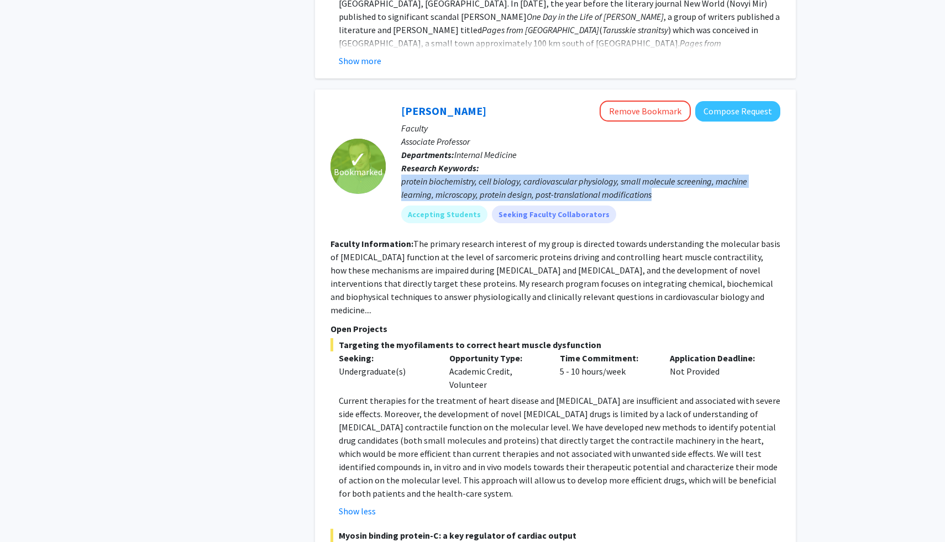
click at [465, 175] on div "protein biochemistry, cell biology, cardiovascular physiology, small molecule s…" at bounding box center [590, 188] width 379 height 27
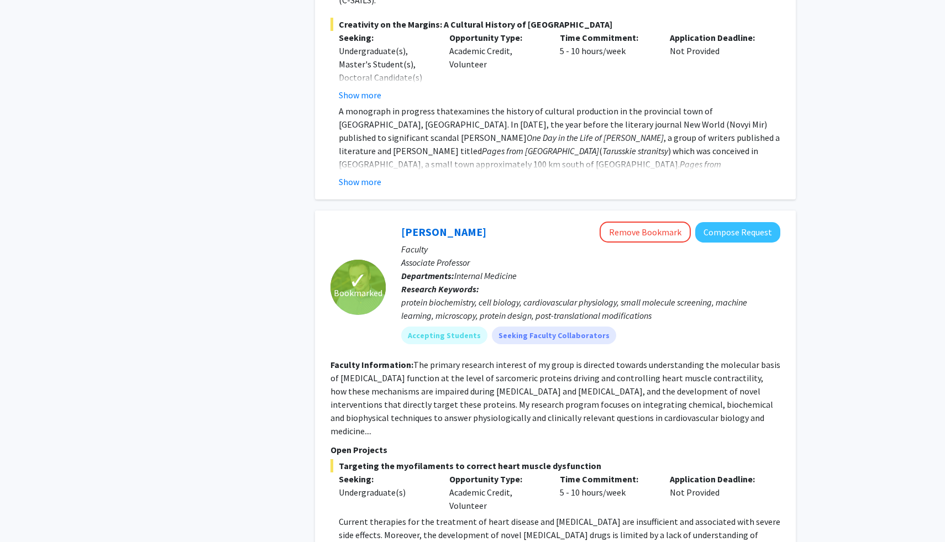
scroll to position [1930, 0]
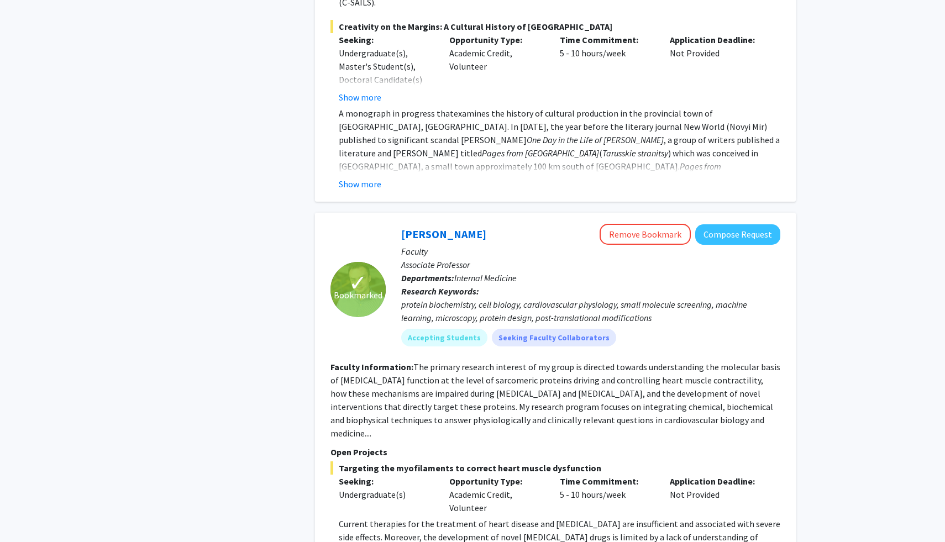
click at [425, 258] on p "Associate Professor" at bounding box center [590, 264] width 379 height 13
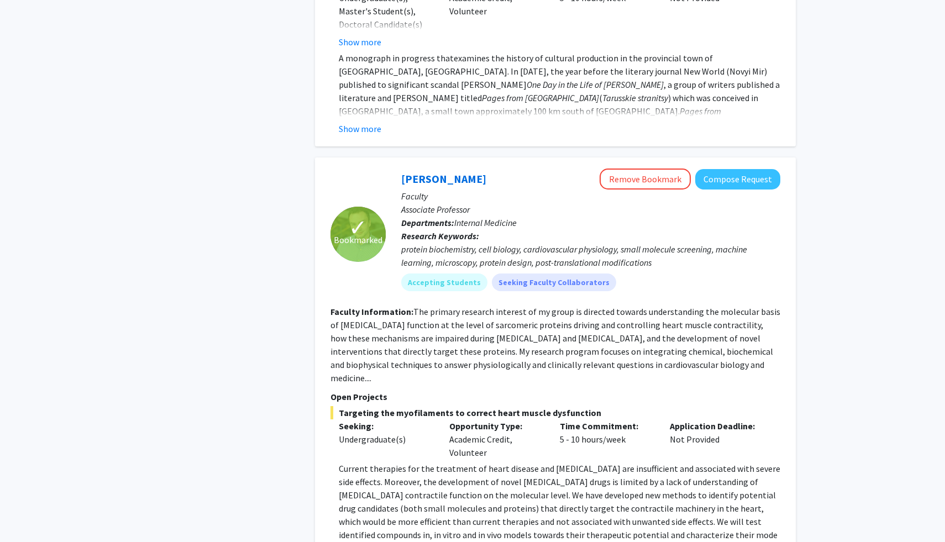
scroll to position [1986, 0]
click at [415, 306] on fg-read-more "The primary research interest of my group is directed towards understanding the…" at bounding box center [555, 344] width 450 height 77
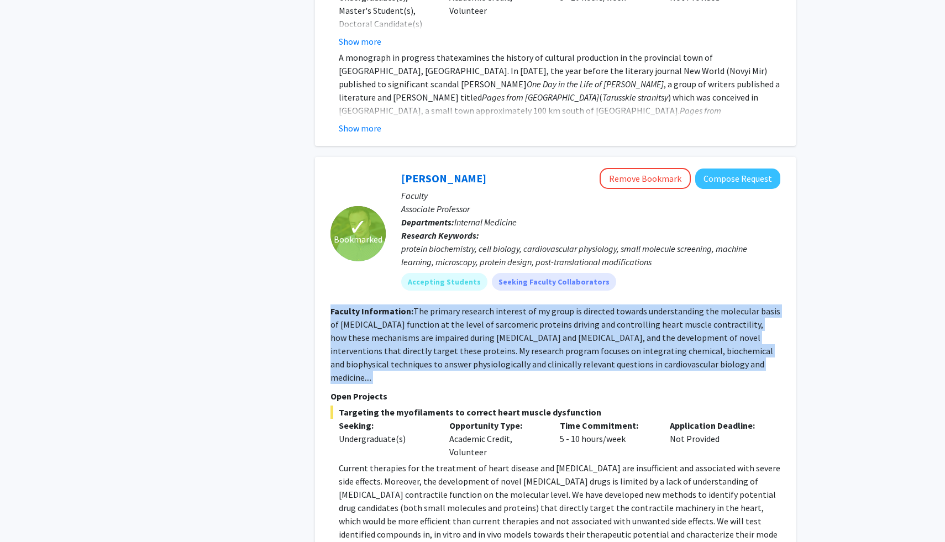
click at [415, 306] on fg-read-more "The primary research interest of my group is directed towards understanding the…" at bounding box center [555, 344] width 450 height 77
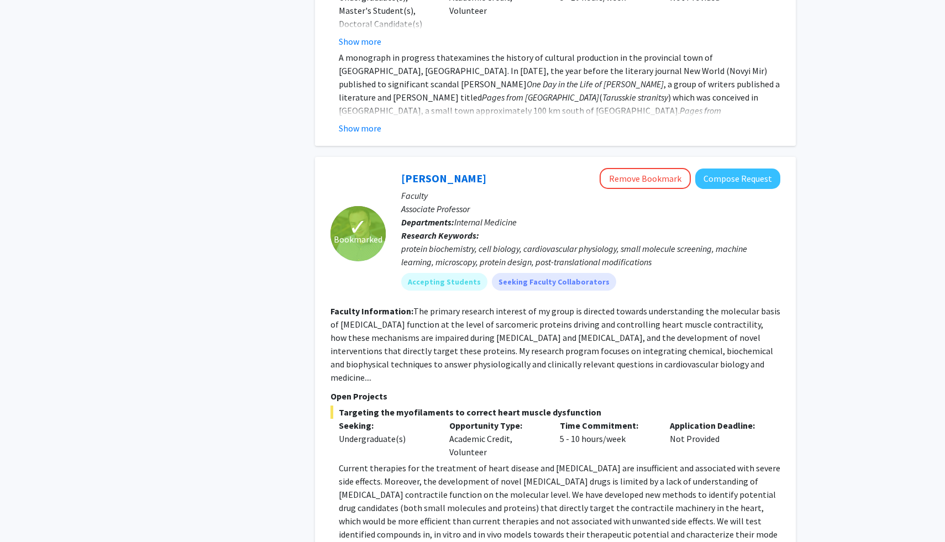
click at [435, 462] on span "Current therapies for the treatment of heart disease and [MEDICAL_DATA] are ins…" at bounding box center [559, 514] width 441 height 104
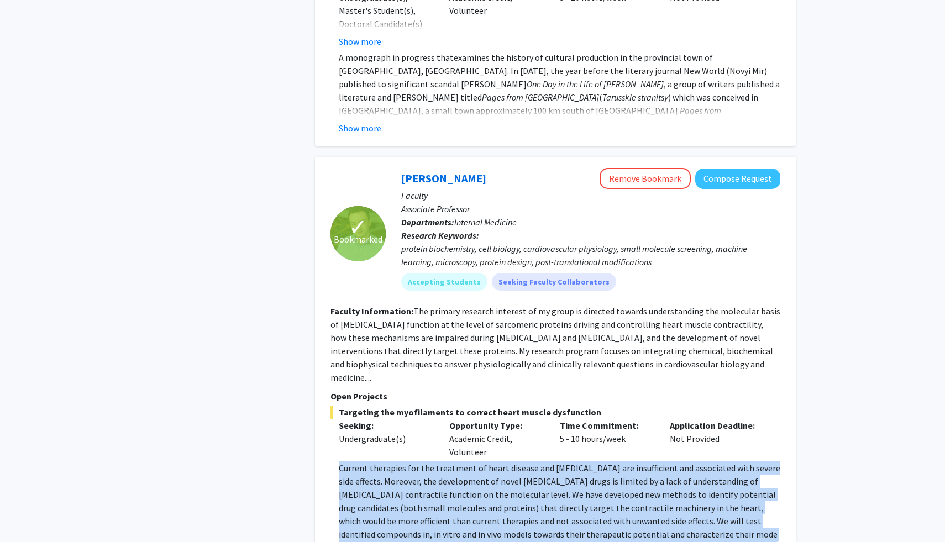
click at [435, 462] on span "Current therapies for the treatment of heart disease and [MEDICAL_DATA] are ins…" at bounding box center [559, 514] width 441 height 104
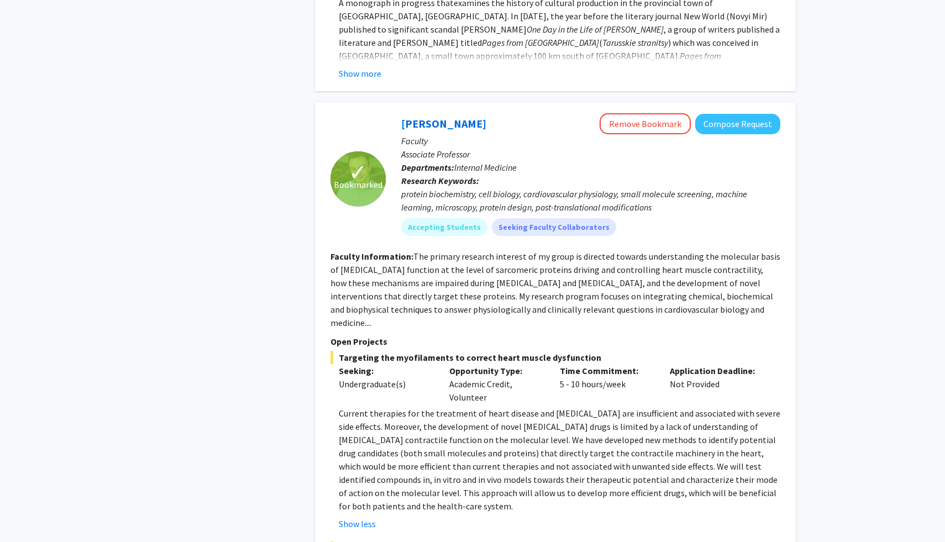
scroll to position [2041, 0]
click at [656, 407] on span "Current therapies for the treatment of heart disease and [MEDICAL_DATA] are ins…" at bounding box center [559, 459] width 441 height 104
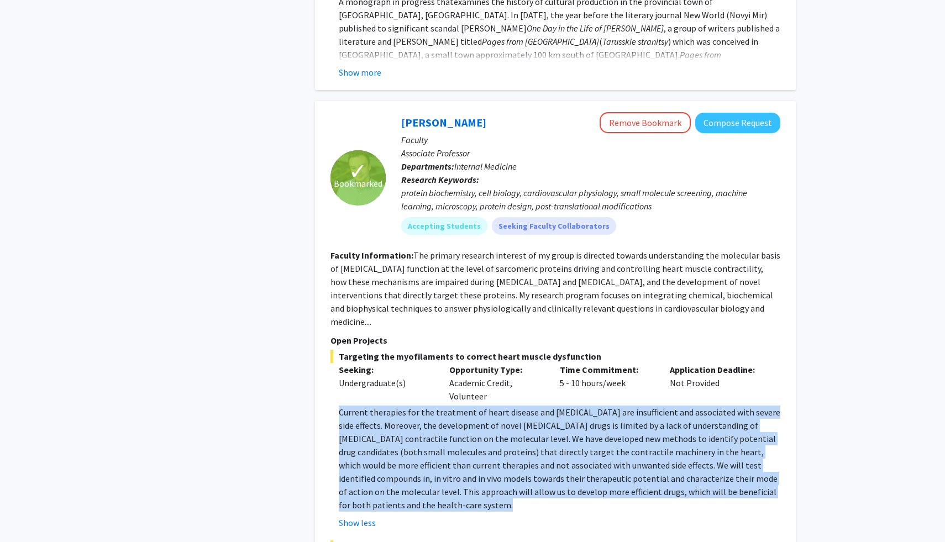
click at [559, 406] on p "Current therapies for the treatment of heart disease and [MEDICAL_DATA] are ins…" at bounding box center [559, 459] width 441 height 106
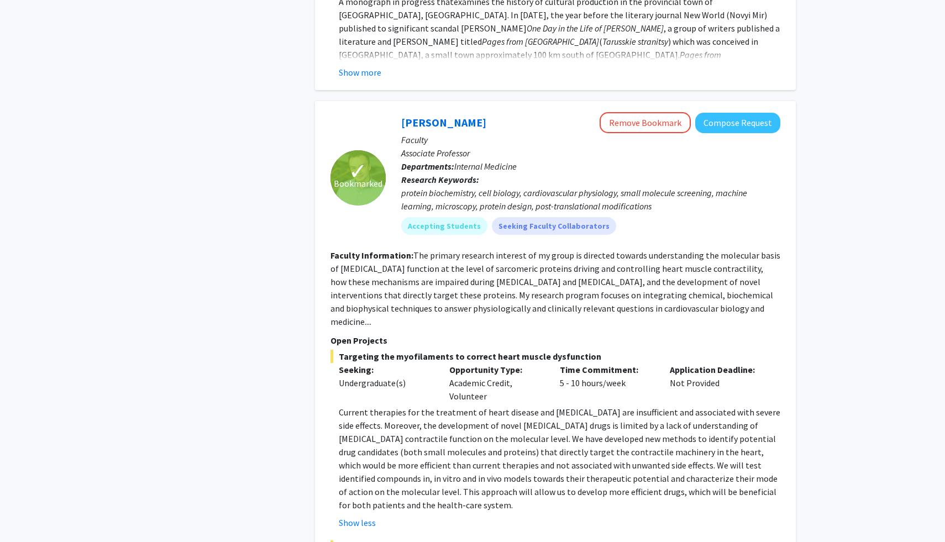
click at [559, 406] on p "Current therapies for the treatment of heart disease and [MEDICAL_DATA] are ins…" at bounding box center [559, 459] width 441 height 106
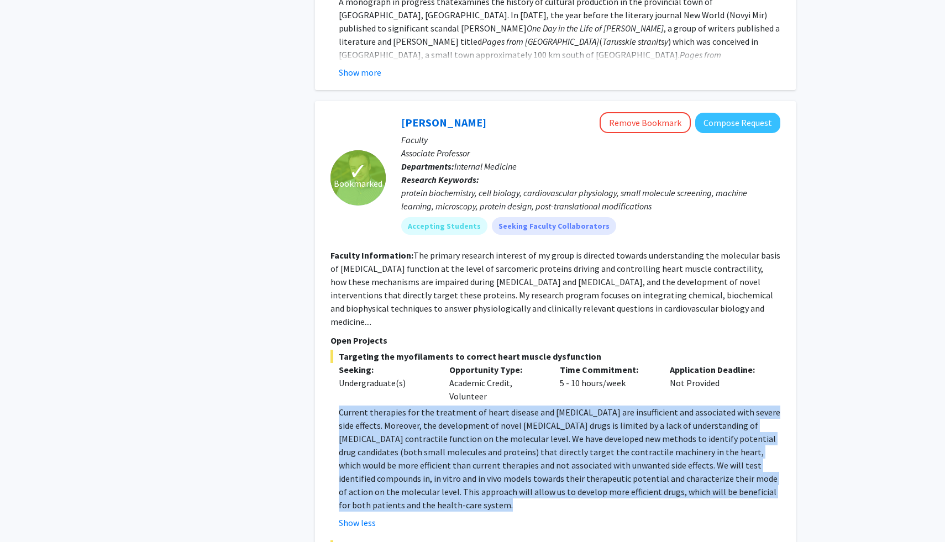
click at [559, 406] on p "Current therapies for the treatment of heart disease and [MEDICAL_DATA] are ins…" at bounding box center [559, 459] width 441 height 106
click at [557, 407] on span "Current therapies for the treatment of heart disease and [MEDICAL_DATA] are ins…" at bounding box center [559, 459] width 441 height 104
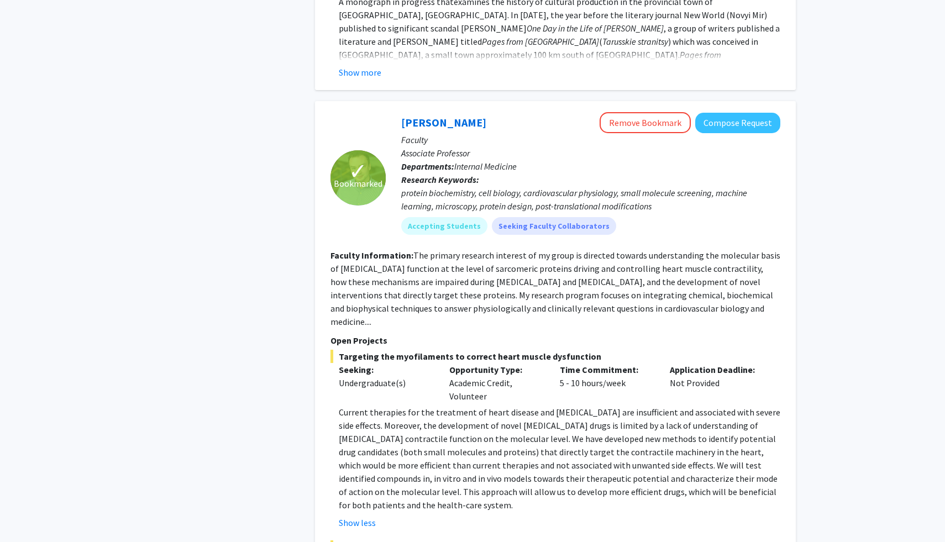
click at [557, 407] on span "Current therapies for the treatment of heart disease and [MEDICAL_DATA] are ins…" at bounding box center [559, 459] width 441 height 104
click at [530, 407] on span "Current therapies for the treatment of heart disease and [MEDICAL_DATA] are ins…" at bounding box center [559, 459] width 441 height 104
click at [552, 407] on span "Current therapies for the treatment of heart disease and [MEDICAL_DATA] are ins…" at bounding box center [559, 459] width 441 height 104
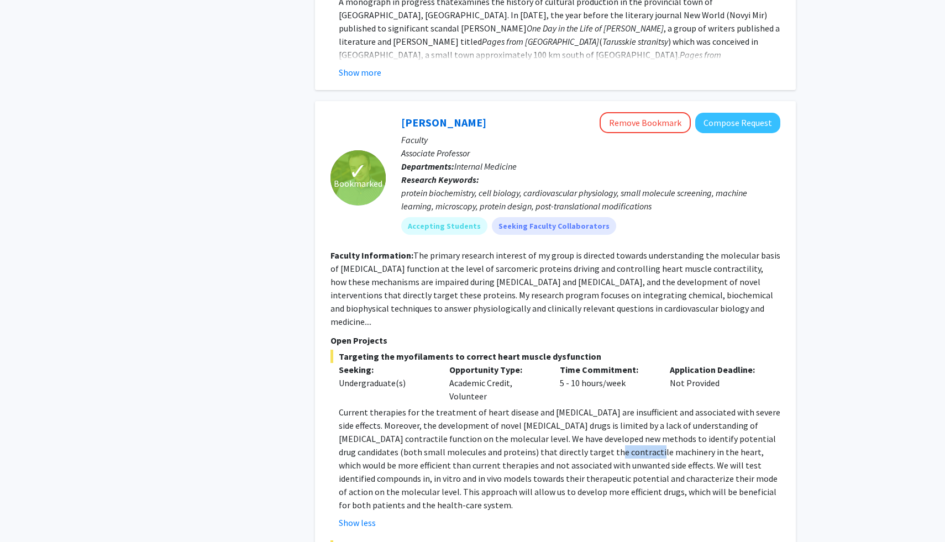
click at [587, 406] on p "Current therapies for the treatment of heart disease and [MEDICAL_DATA] are ins…" at bounding box center [559, 459] width 441 height 106
click at [587, 407] on span "Current therapies for the treatment of heart disease and [MEDICAL_DATA] are ins…" at bounding box center [559, 459] width 441 height 104
click at [576, 407] on span "Current therapies for the treatment of heart disease and [MEDICAL_DATA] are ins…" at bounding box center [559, 459] width 441 height 104
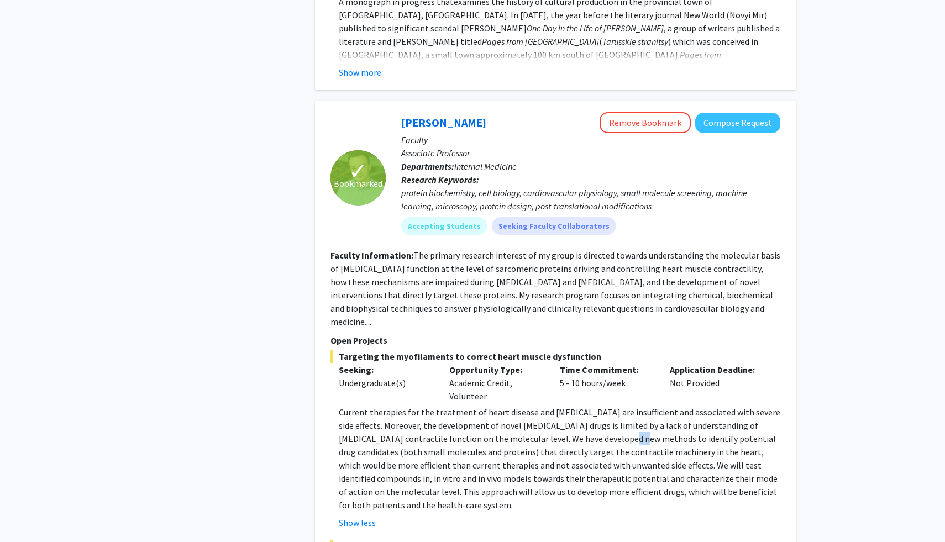
click at [553, 407] on span "Current therapies for the treatment of heart disease and [MEDICAL_DATA] are ins…" at bounding box center [559, 459] width 441 height 104
click at [554, 407] on span "Current therapies for the treatment of heart disease and [MEDICAL_DATA] are ins…" at bounding box center [559, 459] width 441 height 104
click at [552, 407] on span "Current therapies for the treatment of heart disease and [MEDICAL_DATA] are ins…" at bounding box center [559, 459] width 441 height 104
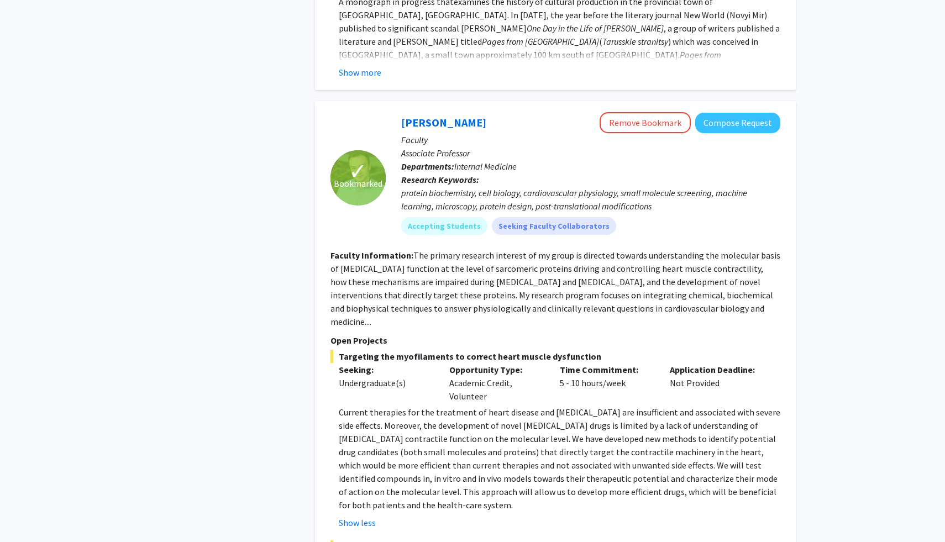
click at [552, 407] on span "Current therapies for the treatment of heart disease and [MEDICAL_DATA] are ins…" at bounding box center [559, 459] width 441 height 104
click at [540, 407] on span "Current therapies for the treatment of heart disease and [MEDICAL_DATA] are ins…" at bounding box center [559, 459] width 441 height 104
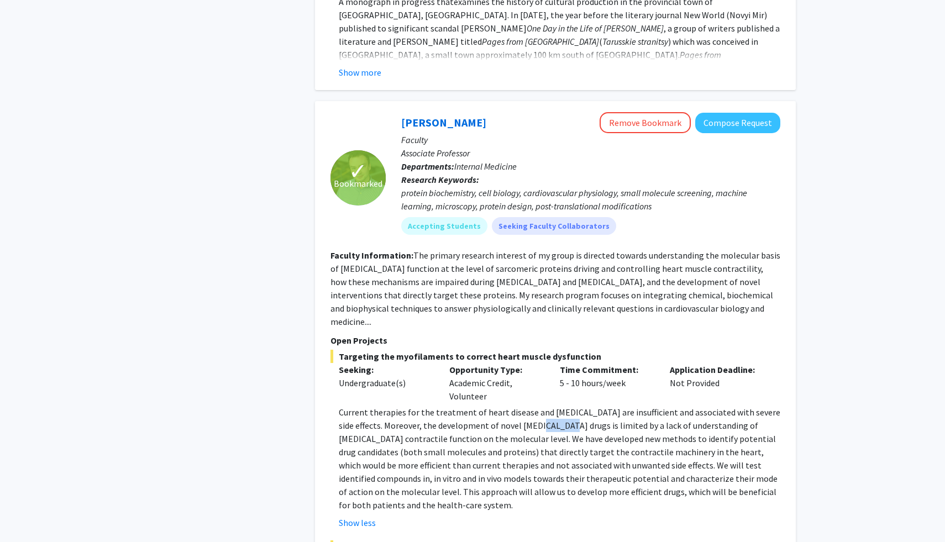
click at [540, 407] on span "Current therapies for the treatment of heart disease and [MEDICAL_DATA] are ins…" at bounding box center [559, 459] width 441 height 104
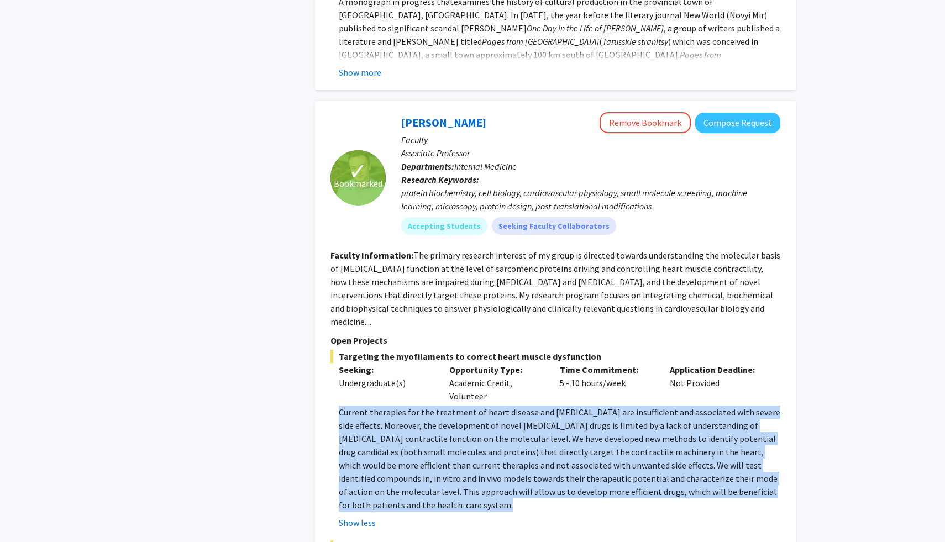
click at [490, 250] on fg-read-more "The primary research interest of my group is directed towards understanding the…" at bounding box center [555, 288] width 450 height 77
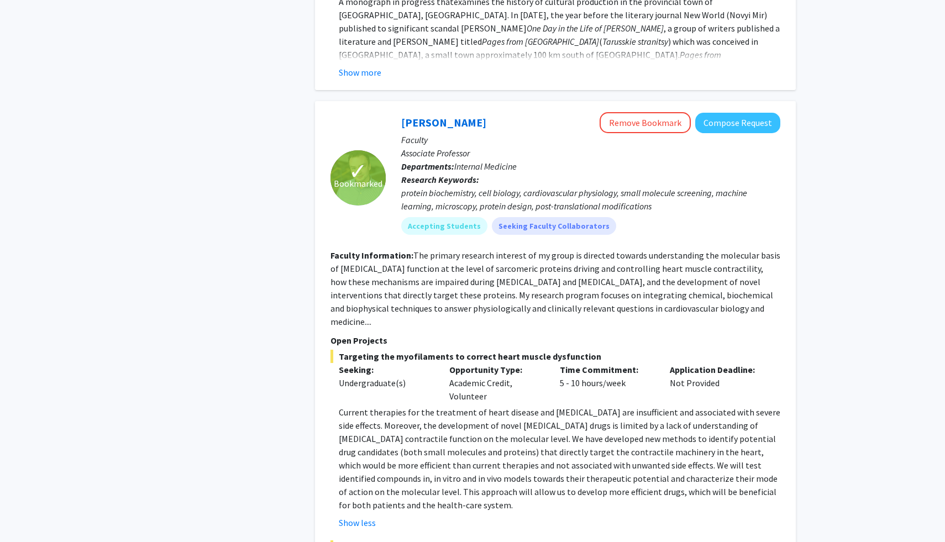
click at [469, 249] on section "Faculty Information: The primary research interest of my group is directed towa…" at bounding box center [555, 289] width 450 height 80
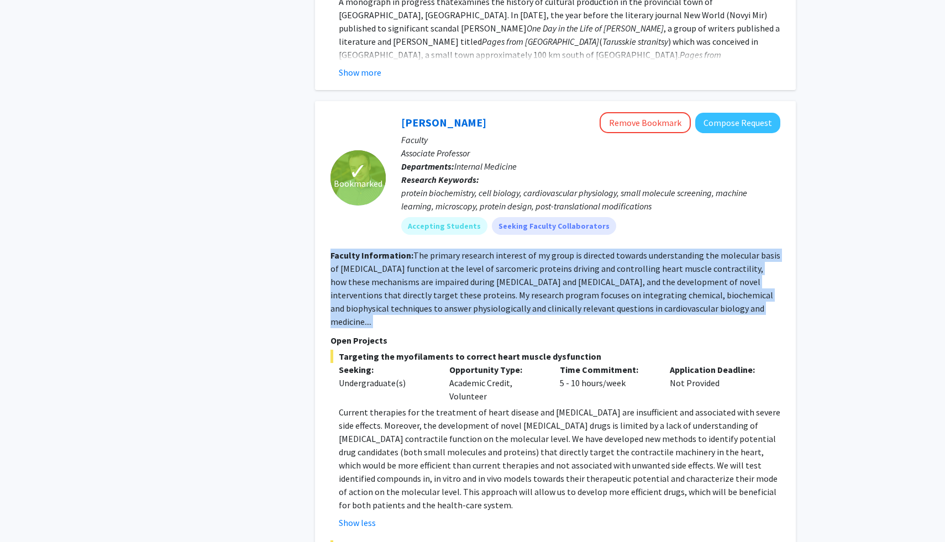
click at [469, 249] on section "Faculty Information: The primary research interest of my group is directed towa…" at bounding box center [555, 289] width 450 height 80
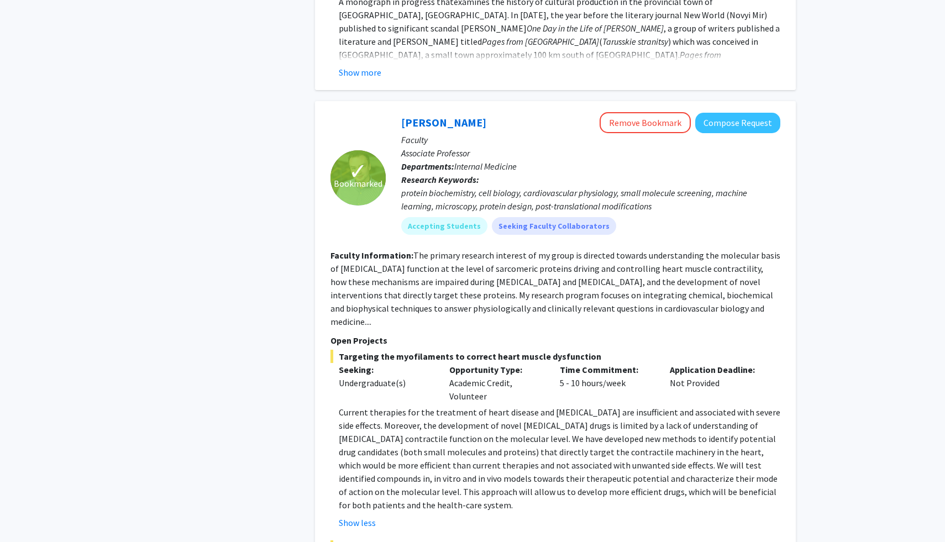
click at [456, 407] on span "Current therapies for the treatment of heart disease and [MEDICAL_DATA] are ins…" at bounding box center [559, 459] width 441 height 104
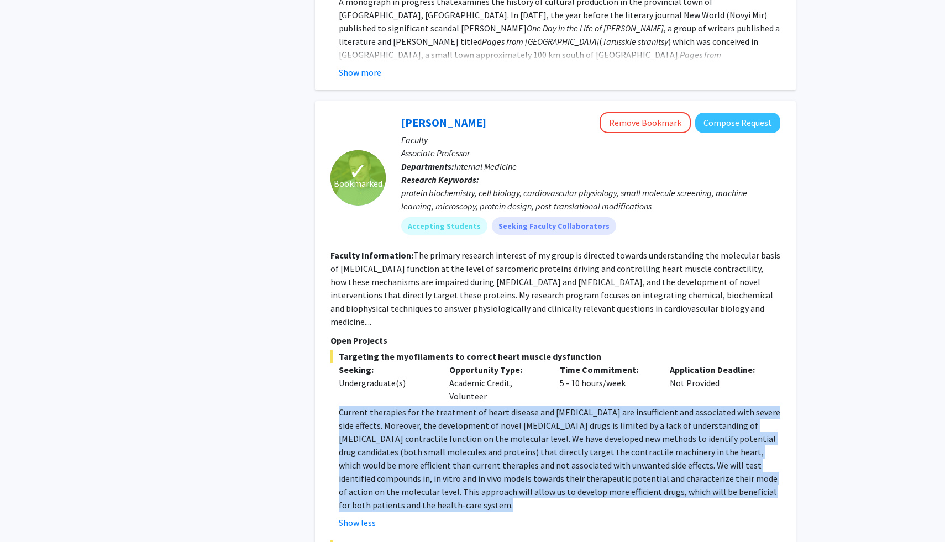
click at [494, 350] on span "Targeting the myofilaments to correct heart muscle dysfunction" at bounding box center [555, 356] width 450 height 13
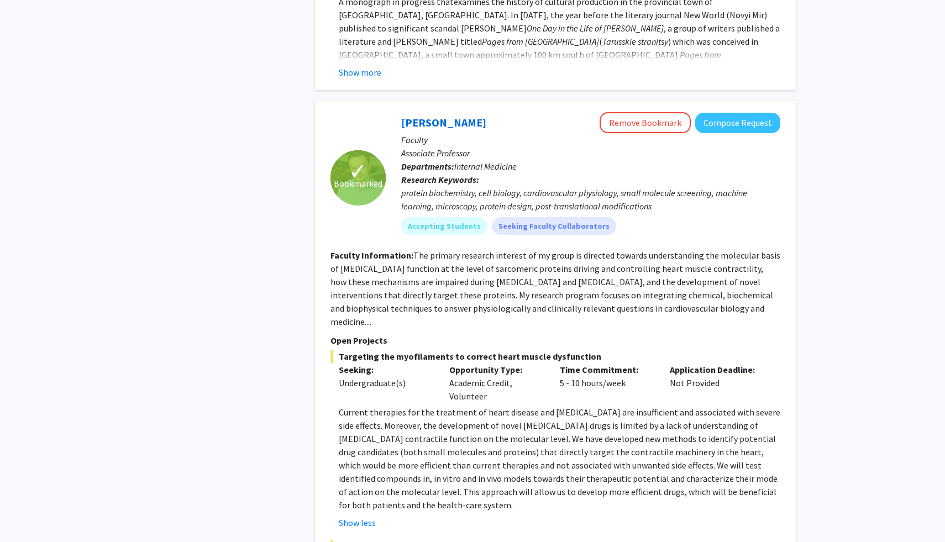
click at [546, 250] on fg-read-more "The primary research interest of my group is directed towards understanding the…" at bounding box center [555, 288] width 450 height 77
click at [519, 250] on fg-read-more "The primary research interest of my group is directed towards understanding the…" at bounding box center [555, 288] width 450 height 77
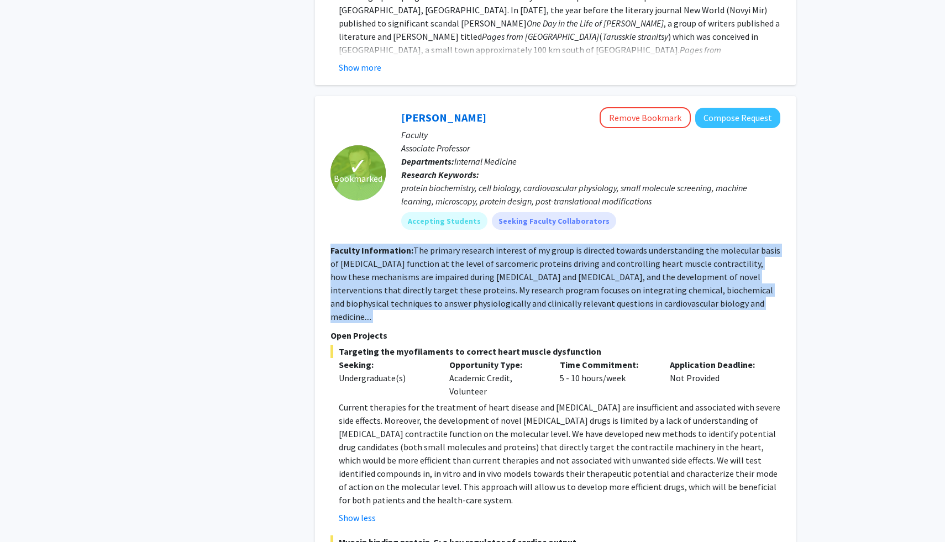
scroll to position [2050, 0]
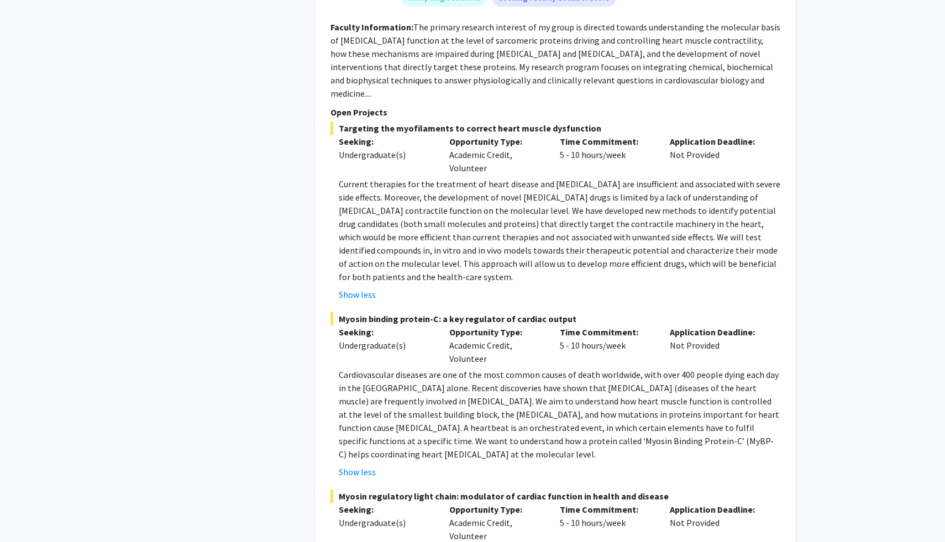
scroll to position [2269, 0]
